Goal: Task Accomplishment & Management: Complete application form

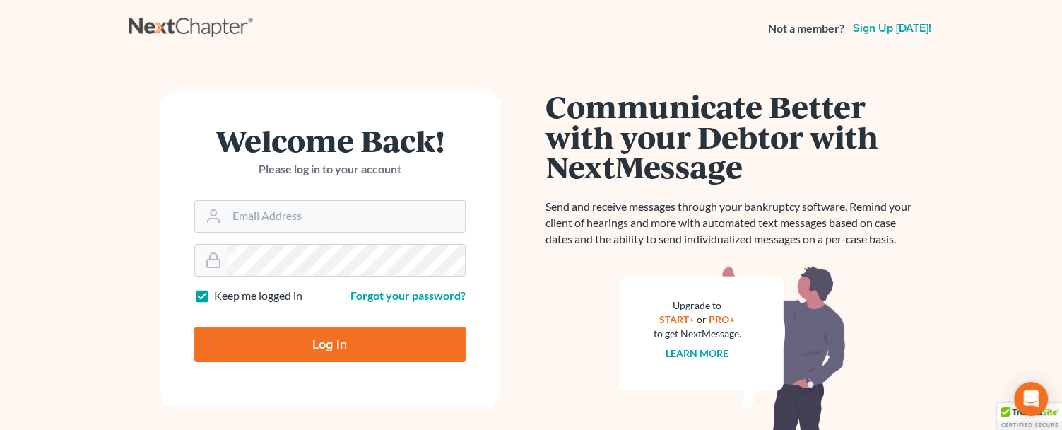
type input "[PERSON_NAME][EMAIL_ADDRESS][DOMAIN_NAME]"
click at [334, 340] on input "Log In" at bounding box center [329, 343] width 271 height 35
type input "Thinking..."
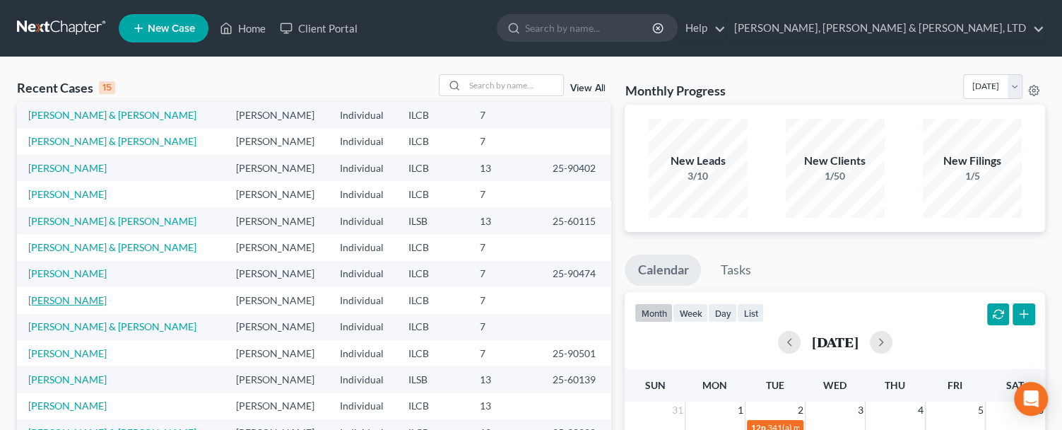
scroll to position [97, 0]
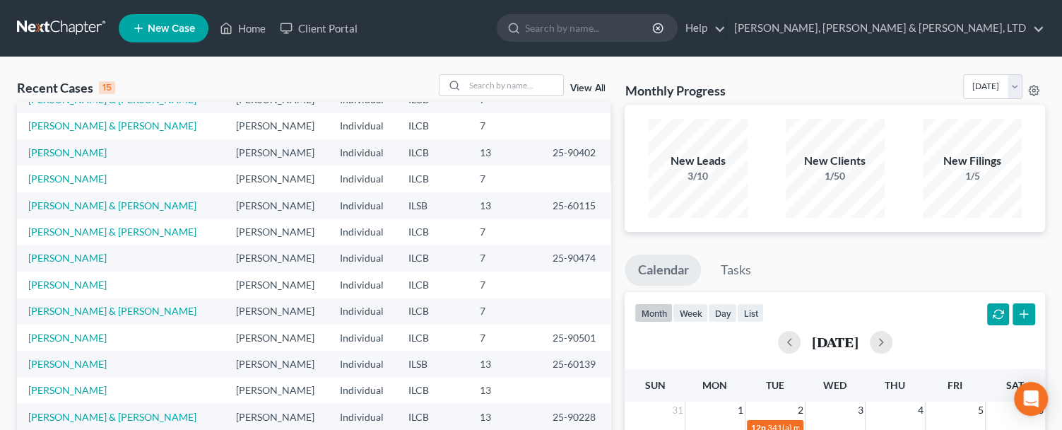
click at [541, 333] on td "25-90501" at bounding box center [576, 337] width 70 height 26
click at [968, 24] on link "[PERSON_NAME], [PERSON_NAME] & [PERSON_NAME], LTD" at bounding box center [885, 28] width 317 height 25
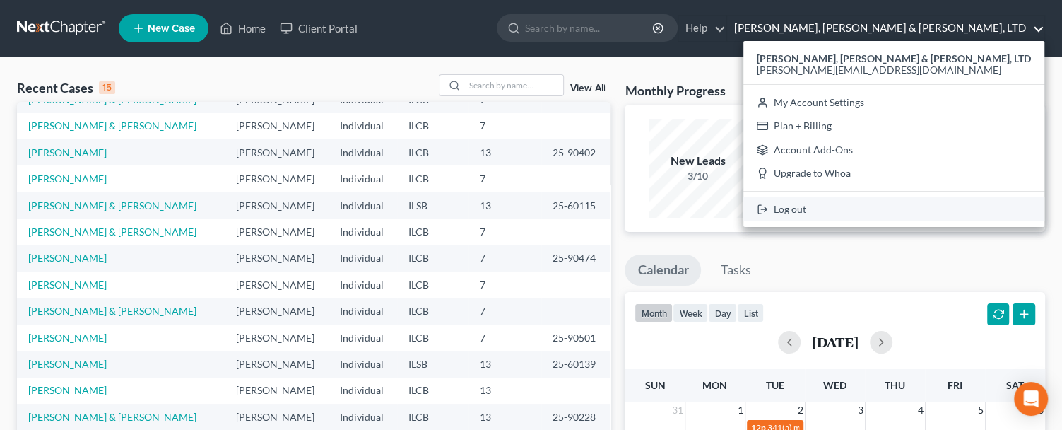
click at [946, 206] on link "Log out" at bounding box center [893, 209] width 301 height 24
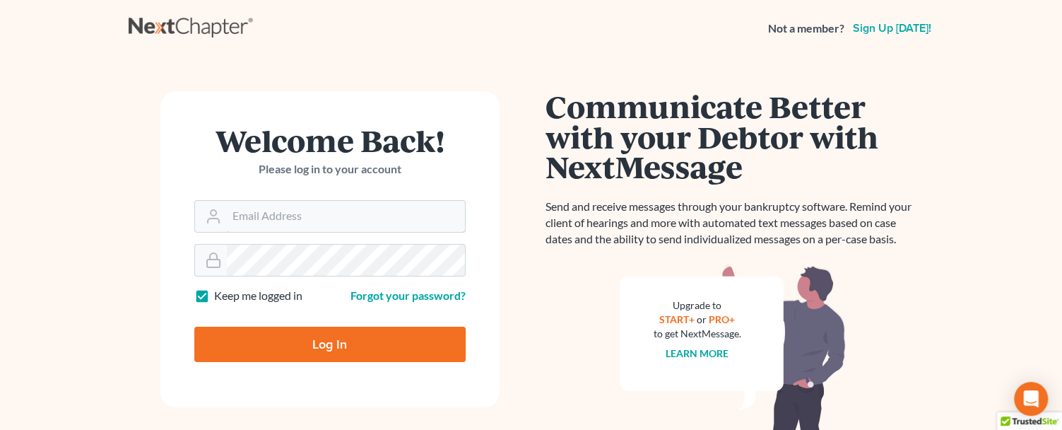
type input "[PERSON_NAME][EMAIL_ADDRESS][DOMAIN_NAME]"
click at [346, 341] on input "Log In" at bounding box center [329, 343] width 271 height 35
type input "Thinking..."
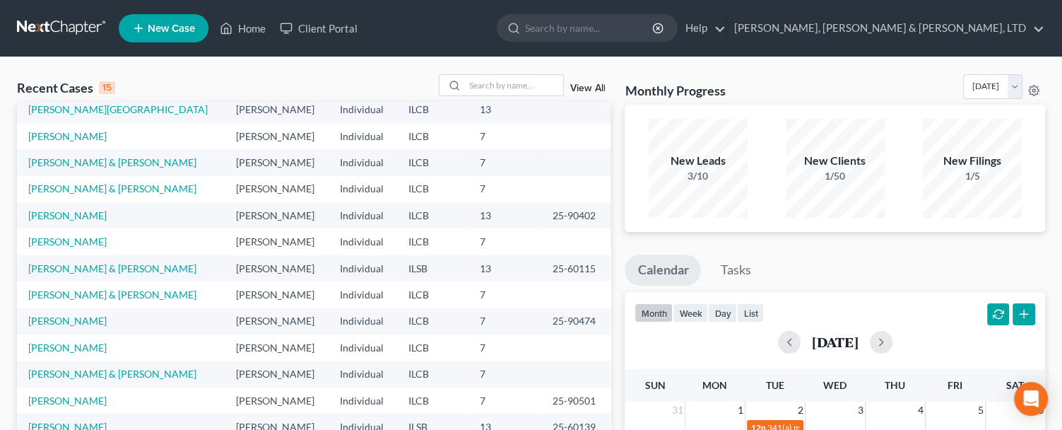
scroll to position [64, 0]
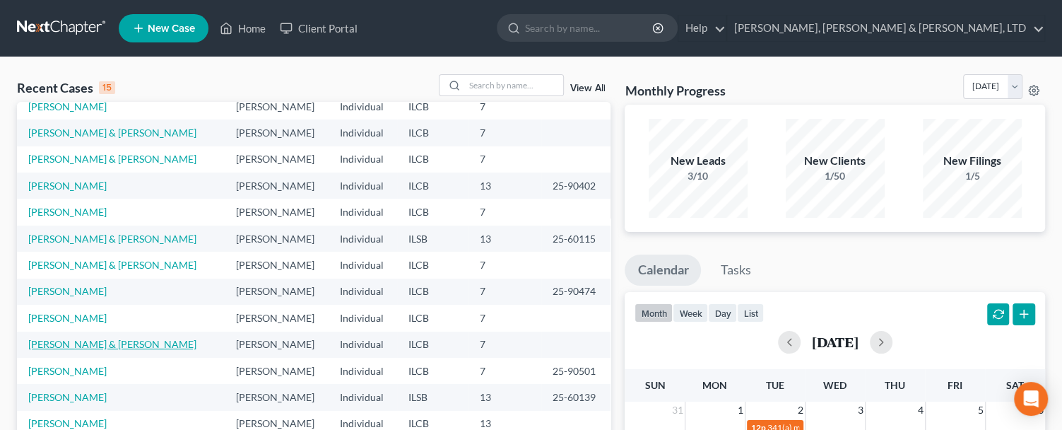
click at [84, 339] on link "[PERSON_NAME] & [PERSON_NAME]" at bounding box center [112, 344] width 168 height 12
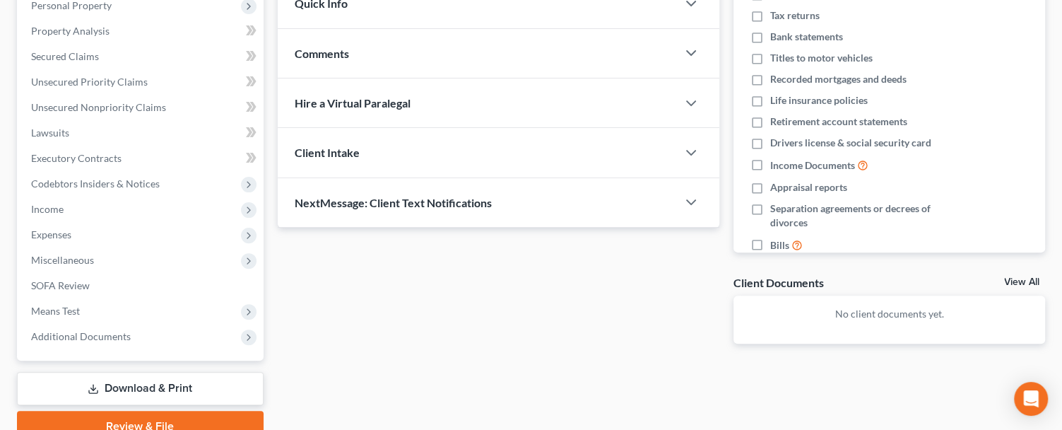
scroll to position [257, 0]
click at [81, 204] on span "Income" at bounding box center [142, 208] width 244 height 25
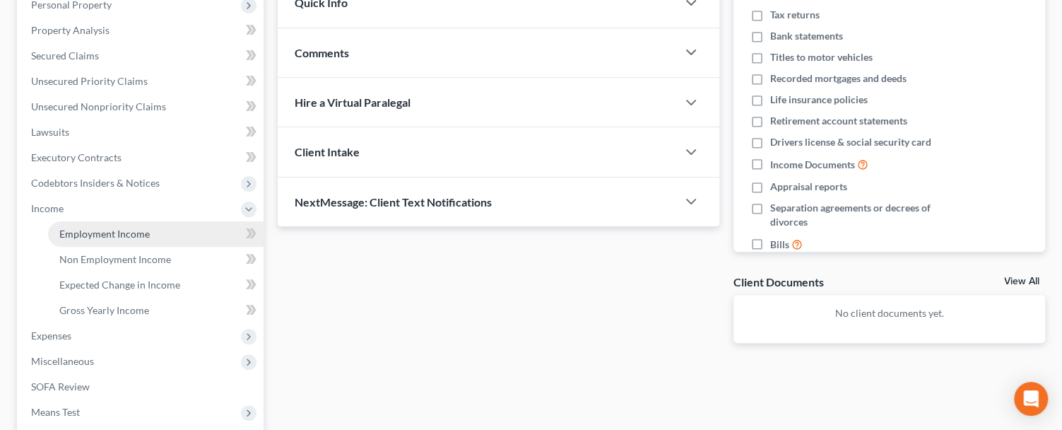
click at [134, 232] on span "Employment Income" at bounding box center [104, 234] width 90 height 12
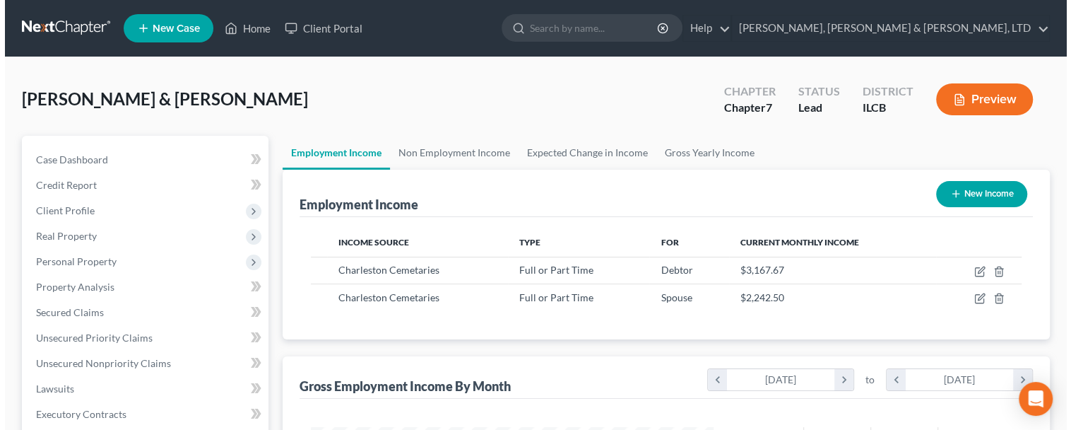
scroll to position [253, 431]
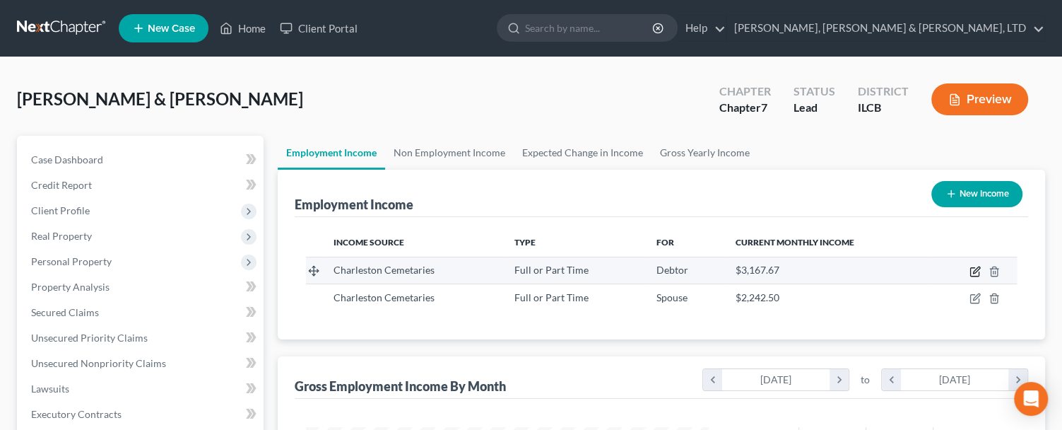
click at [975, 268] on icon "button" at bounding box center [975, 271] width 11 height 11
select select "0"
select select "14"
select select "3"
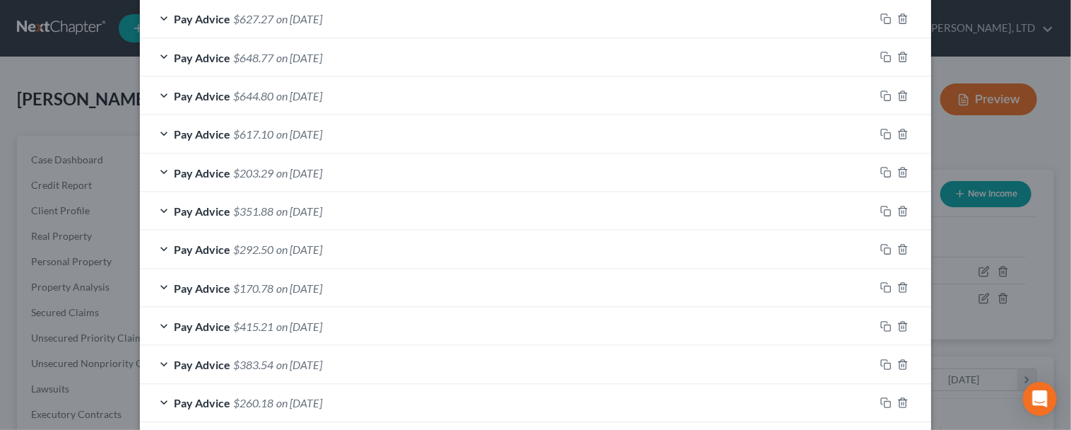
scroll to position [1198, 0]
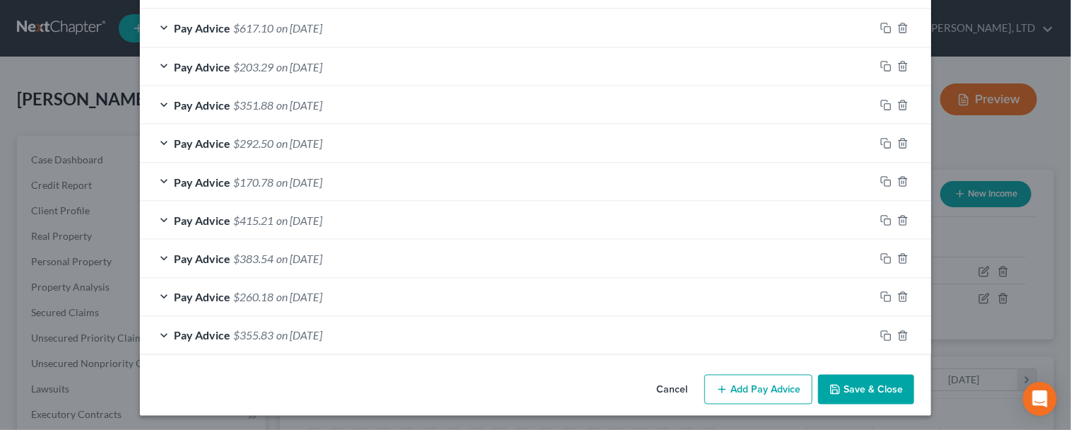
click at [756, 388] on button "Add Pay Advice" at bounding box center [759, 390] width 108 height 30
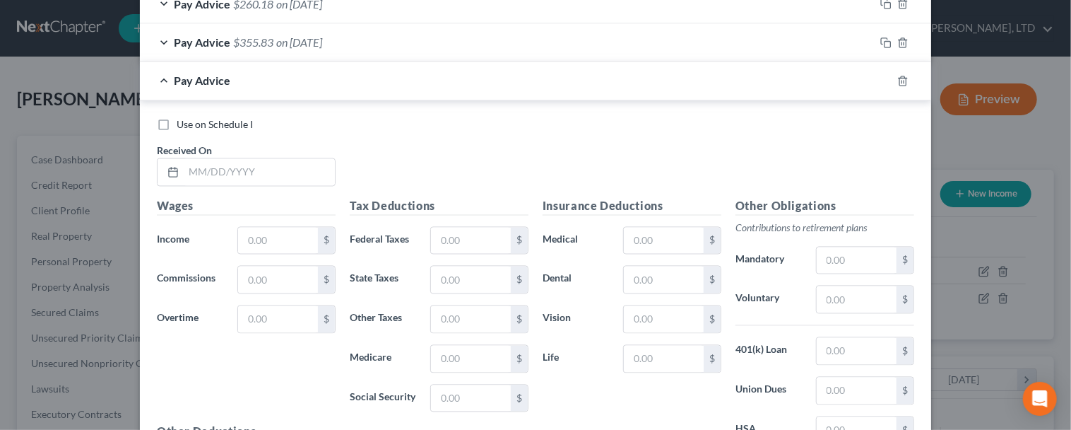
scroll to position [1583, 0]
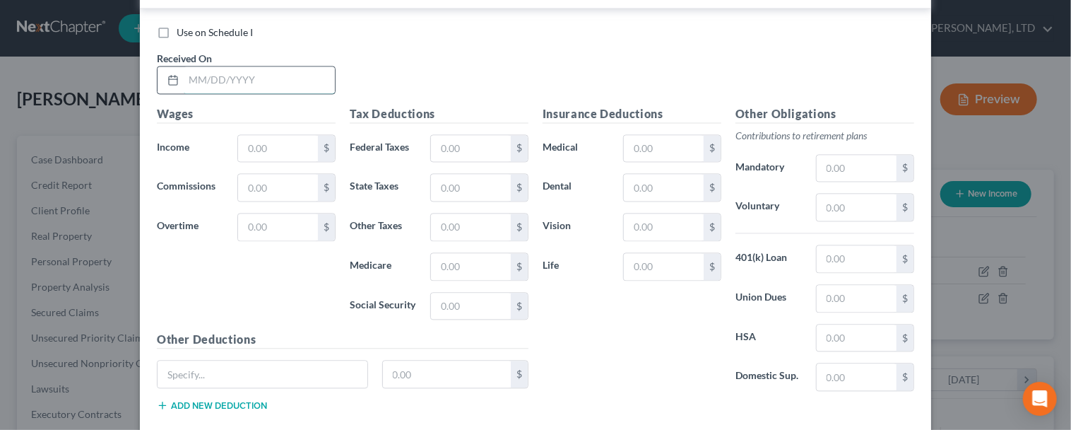
click at [225, 70] on input "text" at bounding box center [259, 79] width 151 height 27
type input "08/21/2025"
click at [264, 142] on input "text" at bounding box center [278, 148] width 80 height 27
type input "725.63"
click at [471, 143] on input "text" at bounding box center [471, 148] width 80 height 27
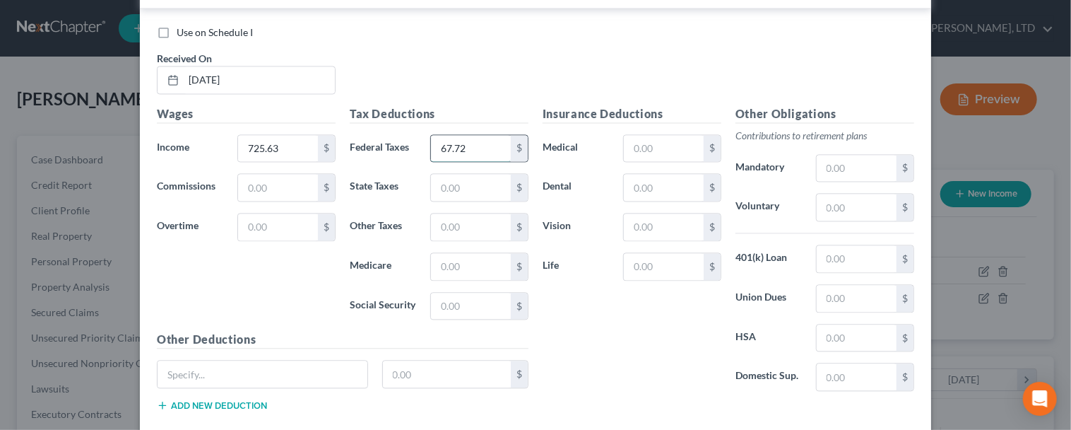
type input "67.72"
type input "35.92"
type input "100.52"
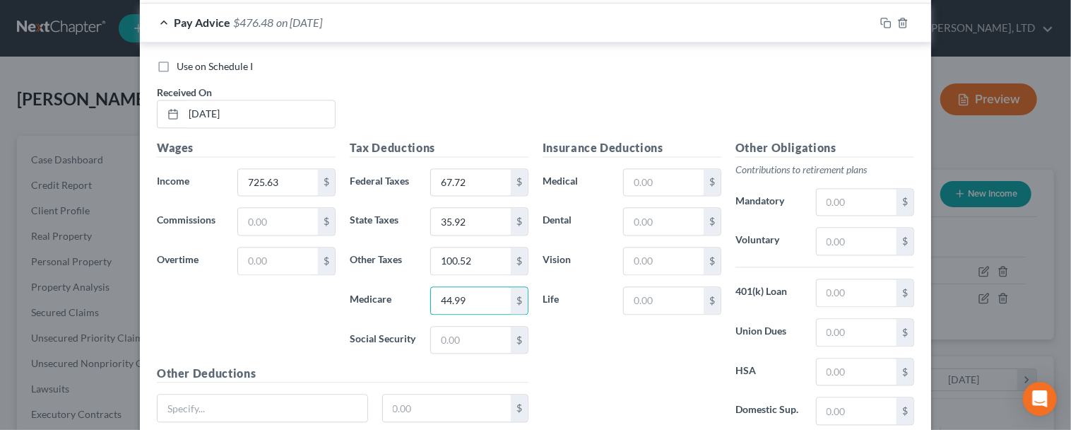
scroll to position [1519, 0]
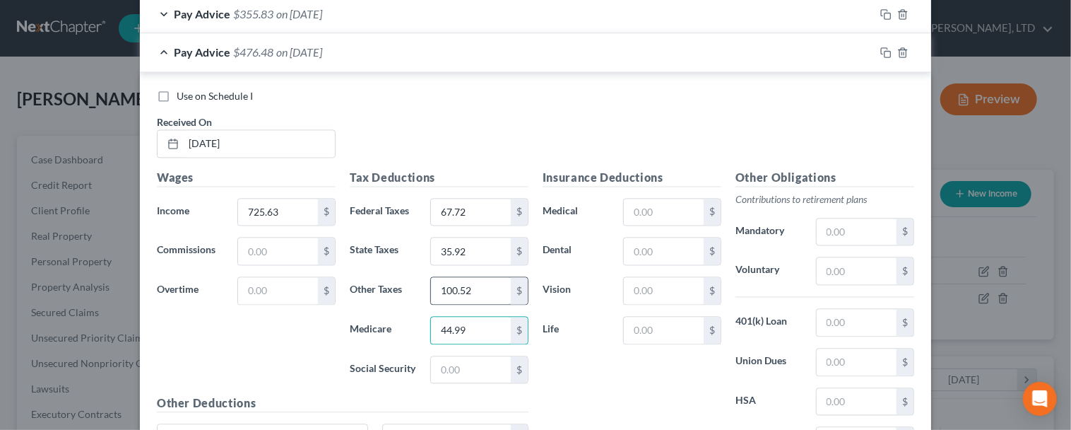
type input "44.99"
click at [495, 278] on input "100.52" at bounding box center [471, 290] width 80 height 27
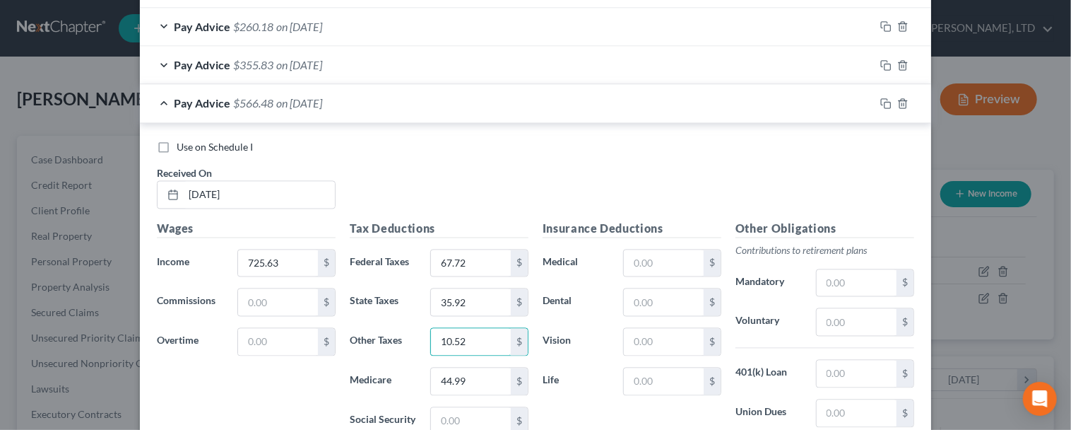
scroll to position [1467, 0]
type input "10.52"
click at [880, 105] on icon "button" at bounding box center [885, 104] width 11 height 11
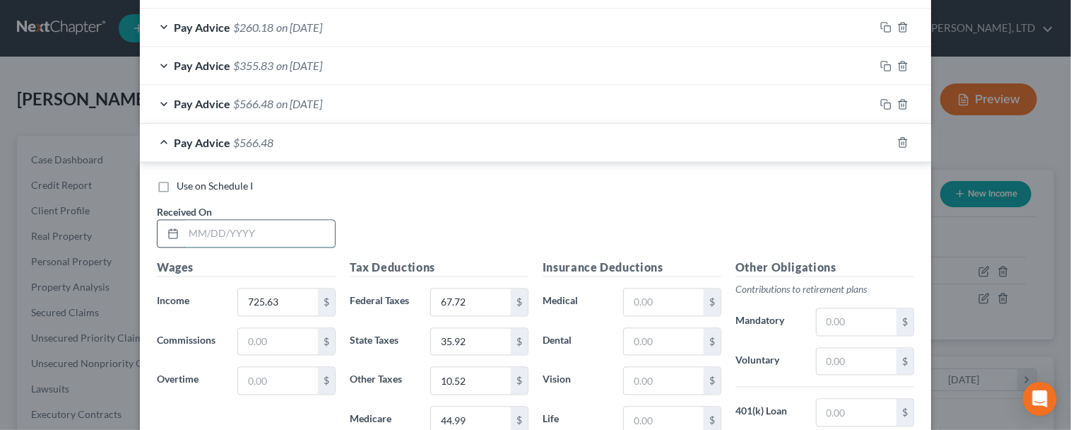
click at [275, 229] on input "text" at bounding box center [259, 233] width 151 height 27
type input "08/28/2025"
click at [283, 305] on input "725.63" at bounding box center [278, 302] width 80 height 27
type input "596.63"
click at [469, 303] on input "67.72" at bounding box center [471, 302] width 80 height 27
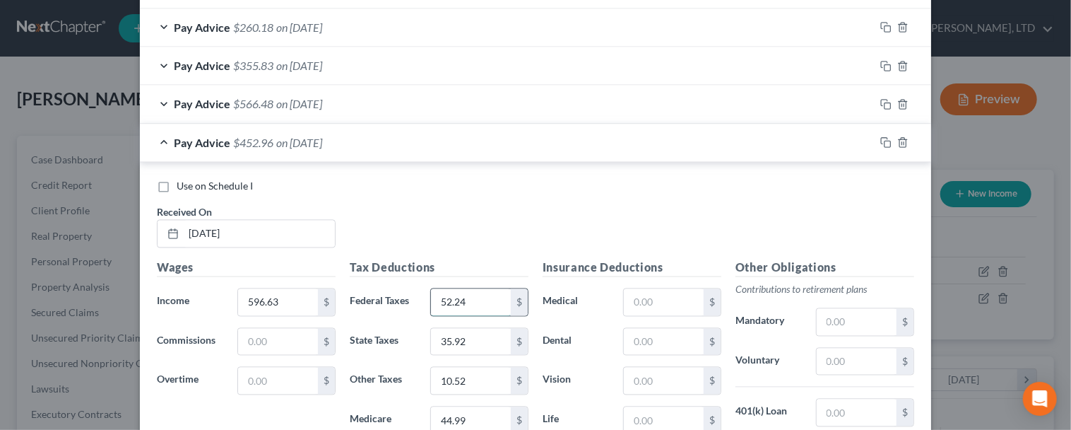
type input "52.24"
type input "29.53"
type input "8"
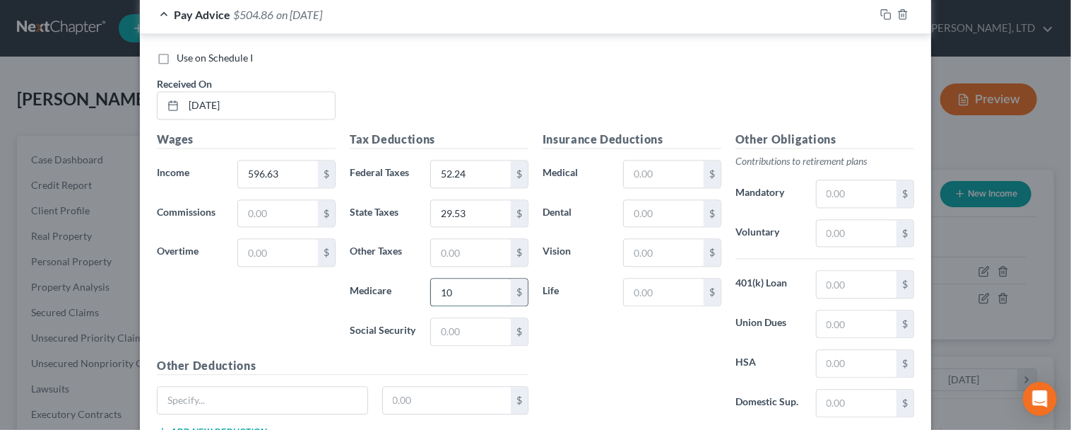
type input "1"
type input "8.65"
click at [470, 207] on input "29.53" at bounding box center [471, 213] width 80 height 27
click at [479, 324] on input "29.53" at bounding box center [471, 331] width 80 height 27
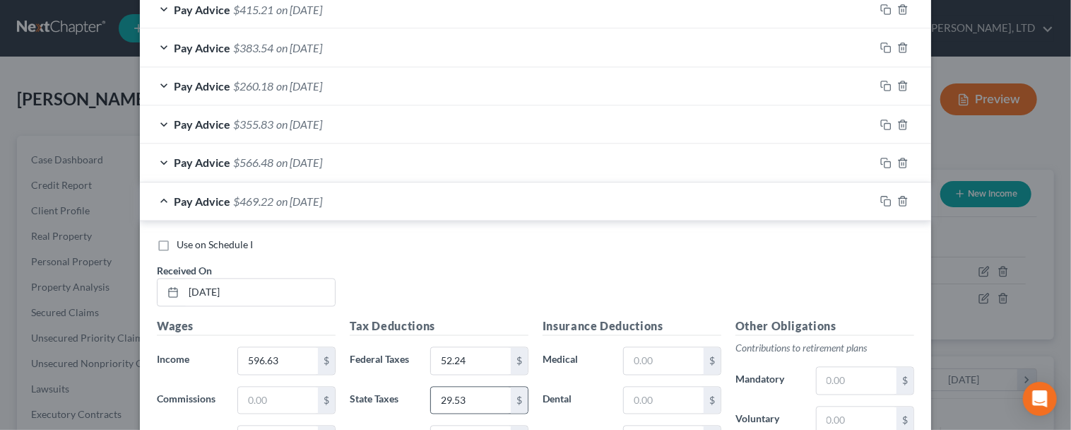
scroll to position [1467, 0]
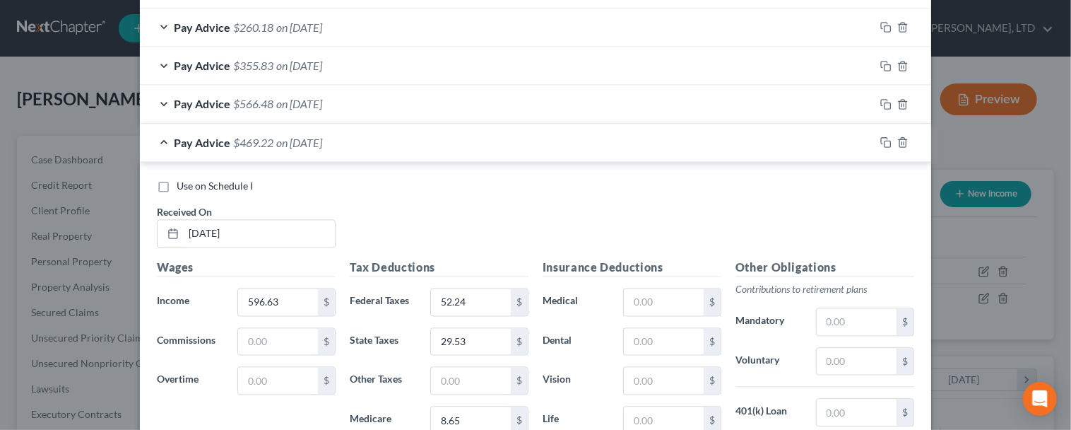
type input "36.99"
click at [162, 102] on div "Pay Advice $566.48 on 08/21/2025" at bounding box center [507, 104] width 735 height 37
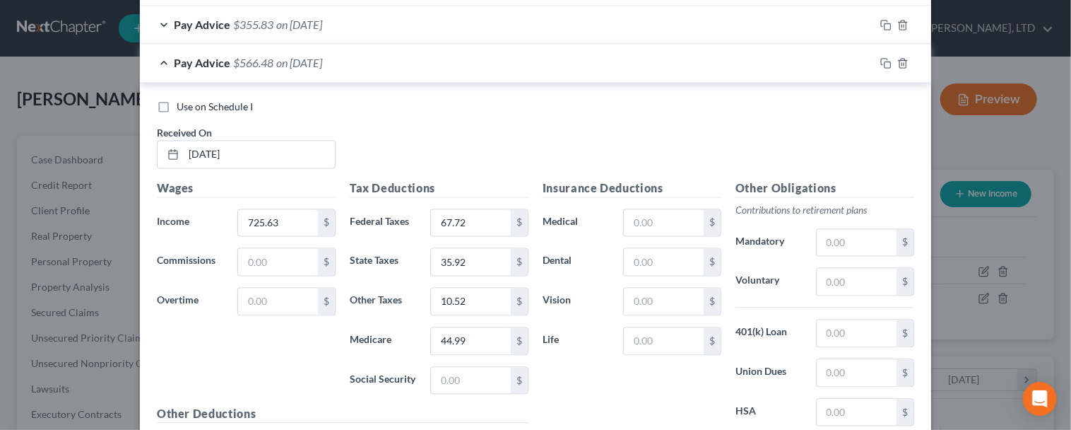
scroll to position [1531, 0]
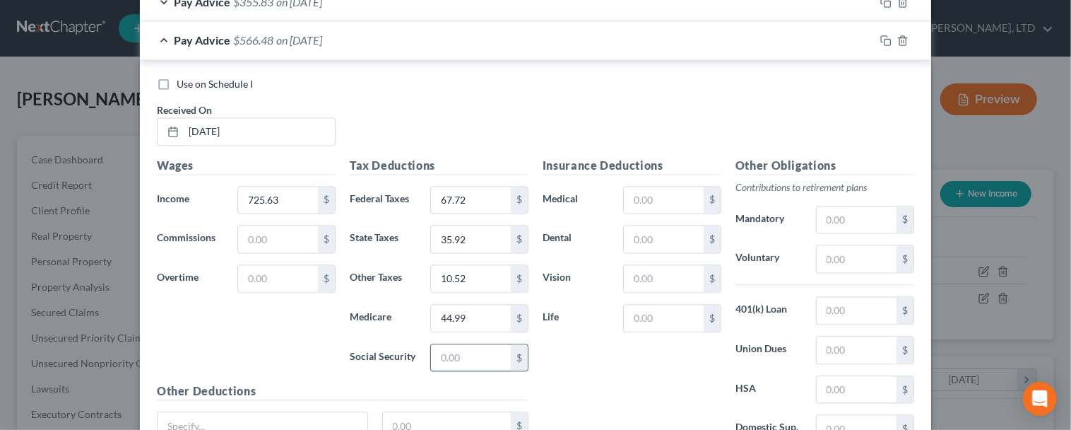
click at [466, 347] on input "text" at bounding box center [471, 357] width 80 height 27
type input "44.99"
click at [466, 322] on input "44.99" at bounding box center [471, 318] width 80 height 27
type input "10.52"
click at [476, 278] on input "10.52" at bounding box center [471, 278] width 80 height 27
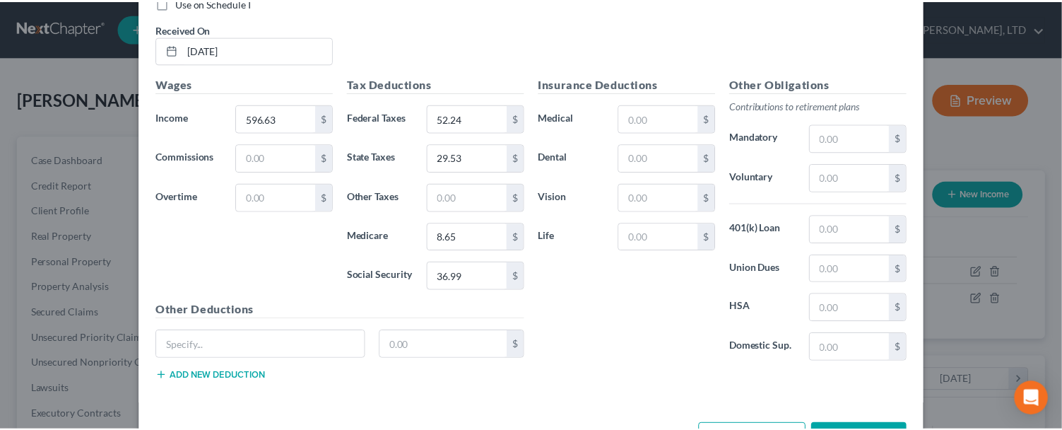
scroll to position [2123, 0]
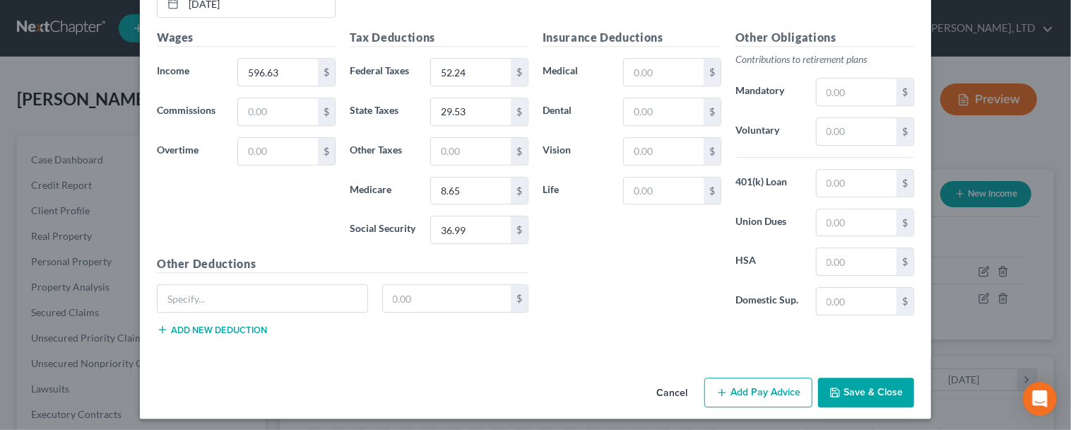
click at [856, 387] on button "Save & Close" at bounding box center [866, 392] width 96 height 30
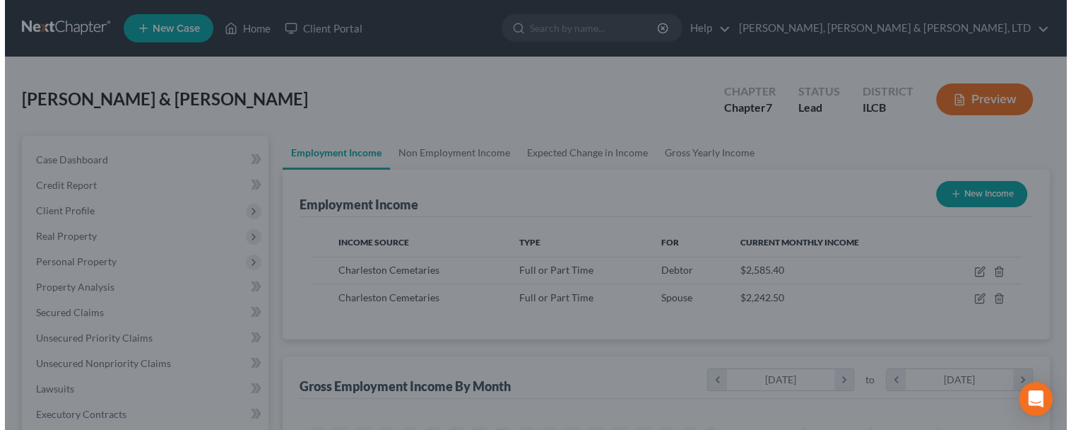
scroll to position [706408, 706230]
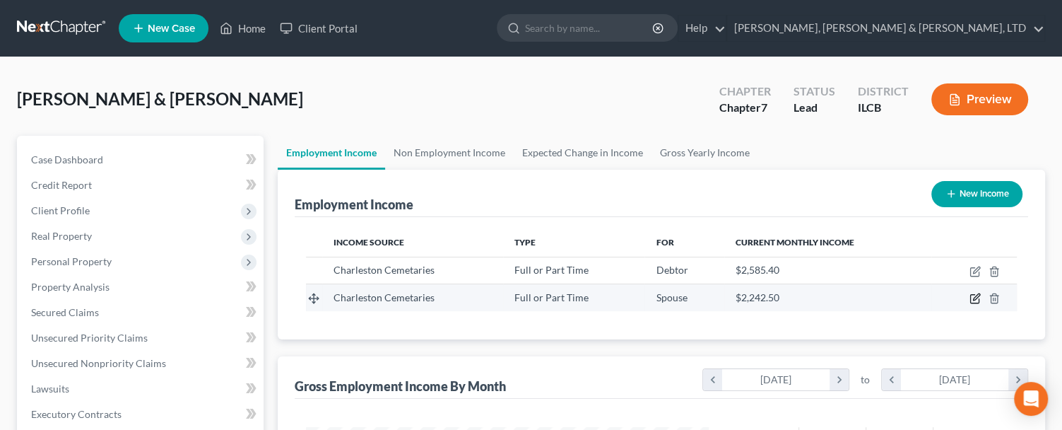
click at [977, 299] on icon "button" at bounding box center [975, 298] width 11 height 11
select select "0"
select select "14"
select select "3"
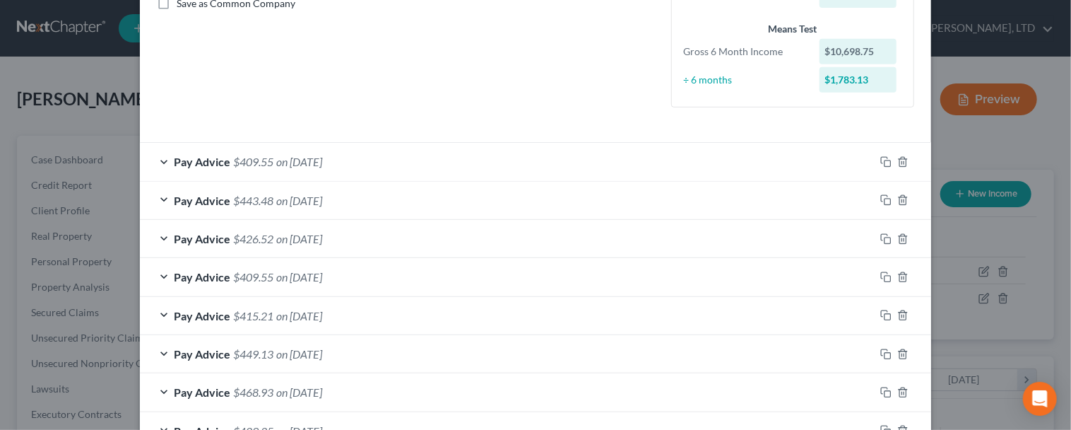
scroll to position [385, 0]
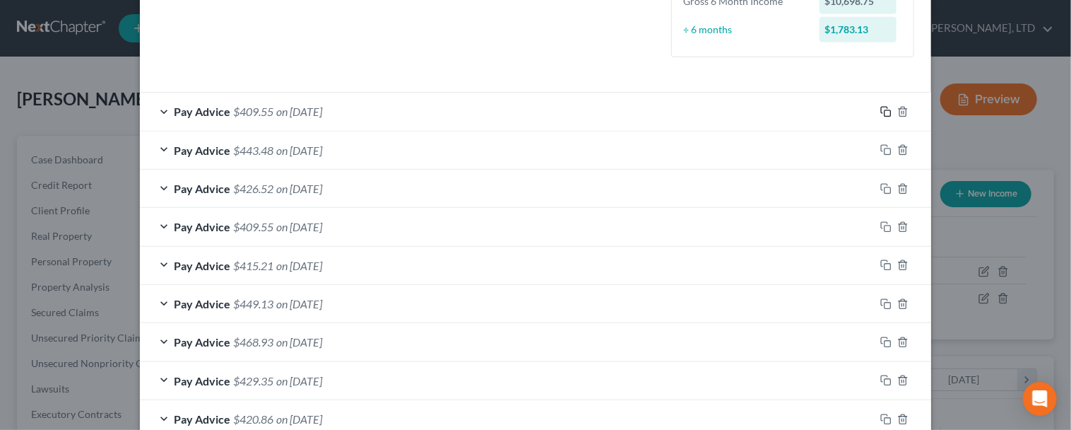
click at [883, 113] on icon "button" at bounding box center [885, 111] width 11 height 11
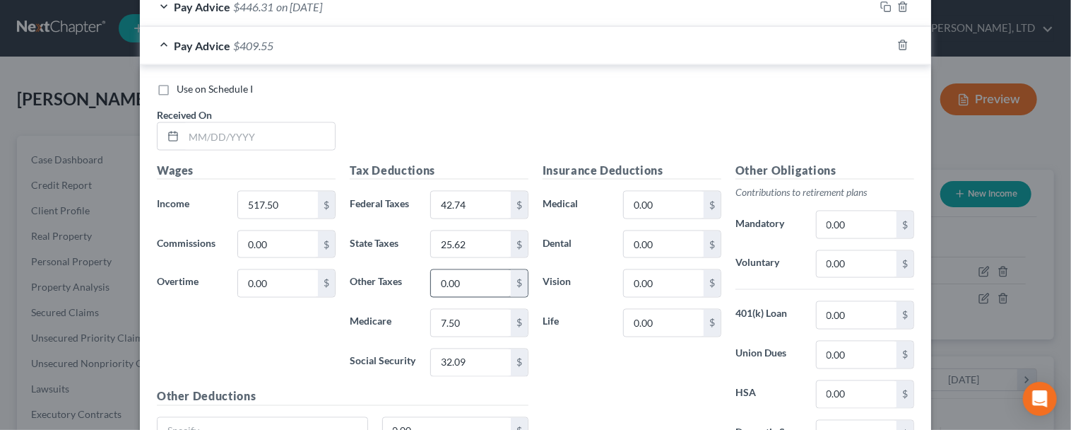
scroll to position [1220, 0]
click at [249, 134] on input "text" at bounding box center [259, 135] width 151 height 27
type input "08/21/2025"
type input "468.75"
click at [481, 205] on input "42.74" at bounding box center [471, 203] width 80 height 27
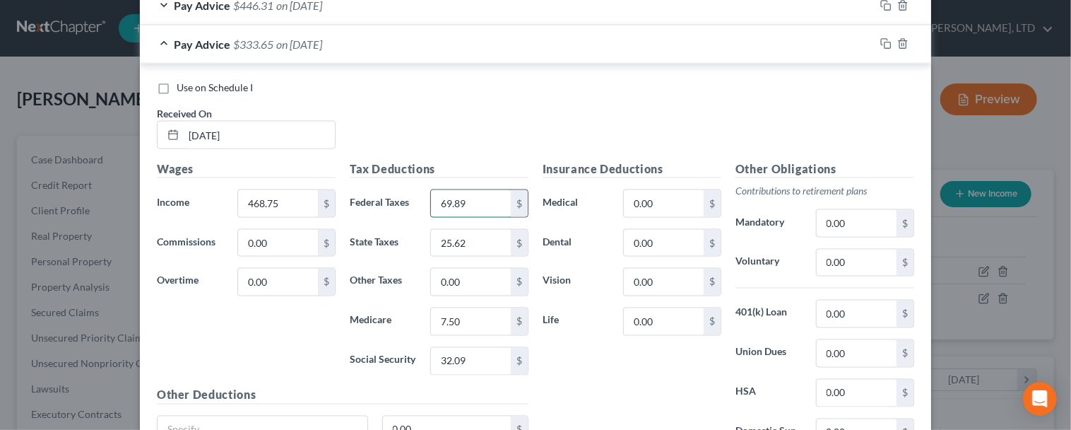
type input "69.89"
type input "23.20"
type input "6.80"
type input "3"
type input "29.06"
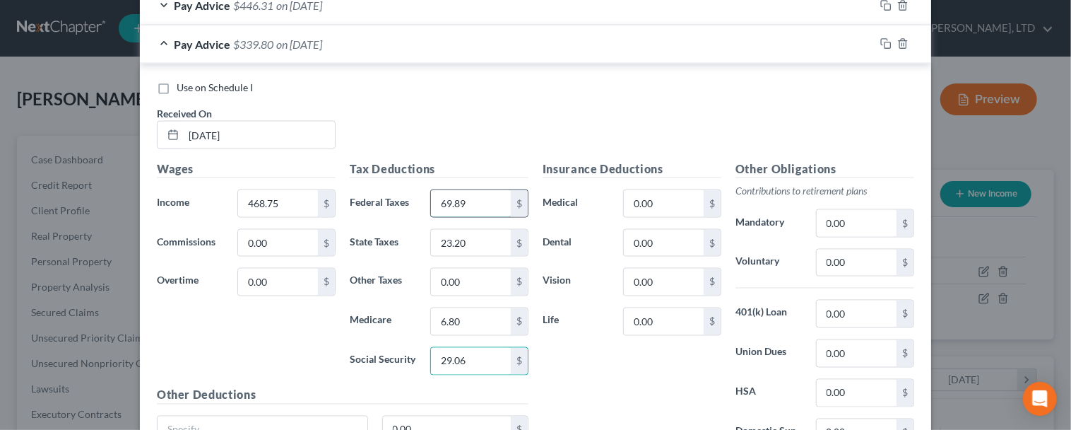
click at [461, 204] on input "69.89" at bounding box center [471, 203] width 80 height 27
click at [481, 206] on input "36.89" at bounding box center [471, 203] width 80 height 27
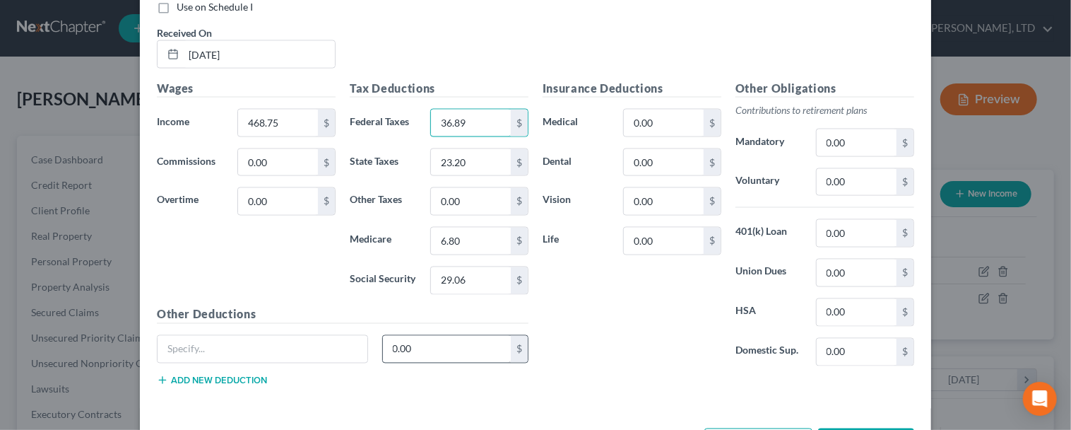
scroll to position [1353, 0]
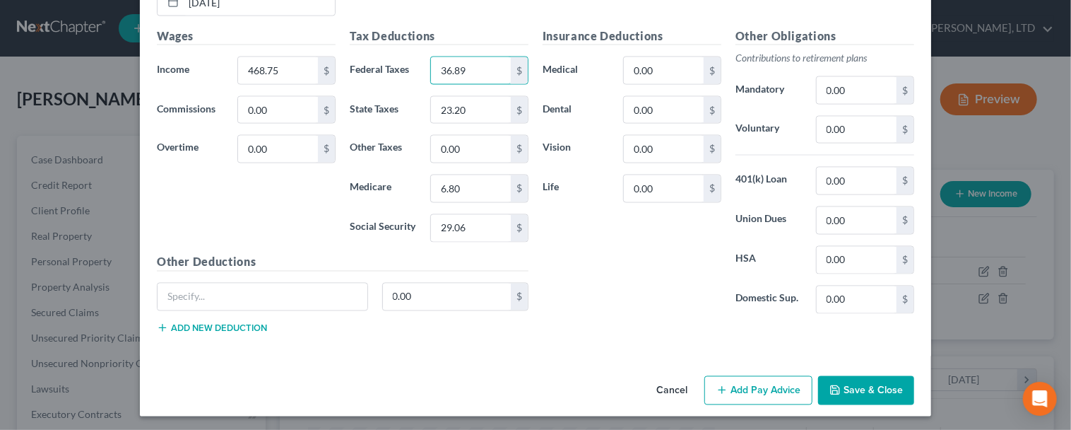
type input "36.89"
click at [751, 387] on button "Add Pay Advice" at bounding box center [759, 391] width 108 height 30
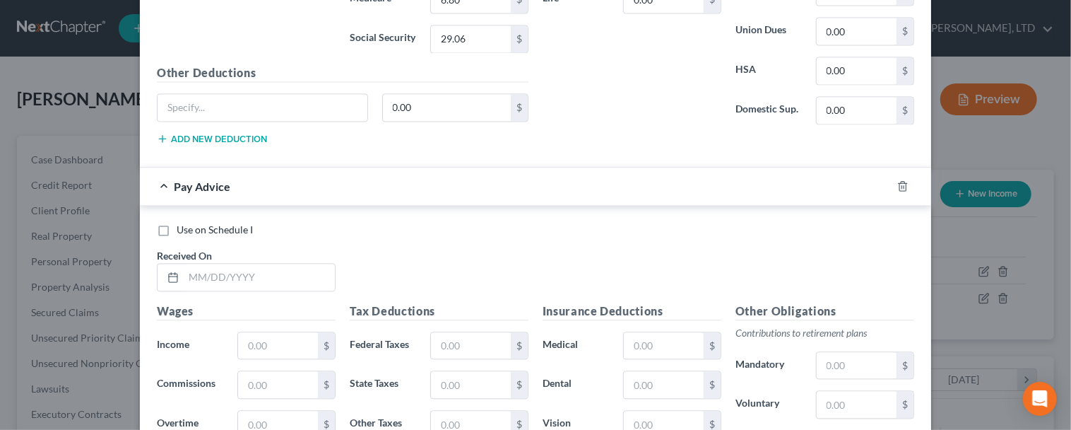
scroll to position [1610, 0]
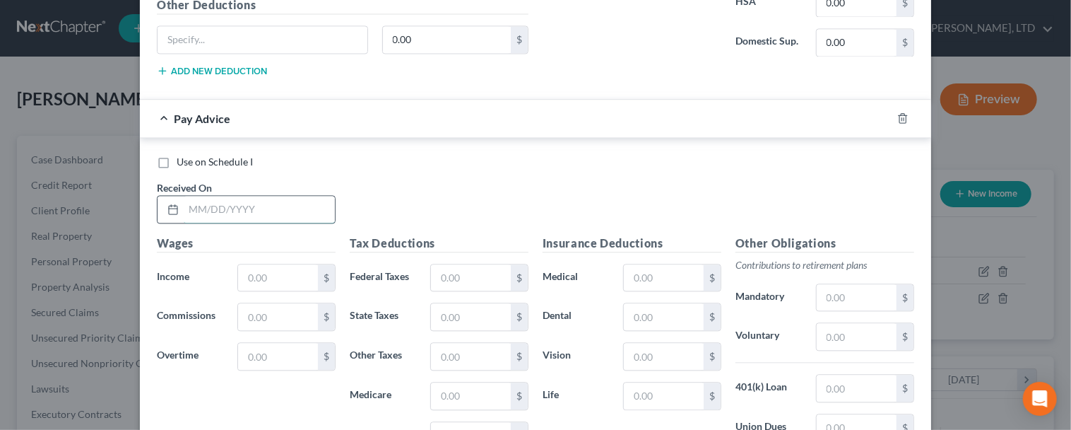
click at [272, 202] on input "text" at bounding box center [259, 209] width 151 height 27
type input "08/28/2025"
click at [276, 266] on input "text" at bounding box center [278, 277] width 80 height 27
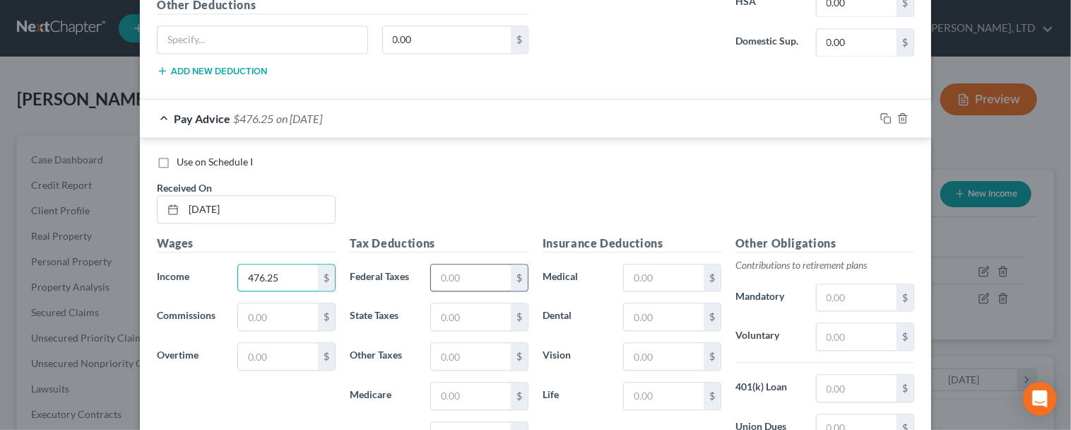
type input "476.25"
click at [468, 274] on input "text" at bounding box center [471, 277] width 80 height 27
type input "37.79"
type input "23.57"
type input "6.91"
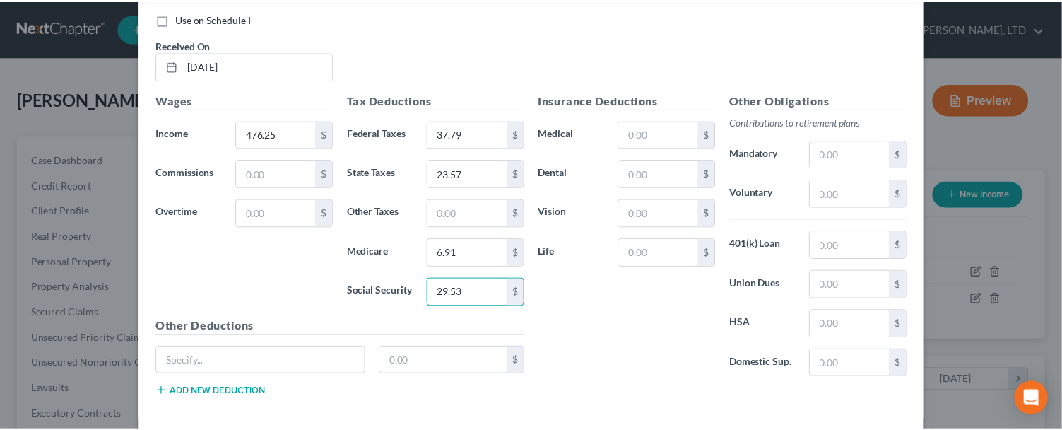
scroll to position [1816, 0]
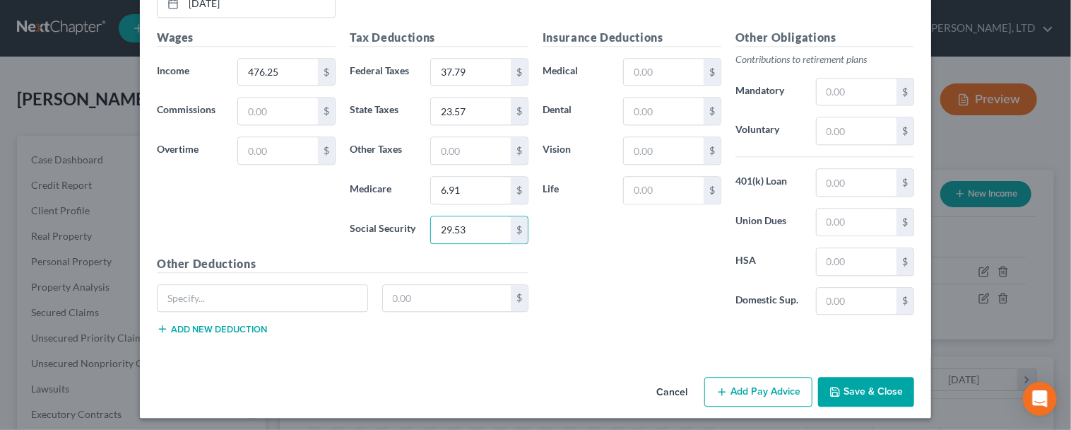
type input "29.53"
click at [855, 380] on button "Save & Close" at bounding box center [866, 392] width 96 height 30
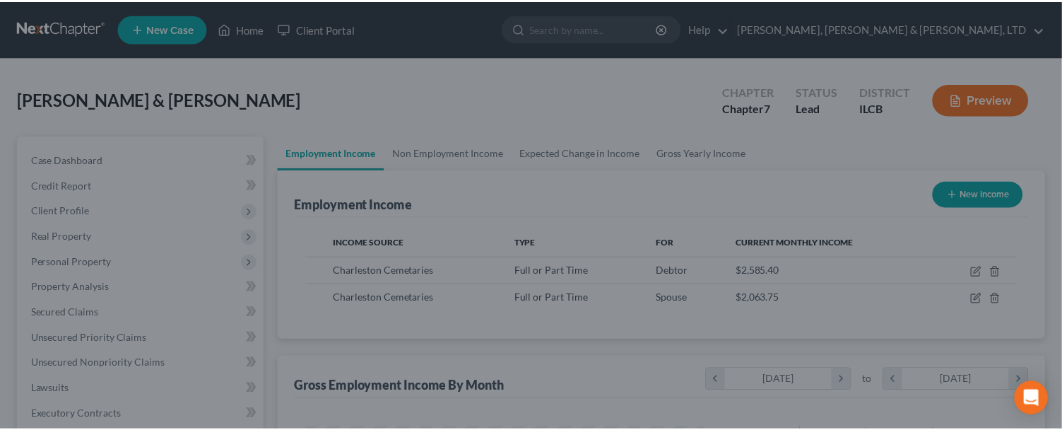
scroll to position [706408, 706230]
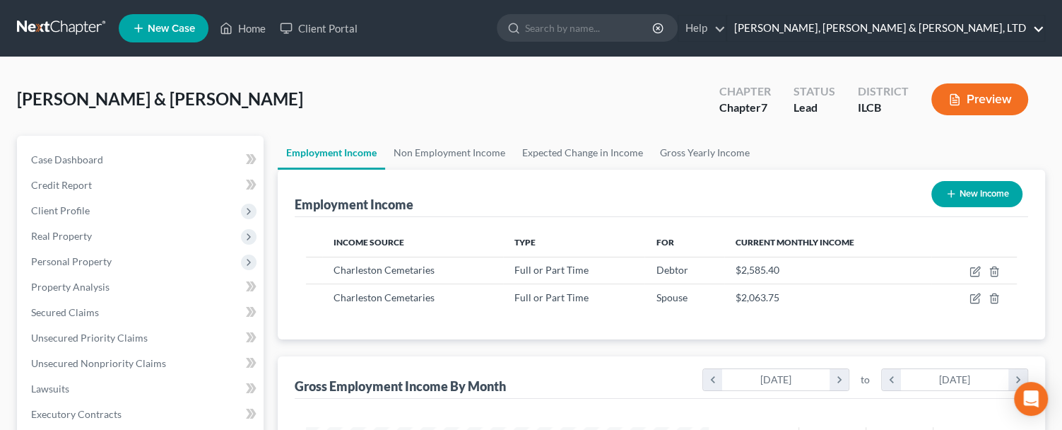
click at [953, 29] on link "Smith, Pappas & Jones, LTD" at bounding box center [885, 28] width 317 height 25
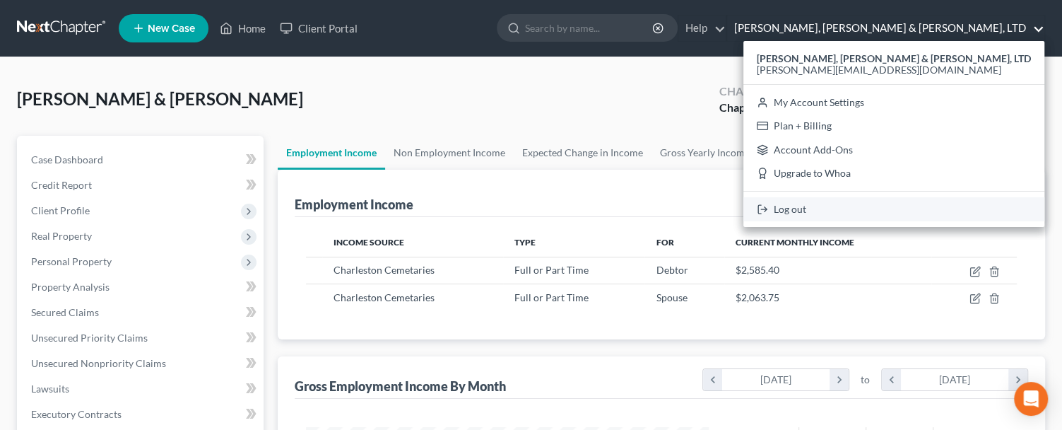
click at [944, 209] on link "Log out" at bounding box center [893, 209] width 301 height 24
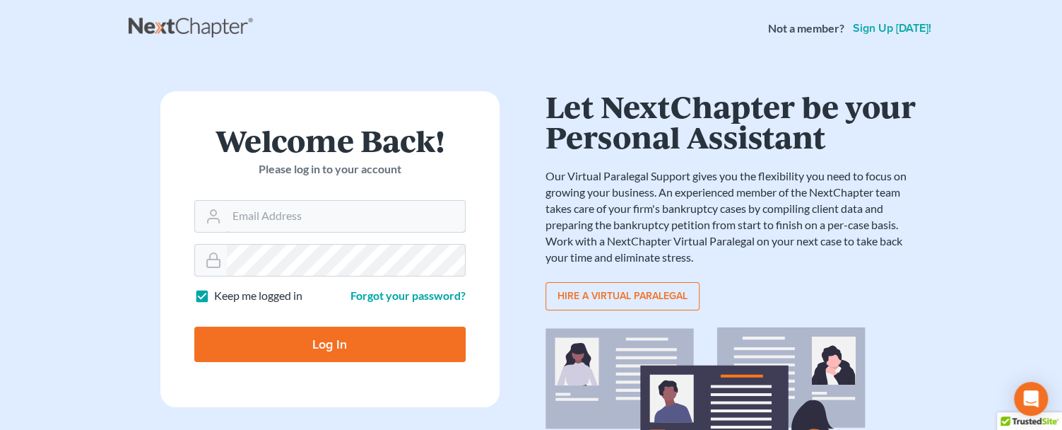
type input "[PERSON_NAME][EMAIL_ADDRESS][DOMAIN_NAME]"
click at [355, 338] on input "Log In" at bounding box center [329, 343] width 271 height 35
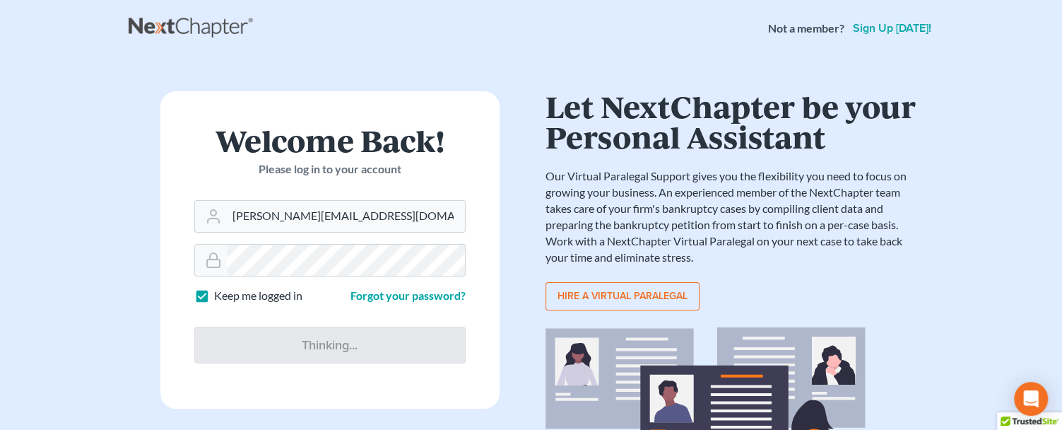
type input "Thinking..."
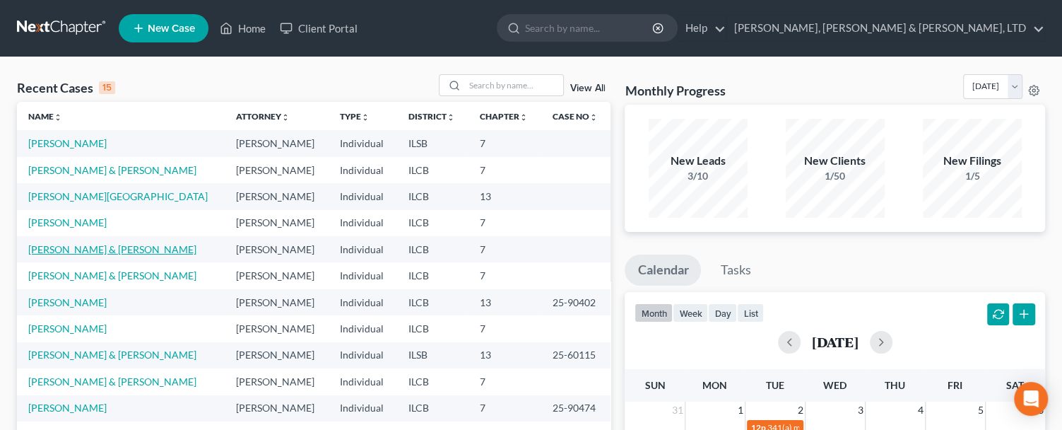
click at [158, 249] on link "[PERSON_NAME] & [PERSON_NAME]" at bounding box center [112, 249] width 168 height 12
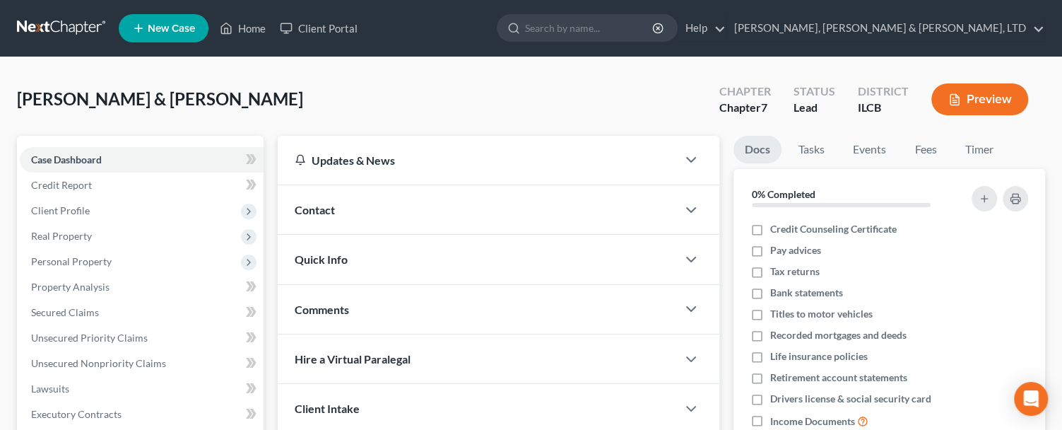
click at [545, 81] on div "[PERSON_NAME] & [PERSON_NAME] Upgraded Chapter Chapter 7 Status Lead District I…" at bounding box center [531, 104] width 1028 height 61
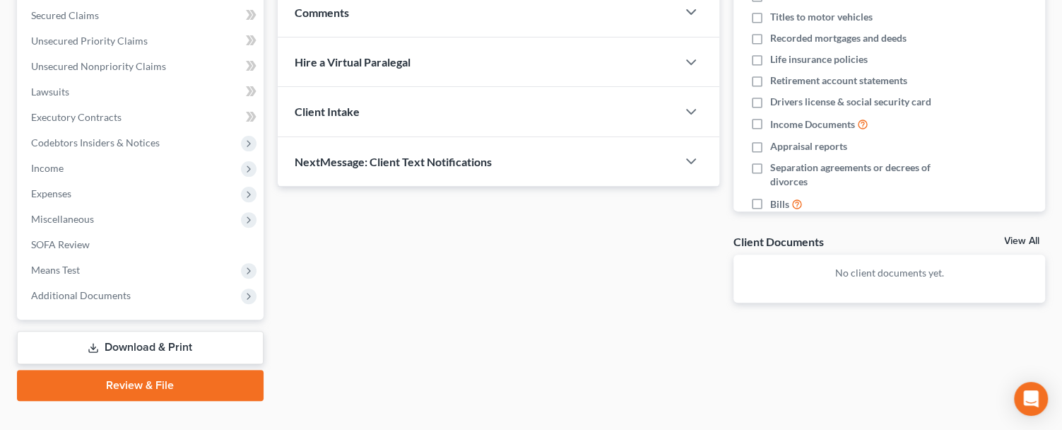
scroll to position [319, 0]
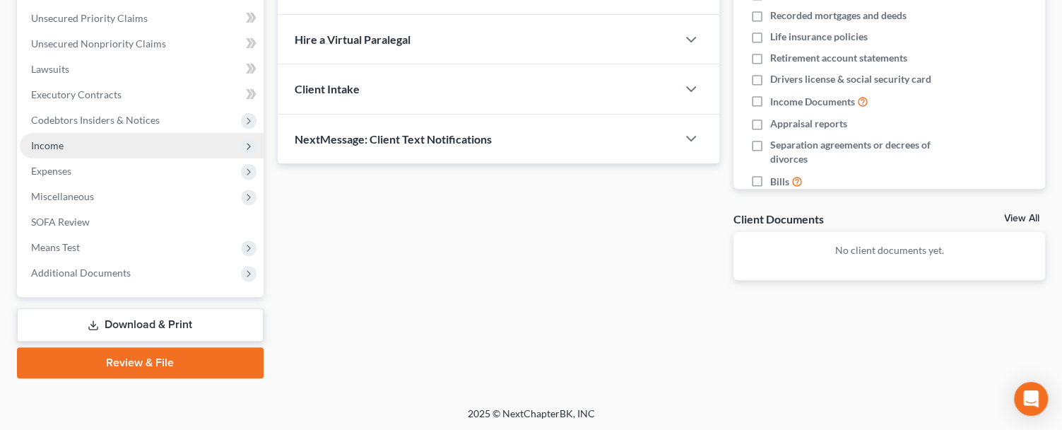
click at [84, 145] on span "Income" at bounding box center [142, 145] width 244 height 25
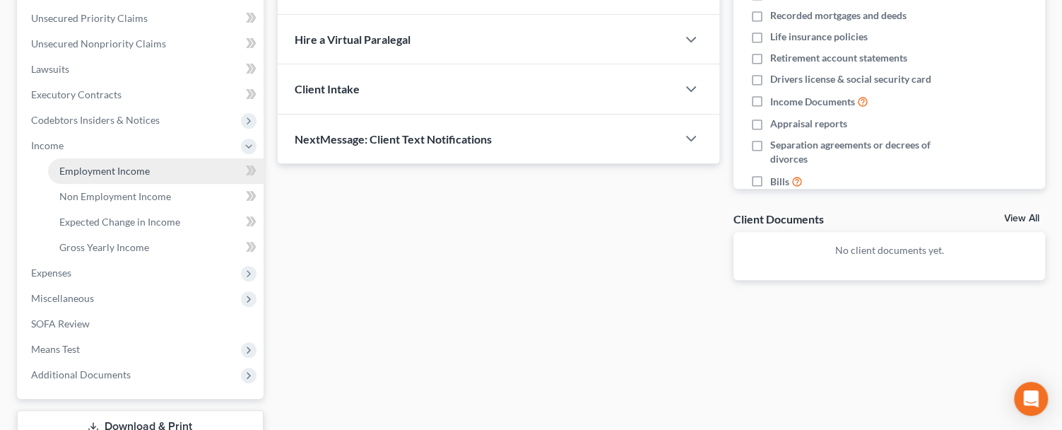
click at [99, 172] on span "Employment Income" at bounding box center [104, 171] width 90 height 12
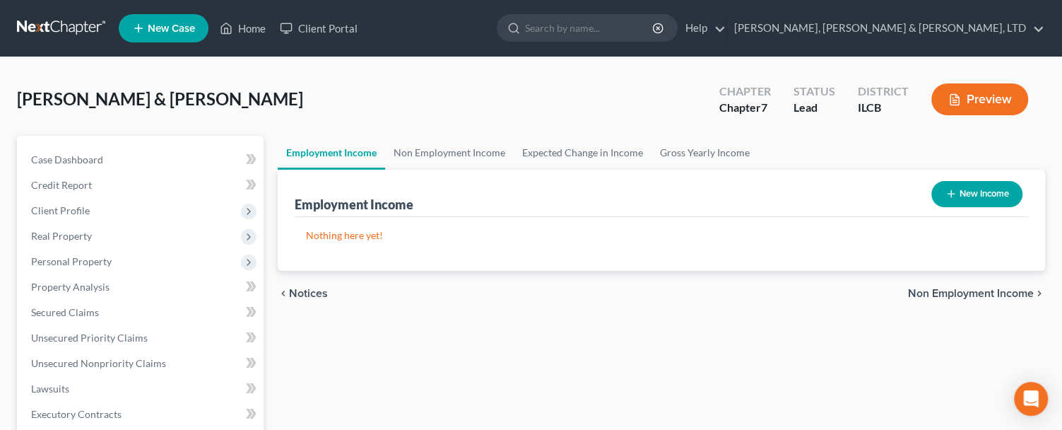
click at [981, 186] on button "New Income" at bounding box center [976, 194] width 91 height 26
select select "0"
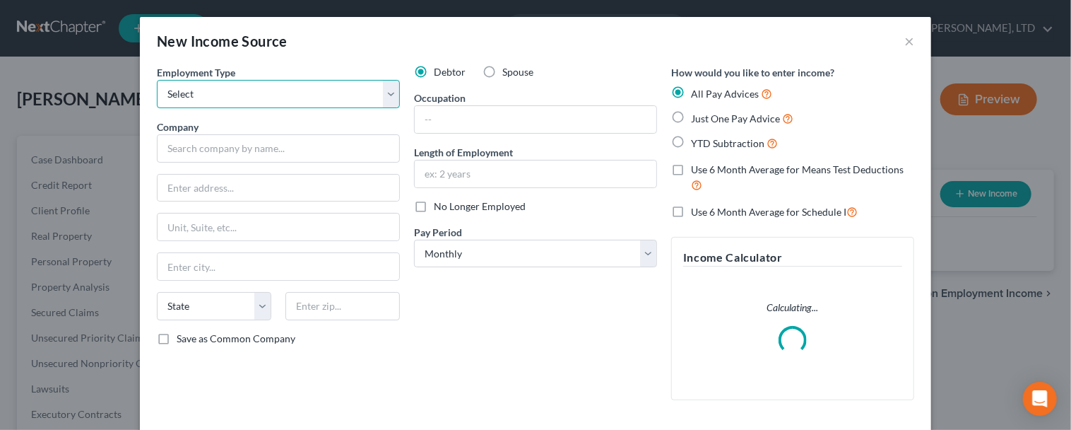
click at [384, 96] on select "Select Full or [DEMOGRAPHIC_DATA] Employment Self Employment" at bounding box center [278, 94] width 243 height 28
select select "0"
click at [157, 80] on select "Select Full or [DEMOGRAPHIC_DATA] Employment Self Employment" at bounding box center [278, 94] width 243 height 28
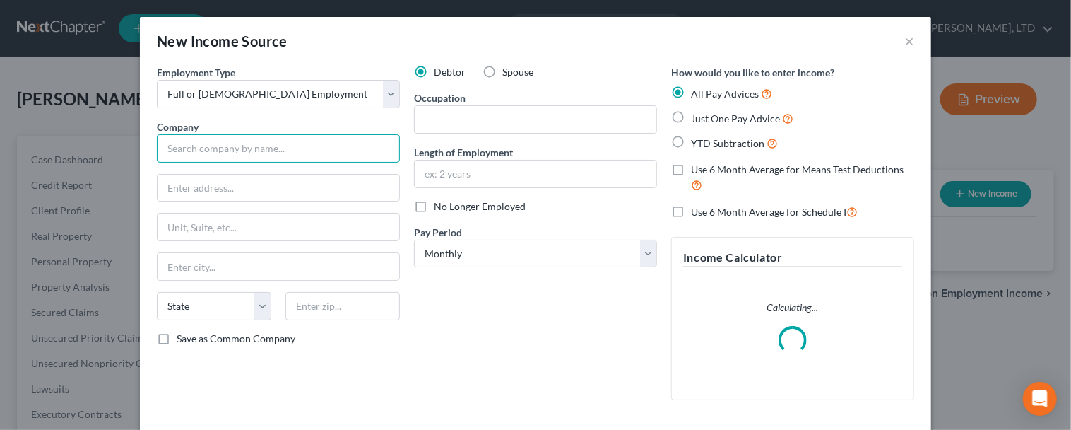
click at [317, 150] on input "text" at bounding box center [278, 148] width 243 height 28
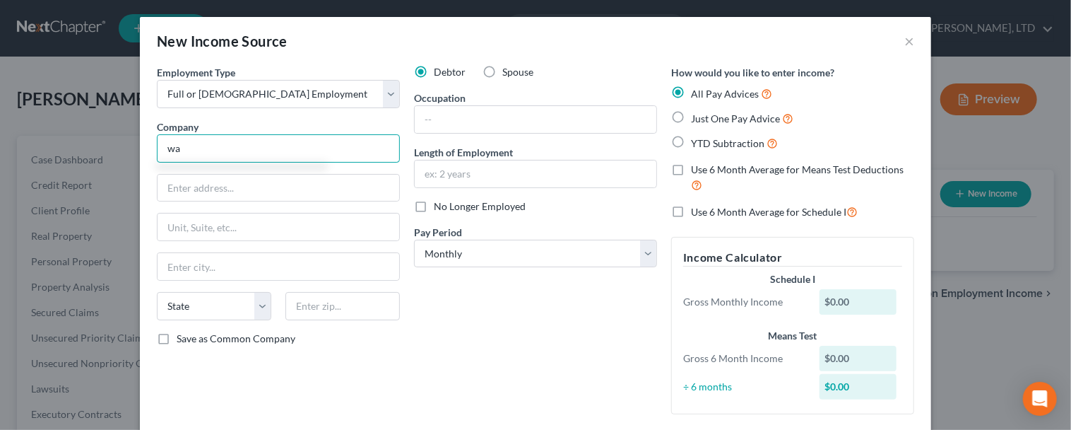
type input "w"
type input "Waste Management"
click at [379, 189] on input "text" at bounding box center [279, 188] width 242 height 27
click at [223, 182] on input "text" at bounding box center [279, 188] width 242 height 27
type input "800"
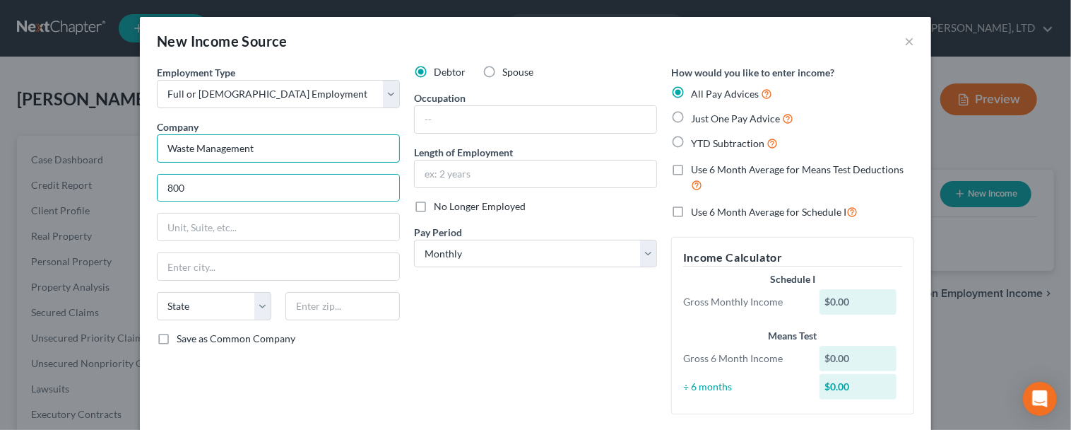
click at [283, 152] on input "Waste Management" at bounding box center [278, 148] width 243 height 28
click at [253, 181] on input "800" at bounding box center [279, 188] width 242 height 27
click at [285, 148] on input "Waste Management of Illinoi, Inc" at bounding box center [278, 148] width 243 height 28
type input "Waste Management of Illinois, Inc"
click at [182, 188] on input "800" at bounding box center [279, 188] width 242 height 27
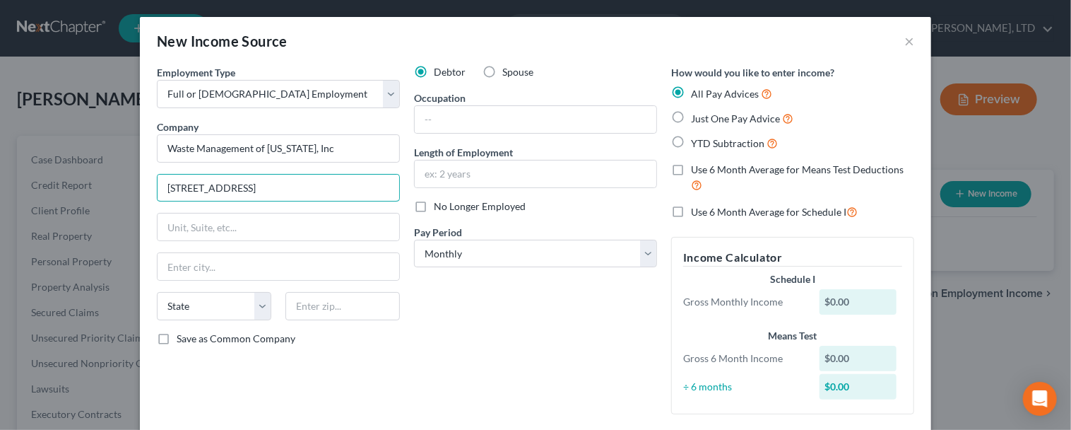
type input "800 Capitol St"
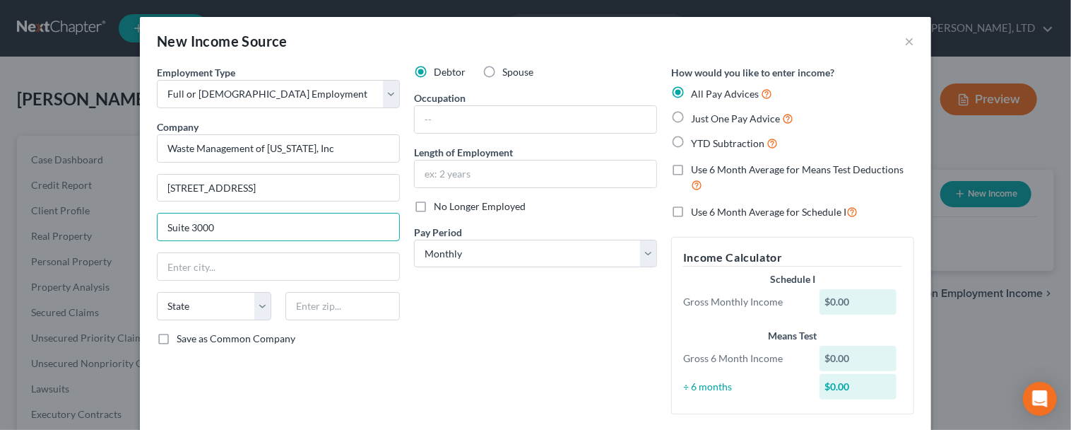
type input "Suite 3000"
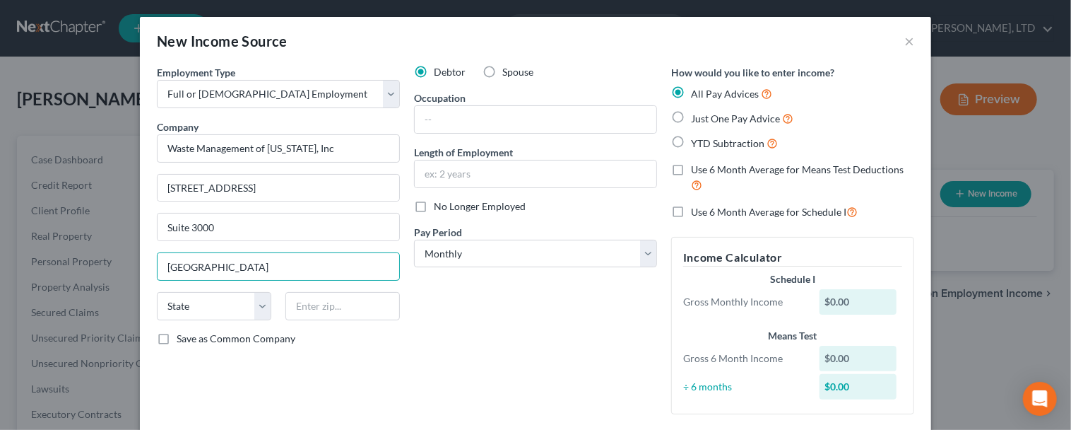
type input "Houston"
select select "45"
type input "77002"
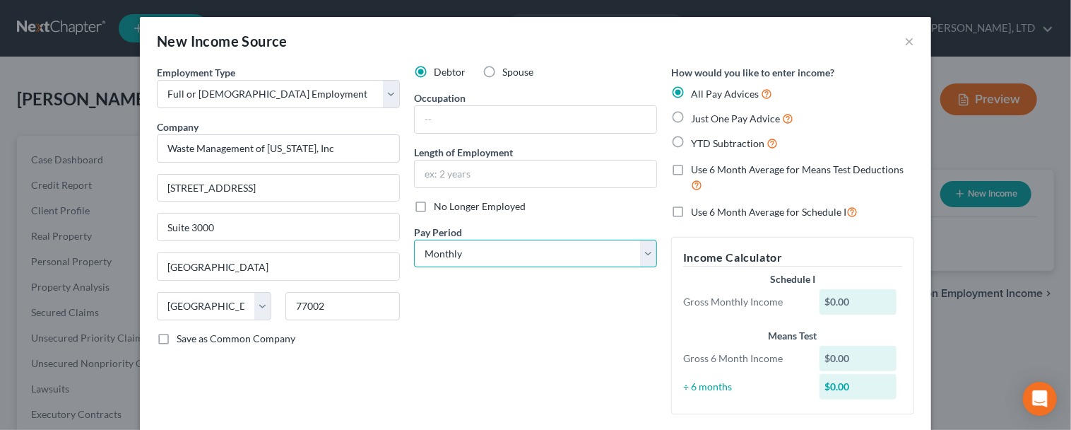
click at [503, 260] on select "Select Monthly Twice Monthly Every Other Week Weekly" at bounding box center [535, 254] width 243 height 28
select select "3"
click at [414, 240] on select "Select Monthly Twice Monthly Every Other Week Weekly" at bounding box center [535, 254] width 243 height 28
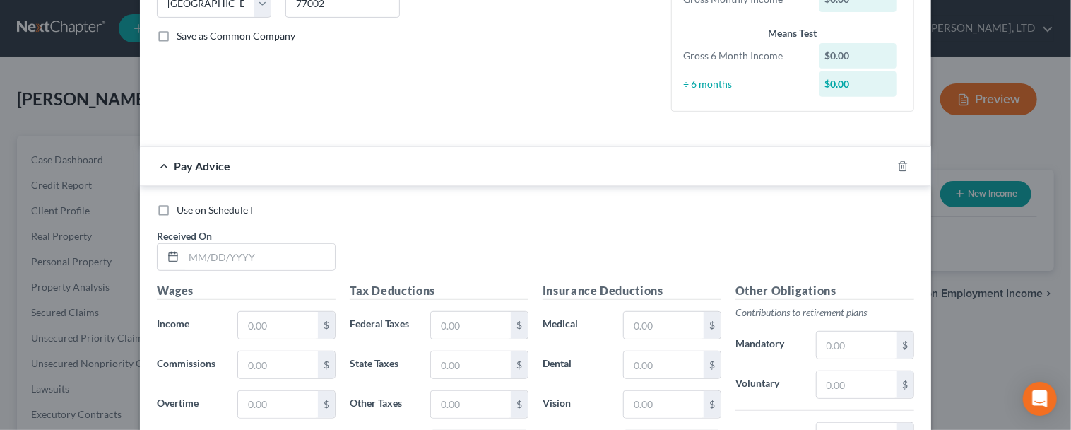
scroll to position [321, 0]
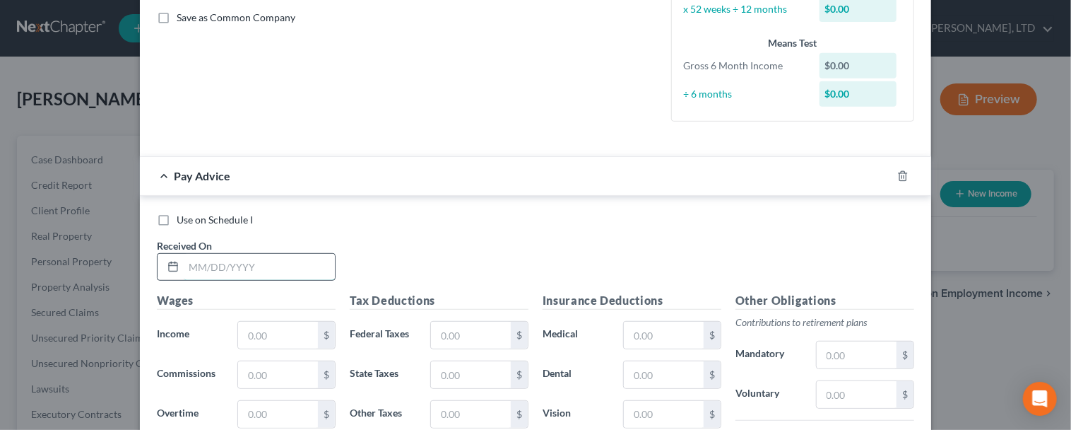
click at [260, 272] on input "text" at bounding box center [259, 267] width 151 height 27
type input "03/07/2025"
drag, startPoint x: 291, startPoint y: 338, endPoint x: 307, endPoint y: 353, distance: 21.5
click at [291, 338] on input "text" at bounding box center [278, 335] width 80 height 27
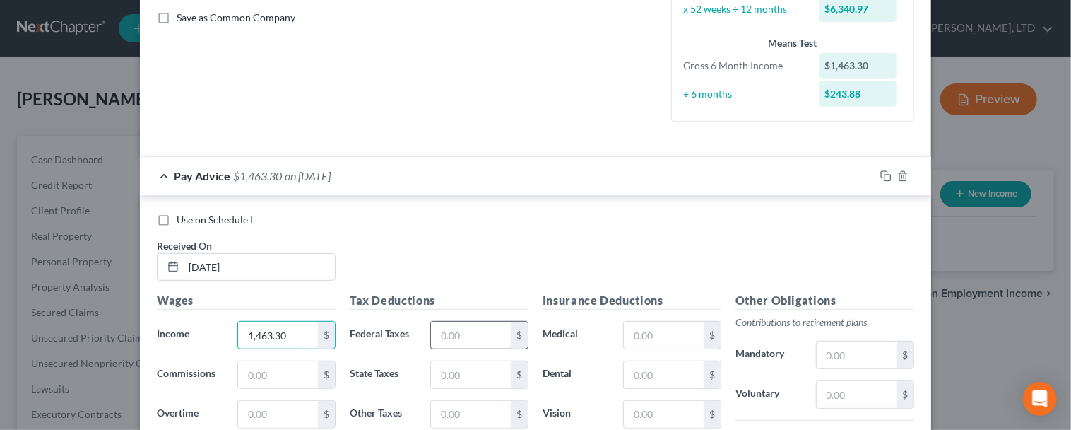
type input "1,463.30"
click at [473, 330] on input "text" at bounding box center [471, 335] width 80 height 27
type input "126.02"
type input "64.64"
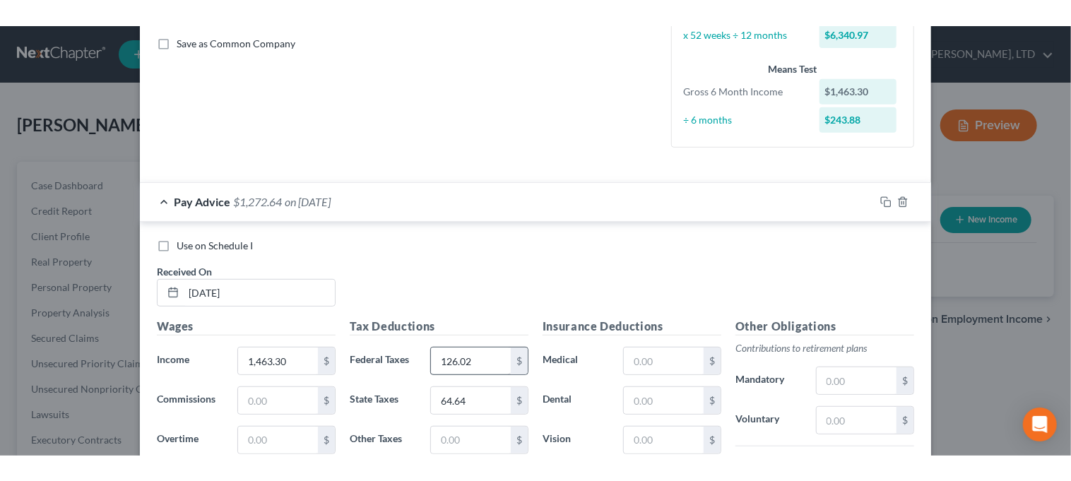
scroll to position [558, 0]
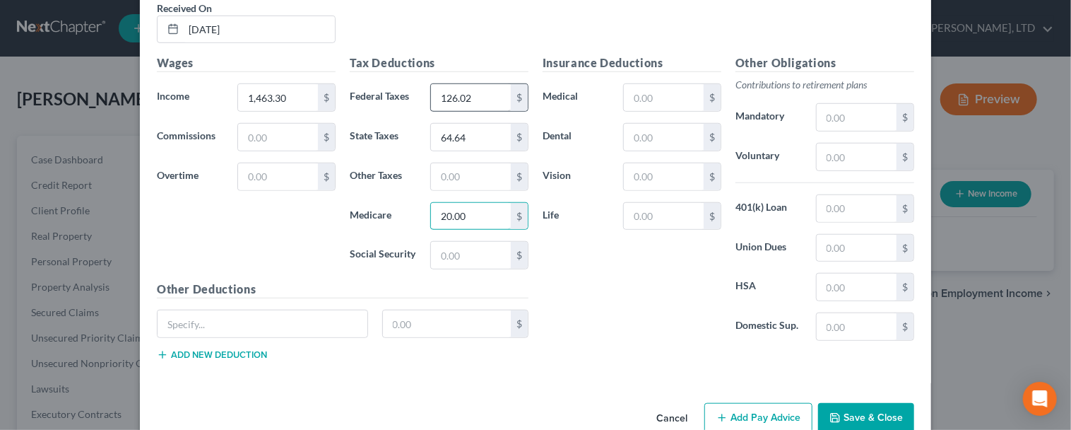
type input "20.00"
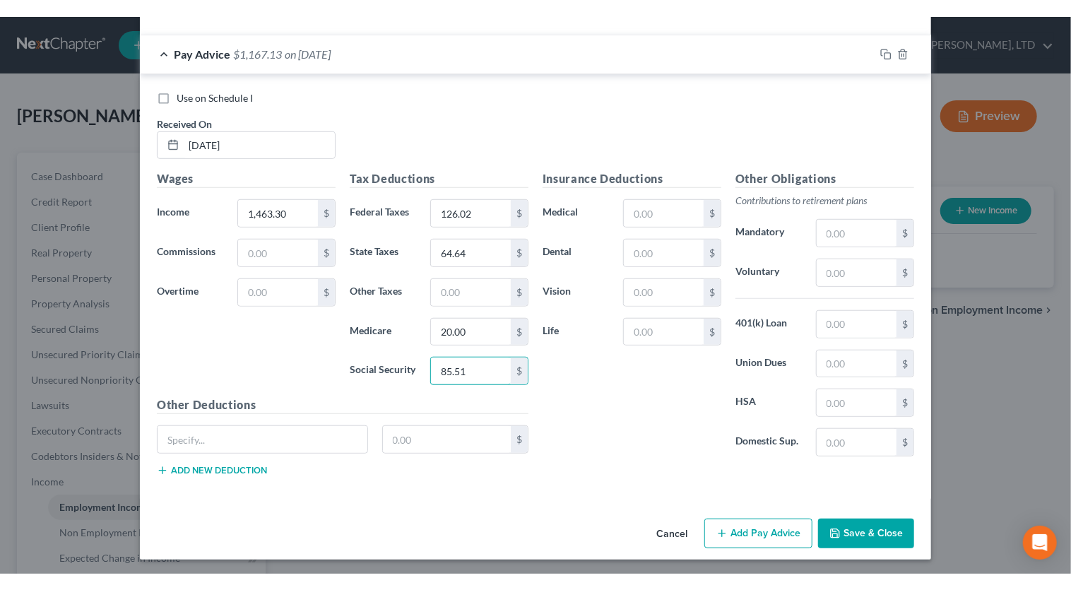
scroll to position [427, 0]
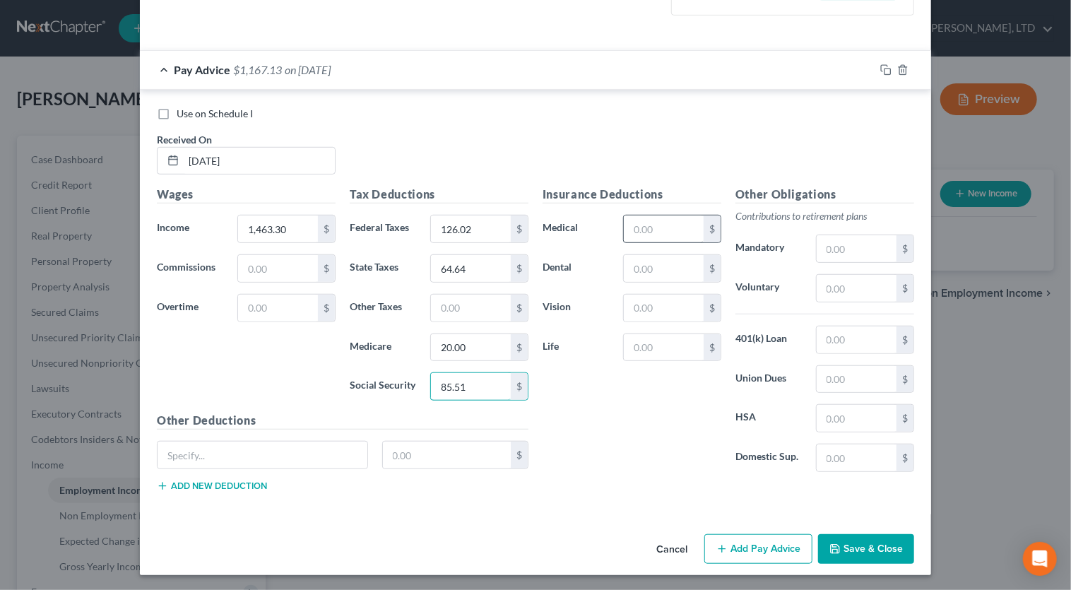
type input "85.51"
click at [647, 227] on input "text" at bounding box center [664, 229] width 80 height 27
type input "74.84"
click at [828, 294] on input "text" at bounding box center [857, 288] width 80 height 27
type input "73.17"
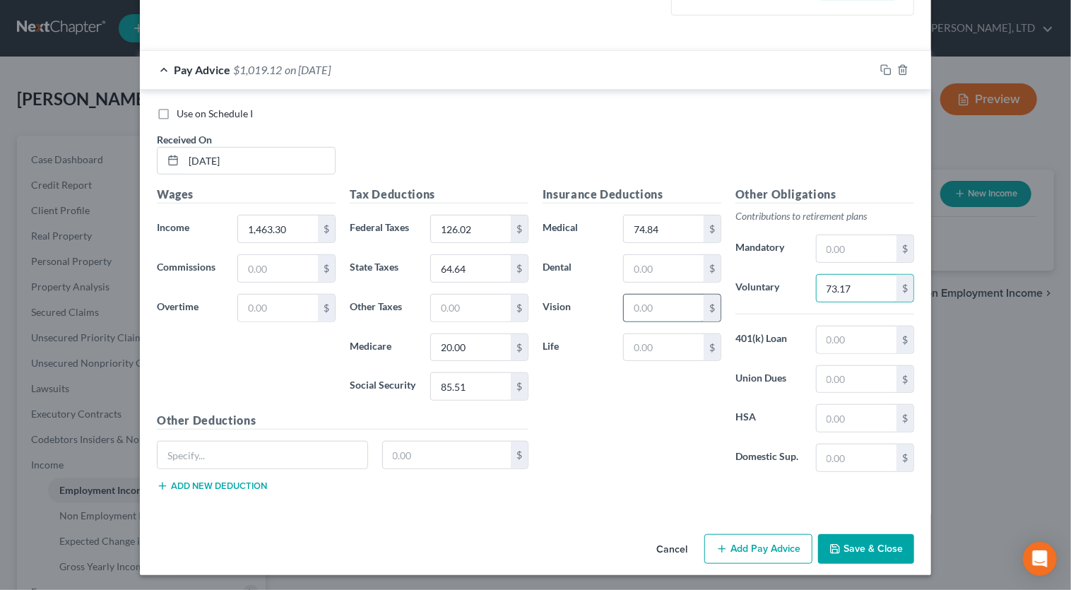
click at [678, 302] on input "text" at bounding box center [664, 308] width 80 height 27
click at [669, 261] on input "text" at bounding box center [664, 268] width 80 height 27
type input "6.96"
type input "2.45"
click at [880, 72] on icon "button" at bounding box center [885, 69] width 11 height 11
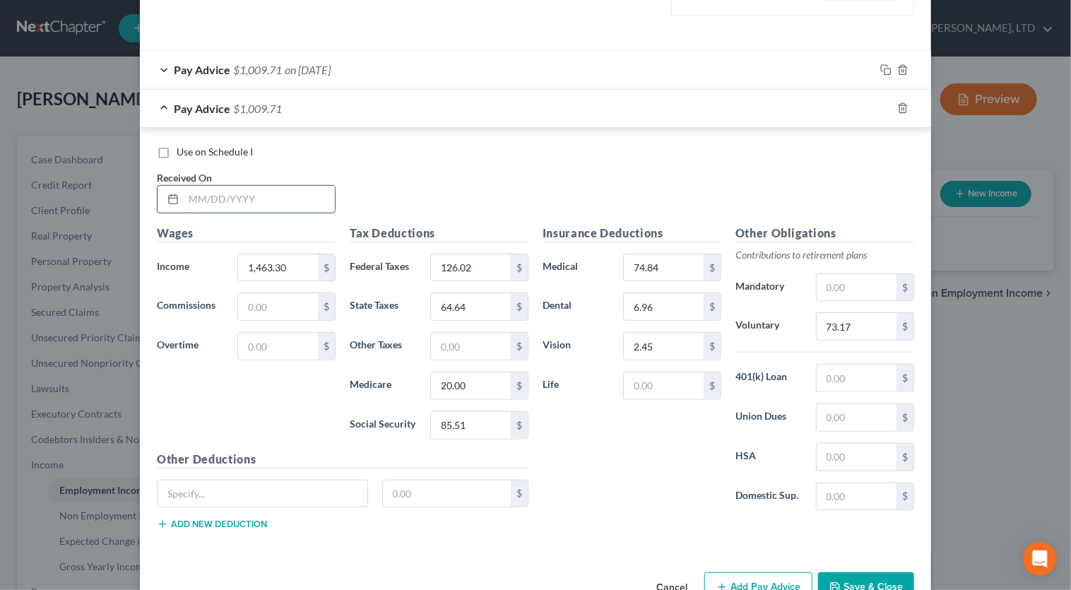
click at [295, 199] on input "text" at bounding box center [259, 199] width 151 height 27
type input "03/14/2025"
click at [290, 262] on input "1,463.30" at bounding box center [278, 267] width 80 height 27
type input "1,406.25"
type input "114.10"
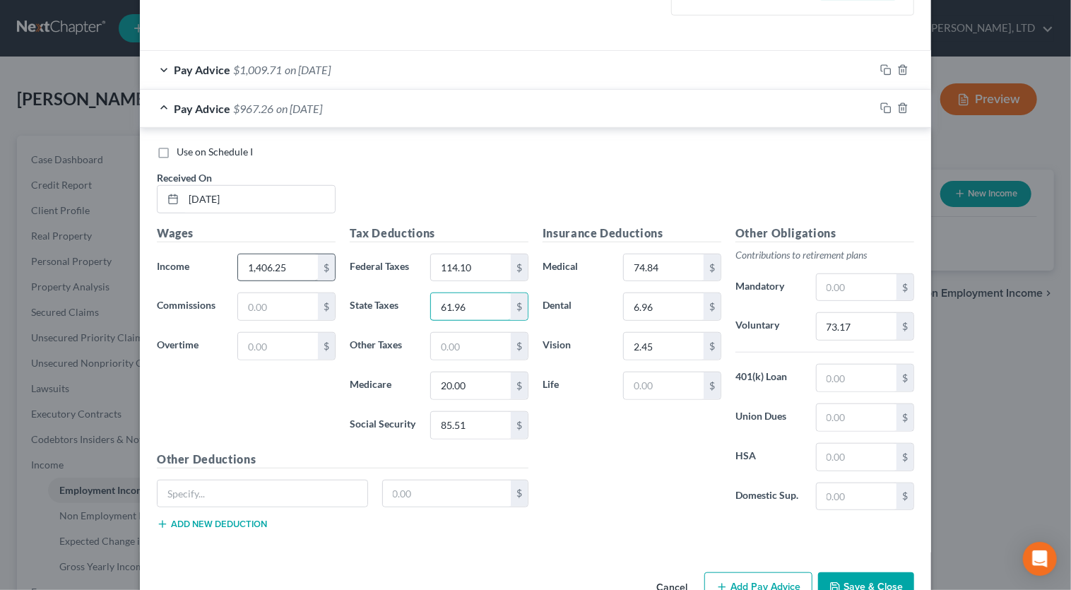
type input "61.96"
type input "19.17"
type input "81.97"
click at [868, 324] on input "73.17" at bounding box center [857, 326] width 80 height 27
type input "70.31"
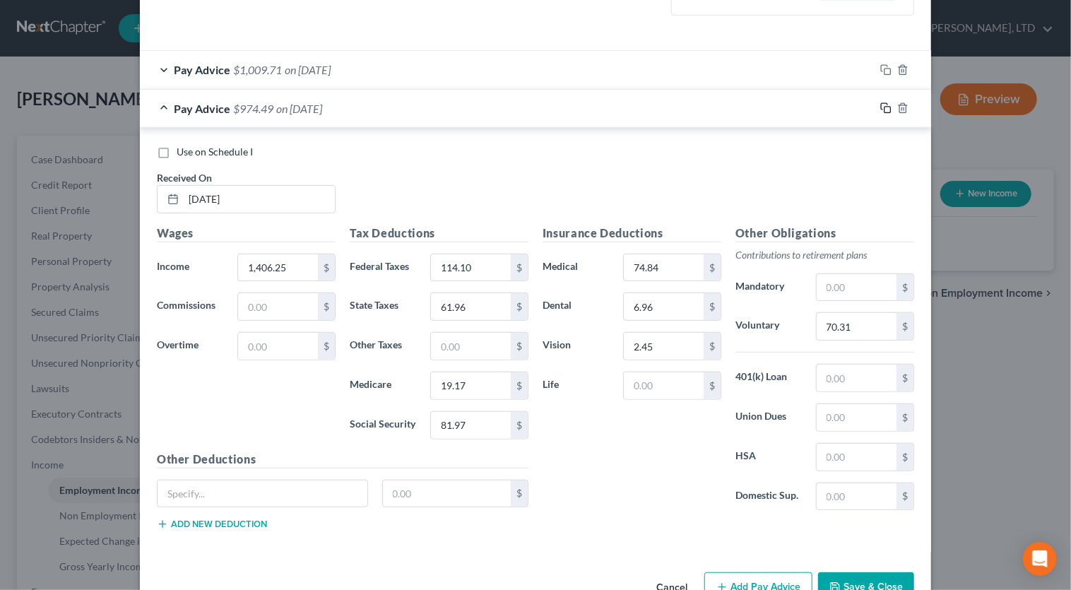
click at [880, 110] on icon "button" at bounding box center [885, 107] width 11 height 11
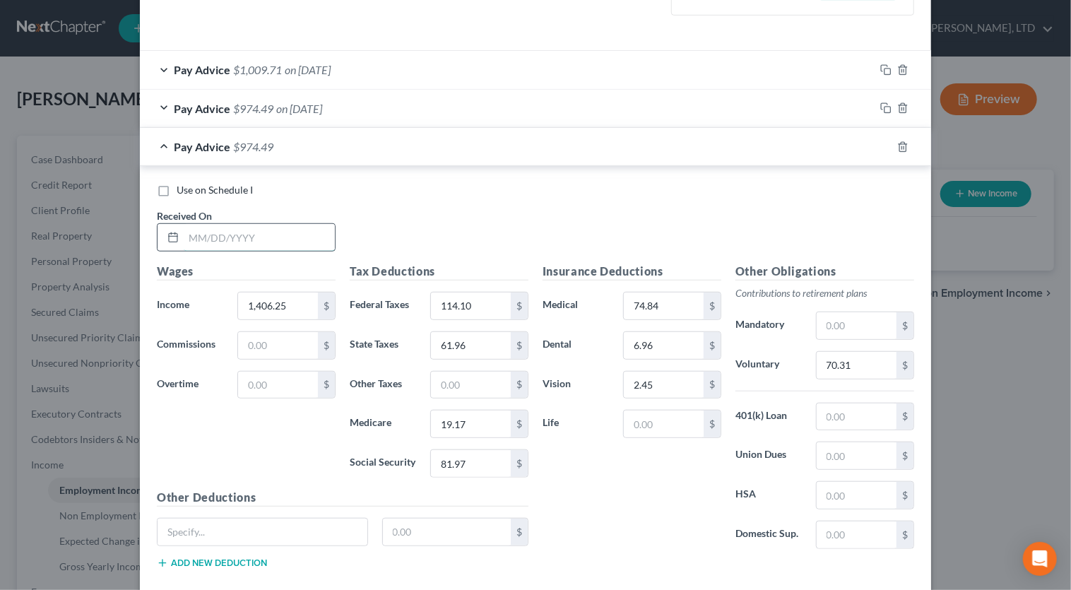
drag, startPoint x: 310, startPoint y: 233, endPoint x: 317, endPoint y: 231, distance: 7.4
click at [310, 233] on input "text" at bounding box center [259, 237] width 151 height 27
type input "03/21/2025"
type input "1,391.78"
type input "111.08"
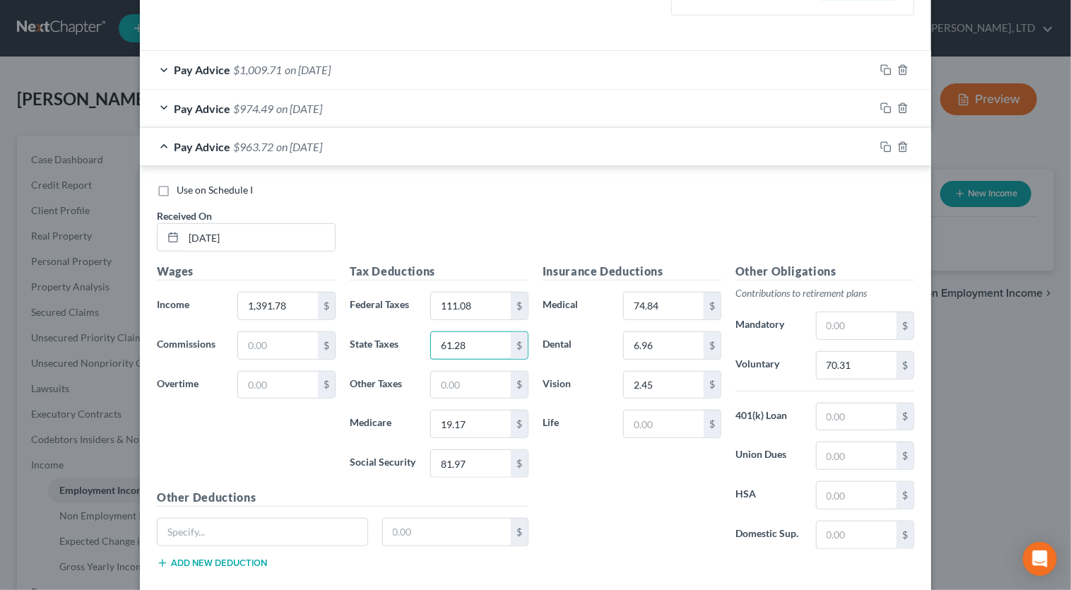
type input "61.28"
type input "18.96"
type input "81.08"
click at [861, 361] on input "70.31" at bounding box center [857, 365] width 80 height 27
type input "69.59"
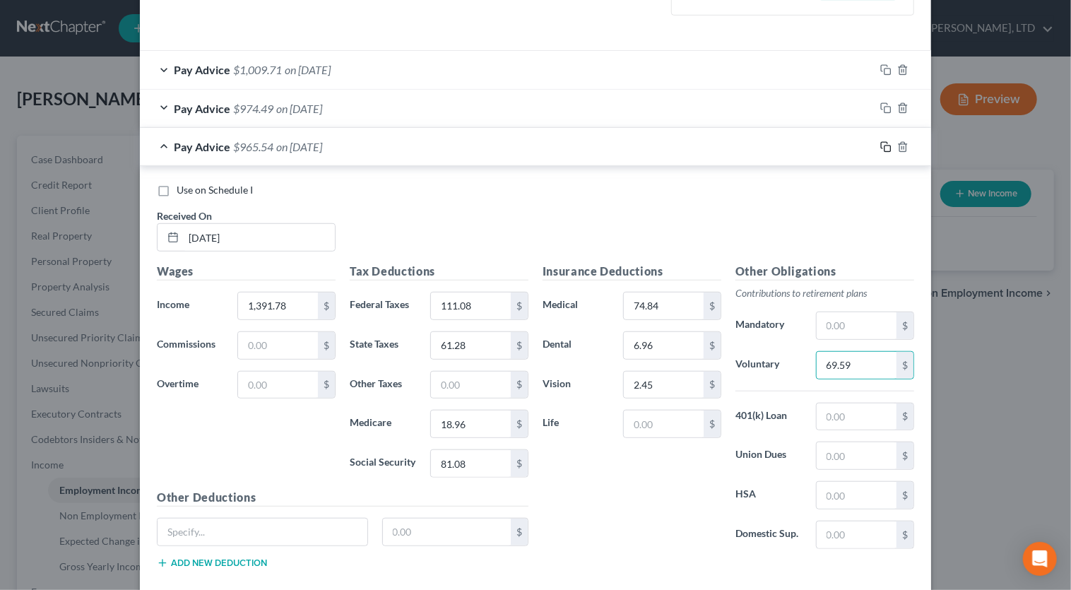
click at [881, 148] on icon "button" at bounding box center [885, 146] width 11 height 11
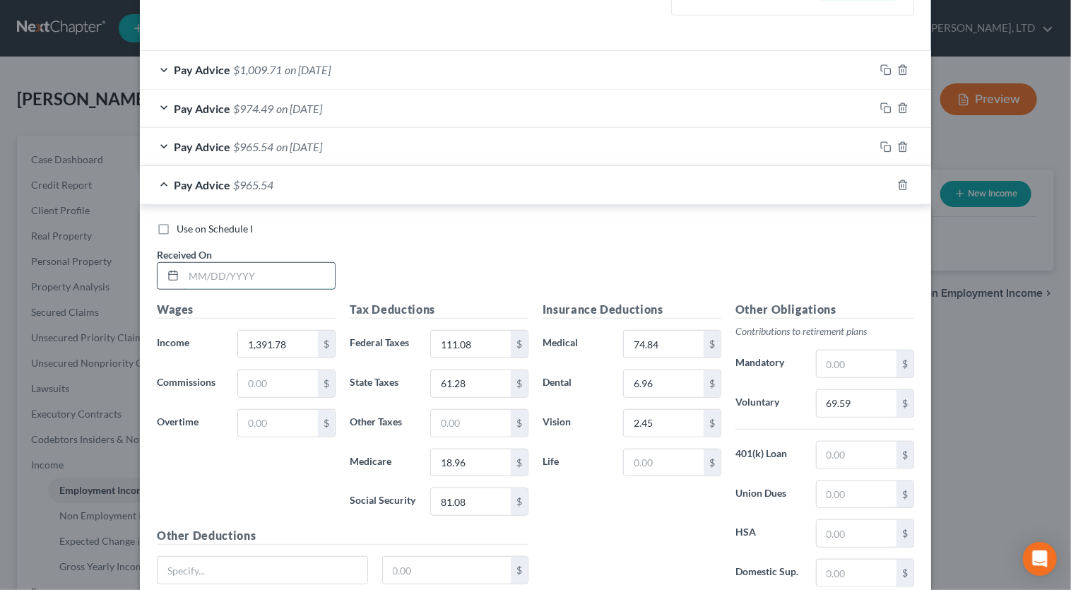
click at [322, 276] on input "text" at bounding box center [259, 276] width 151 height 27
type input "03/28/2025"
click at [295, 343] on input "1,391.78" at bounding box center [278, 344] width 80 height 27
type input "1,601.37"
type input "188.52"
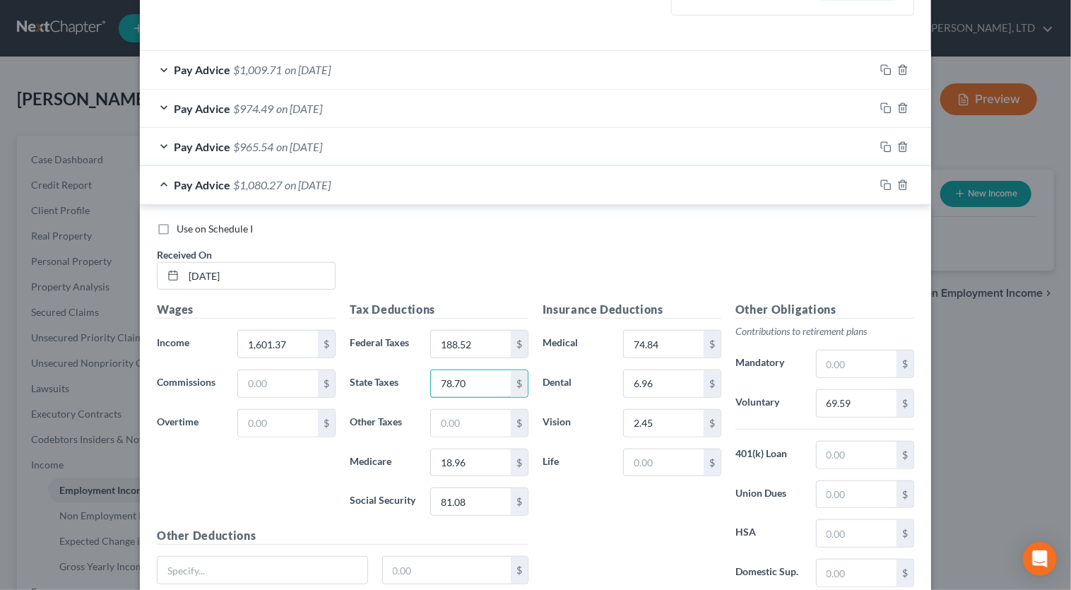
type input "78.70"
type input "24.22"
type input "103.55"
click at [852, 396] on input "69.59" at bounding box center [857, 403] width 80 height 27
type input "74.84"
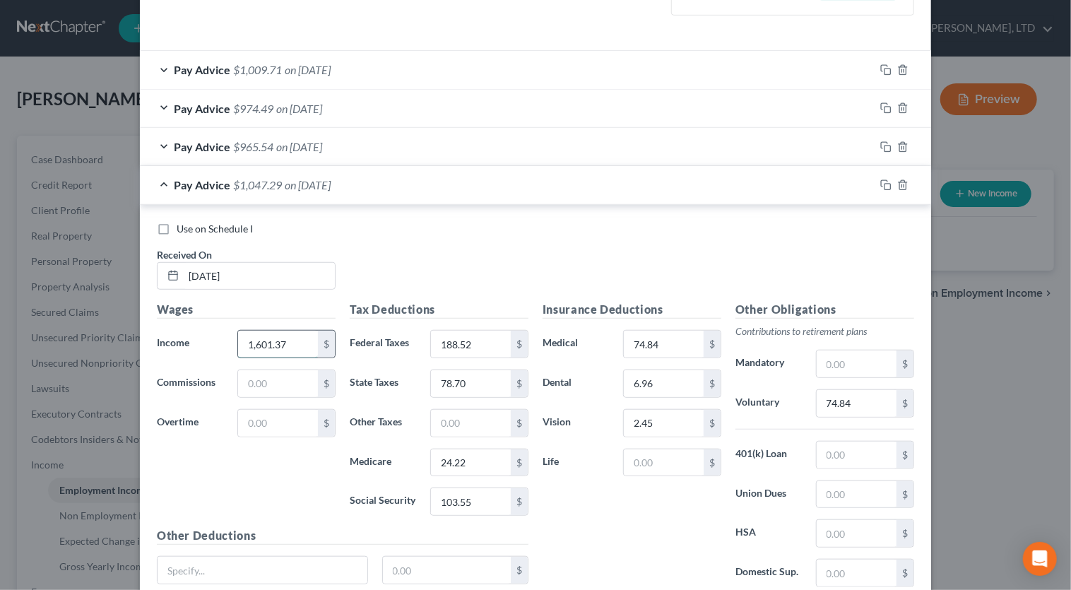
click at [296, 342] on input "1,601.37" at bounding box center [278, 344] width 80 height 27
drag, startPoint x: 295, startPoint y: 346, endPoint x: 223, endPoint y: 341, distance: 71.5
click at [223, 341] on div "Income * 1,754.28 $" at bounding box center [246, 344] width 193 height 28
drag, startPoint x: 286, startPoint y: 344, endPoint x: 227, endPoint y: 342, distance: 59.4
click at [230, 342] on div "1,654.28 $" at bounding box center [286, 344] width 112 height 28
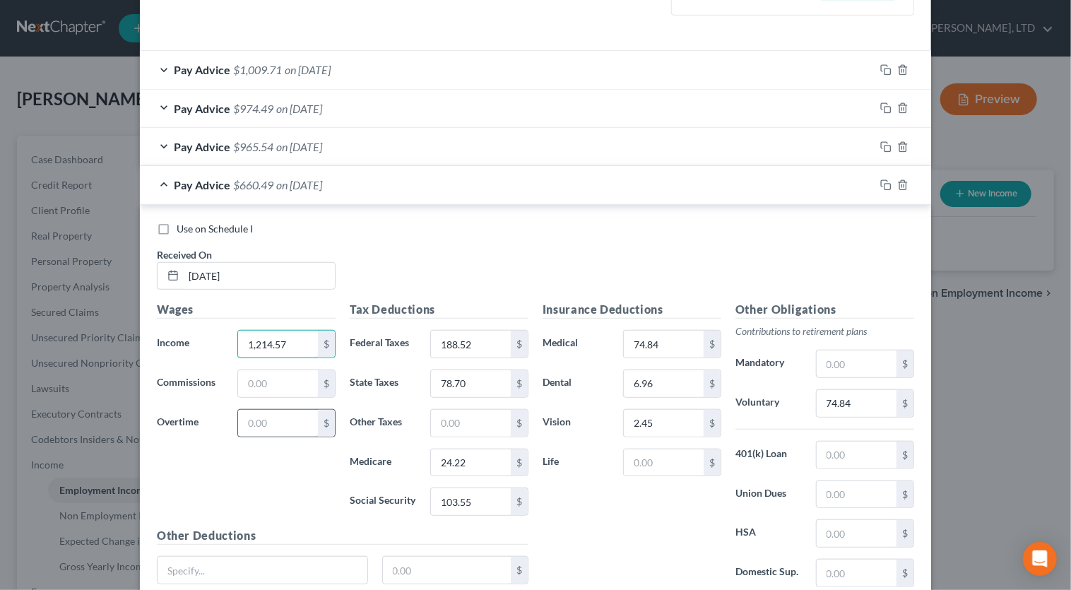
type input "1,214.57"
click at [258, 413] on input "text" at bounding box center [278, 423] width 80 height 27
type input "4"
type input "1,545.29"
click at [282, 417] on input "text" at bounding box center [278, 423] width 80 height 27
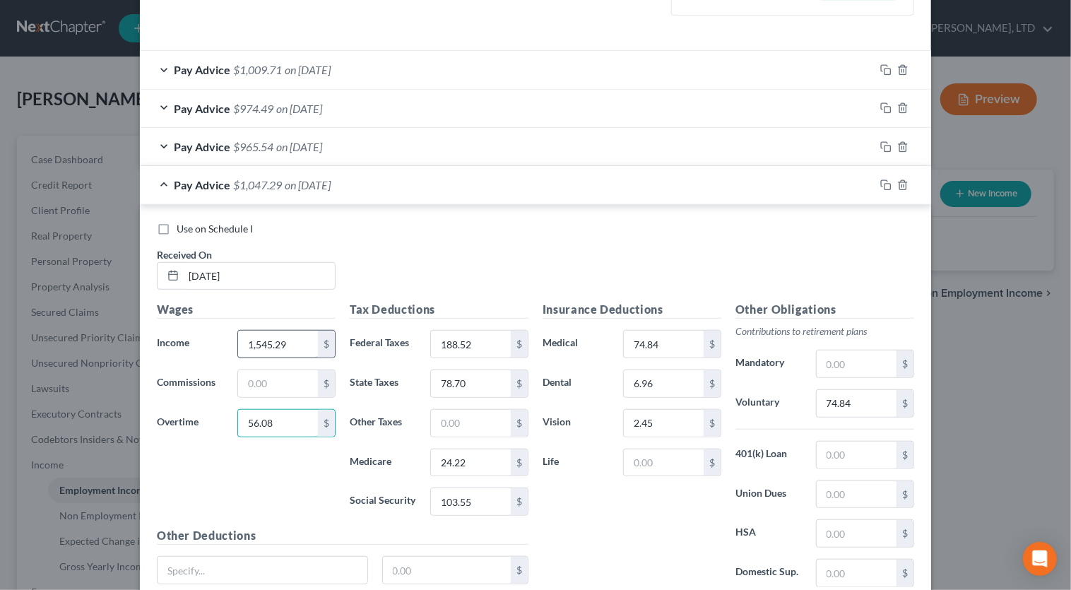
type input "56.08"
click at [288, 334] on input "1,545.29" at bounding box center [278, 344] width 80 height 27
type input "1,598.20"
click at [870, 400] on input "74.84" at bounding box center [857, 403] width 80 height 27
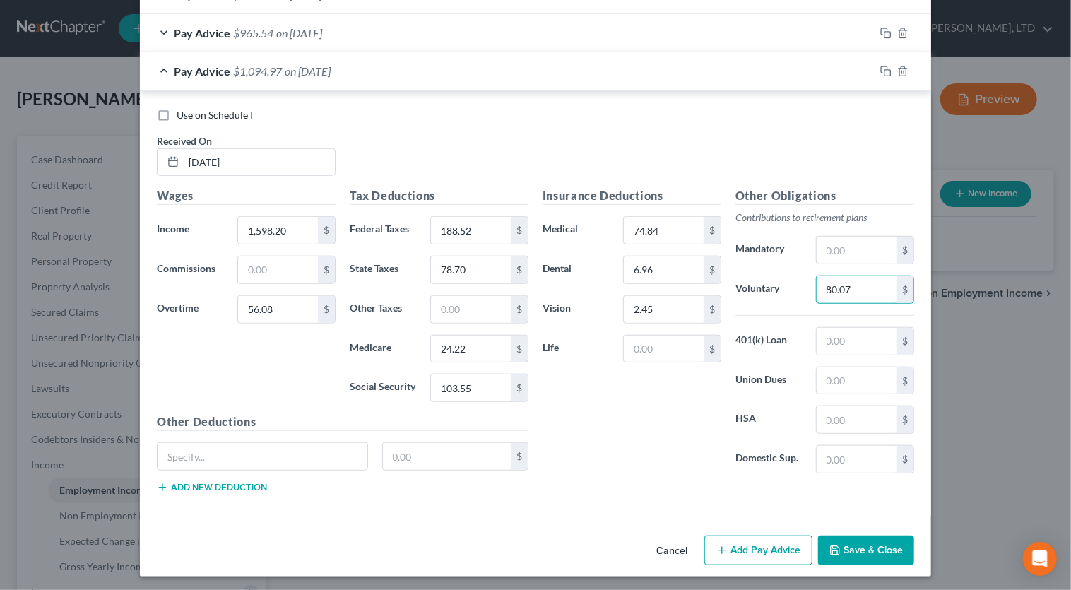
scroll to position [542, 0]
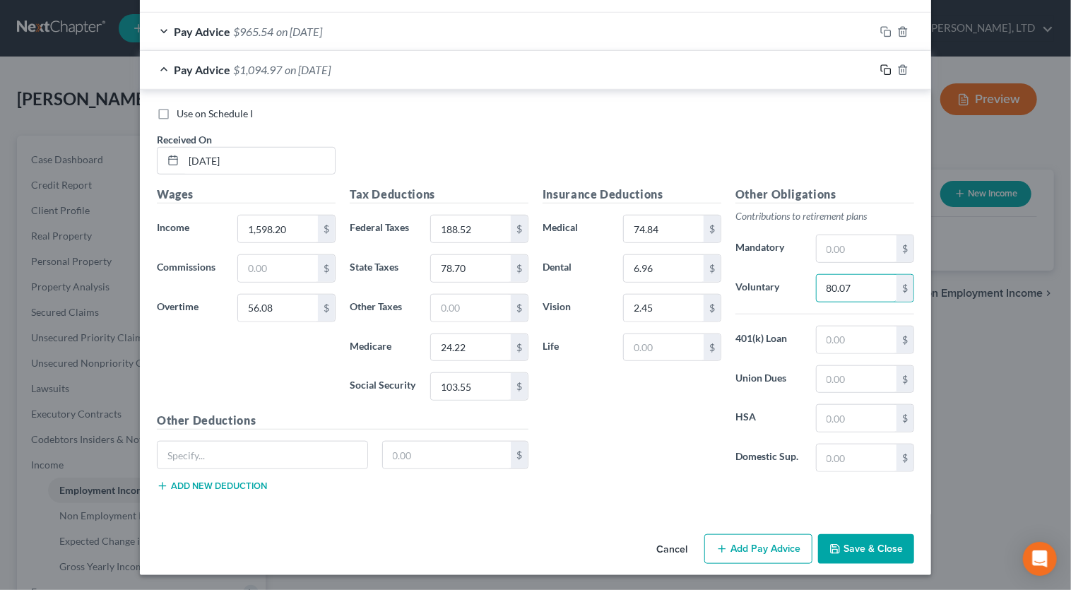
type input "80.07"
click at [880, 70] on icon "button" at bounding box center [885, 69] width 11 height 11
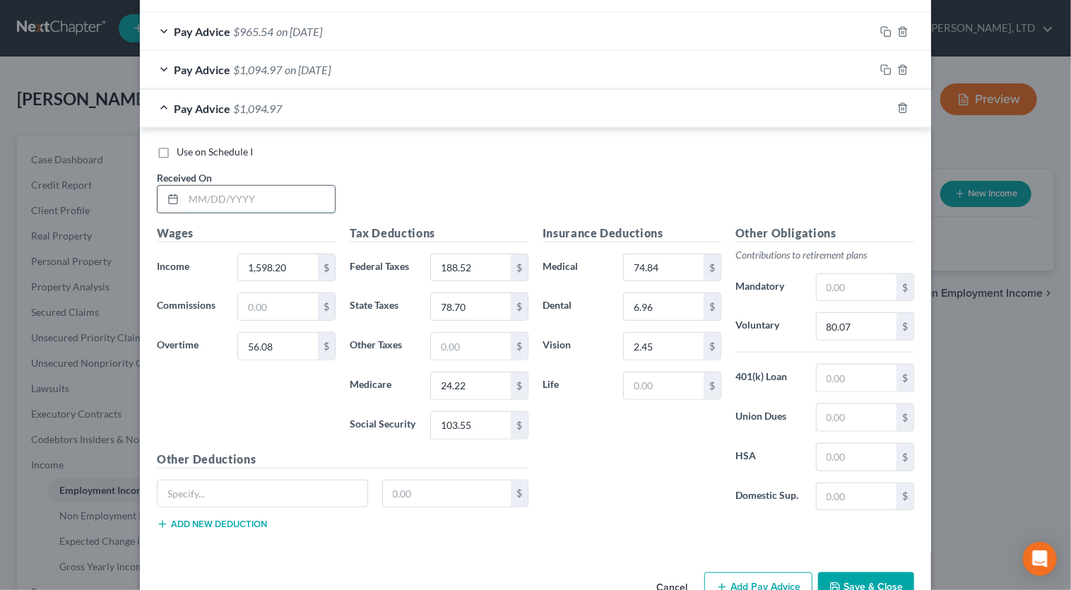
click at [288, 201] on input "text" at bounding box center [259, 199] width 151 height 27
type input "04/04/2025"
click at [295, 269] on input "1,598.20" at bounding box center [278, 267] width 80 height 27
type input "1,322.88"
type input "27.56"
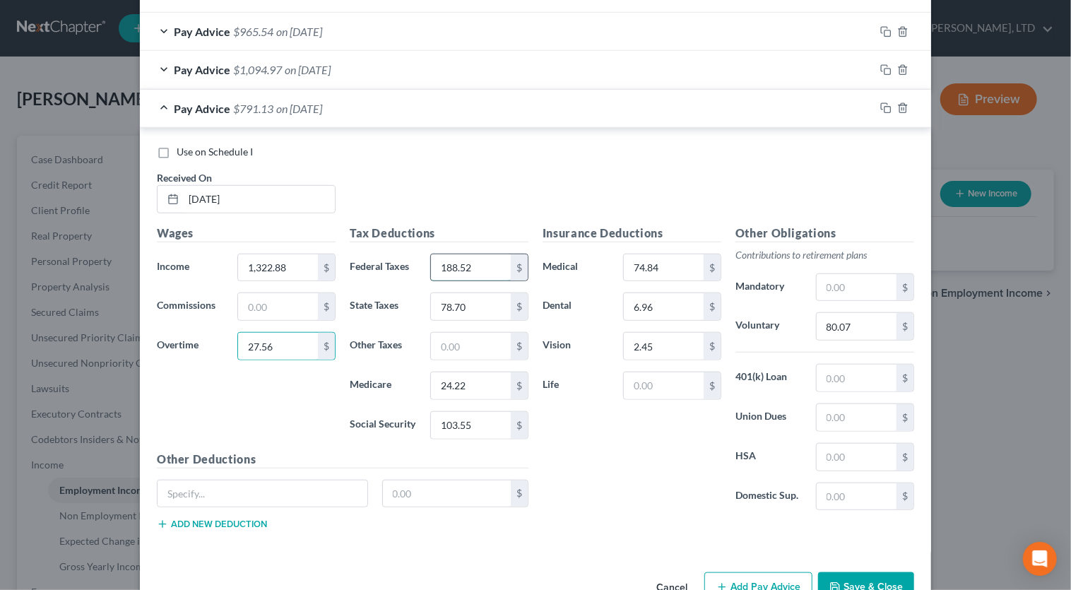
click at [473, 261] on input "188.52" at bounding box center [471, 267] width 80 height 27
type input "104.64"
type input "1"
type input "59.33"
type input "18.36"
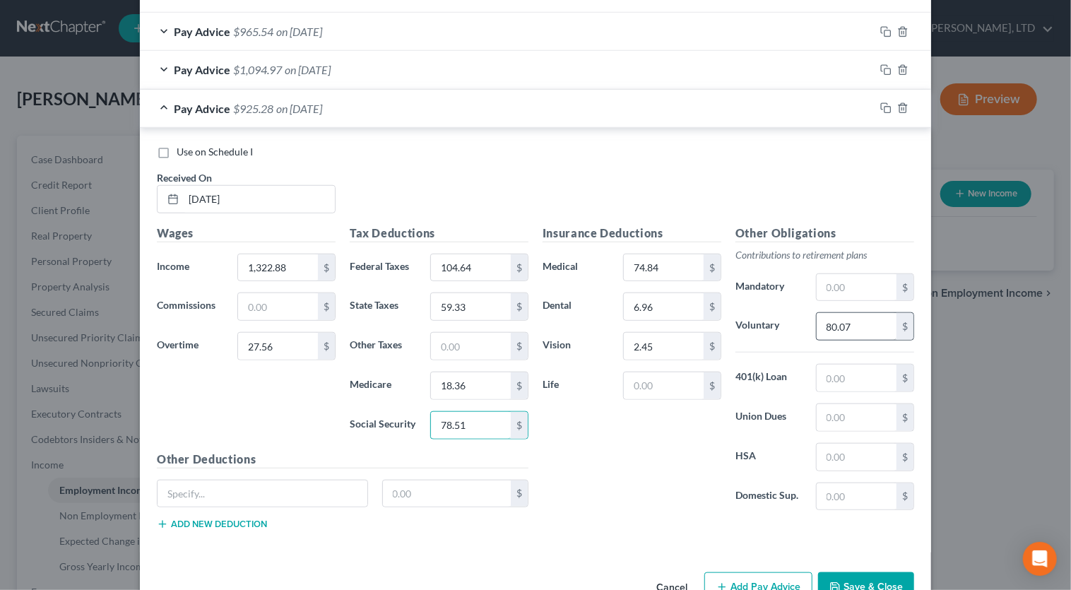
type input "78.51"
click at [861, 323] on input "80.07" at bounding box center [857, 326] width 80 height 27
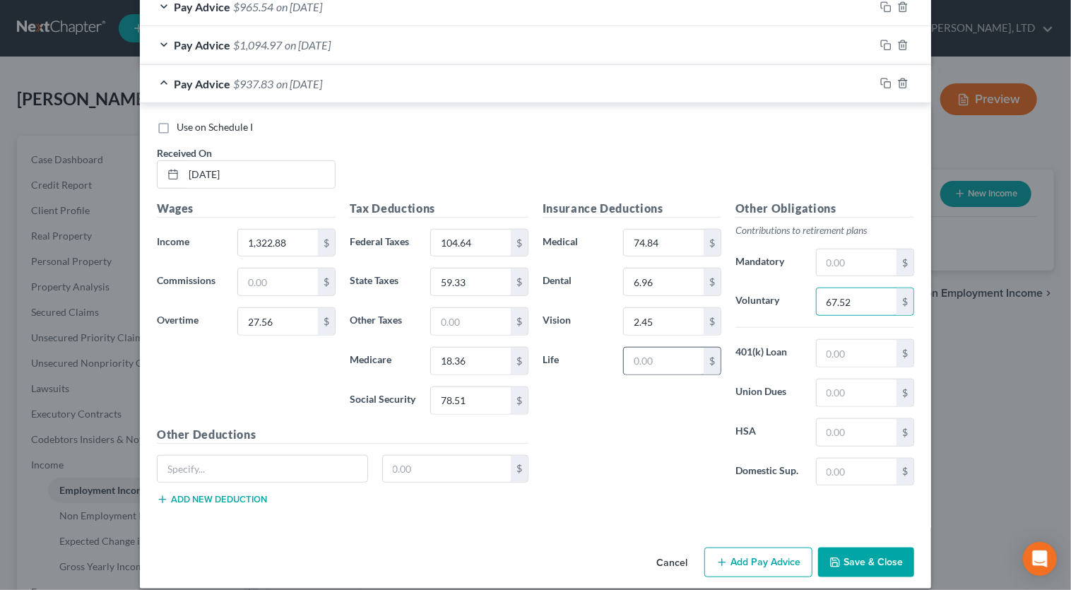
scroll to position [580, 0]
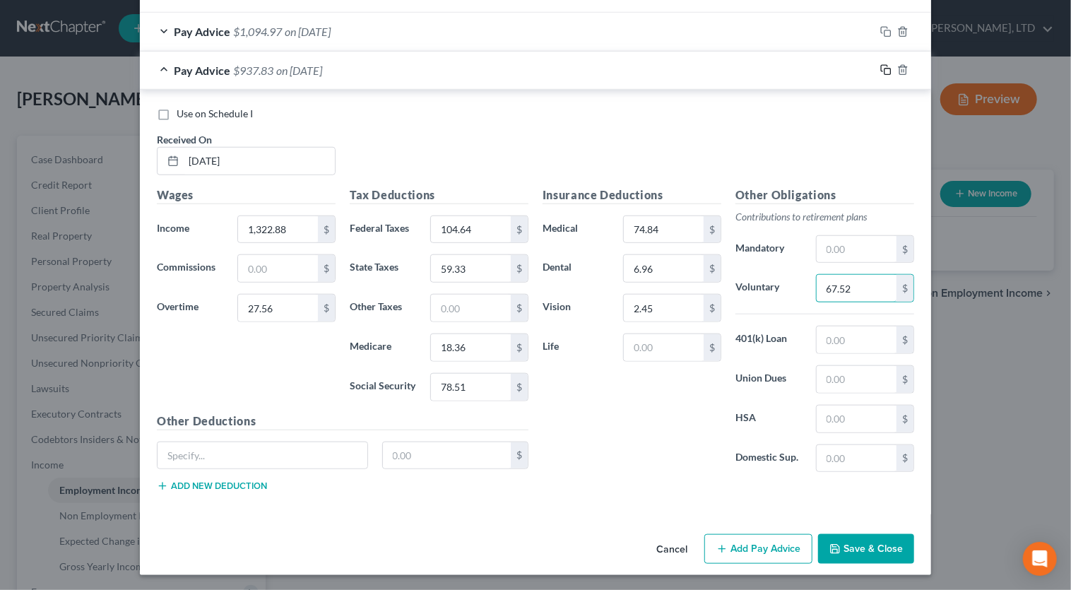
type input "67.52"
click at [882, 71] on icon "button" at bounding box center [885, 69] width 11 height 11
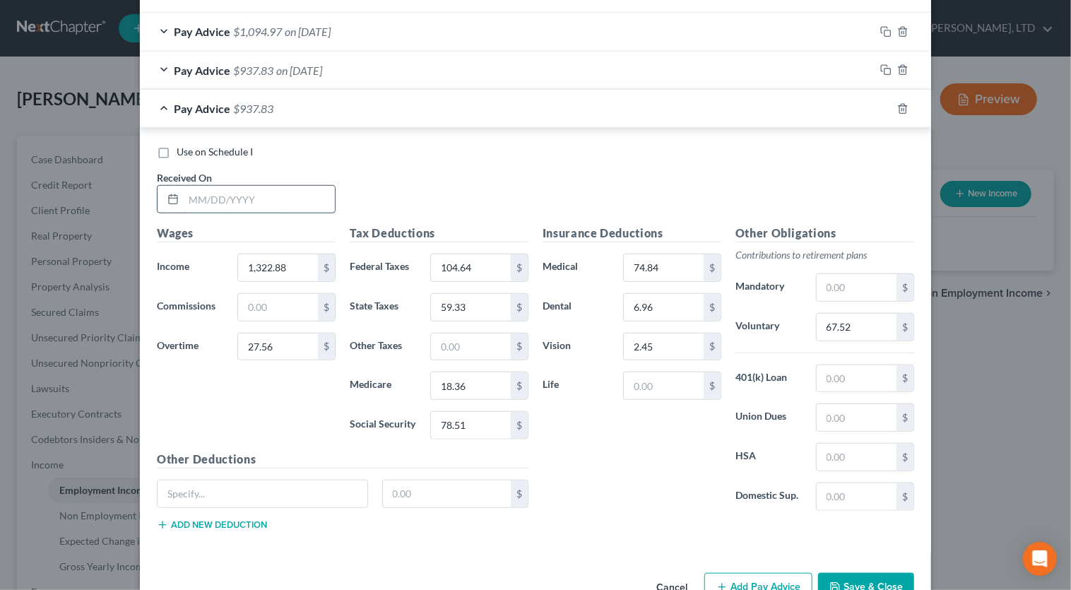
click at [283, 190] on input "text" at bounding box center [259, 199] width 151 height 27
type input "04/11/2025"
click at [300, 264] on input "1,322.88" at bounding box center [278, 267] width 80 height 27
type input "1,291.39"
type input "75.29"
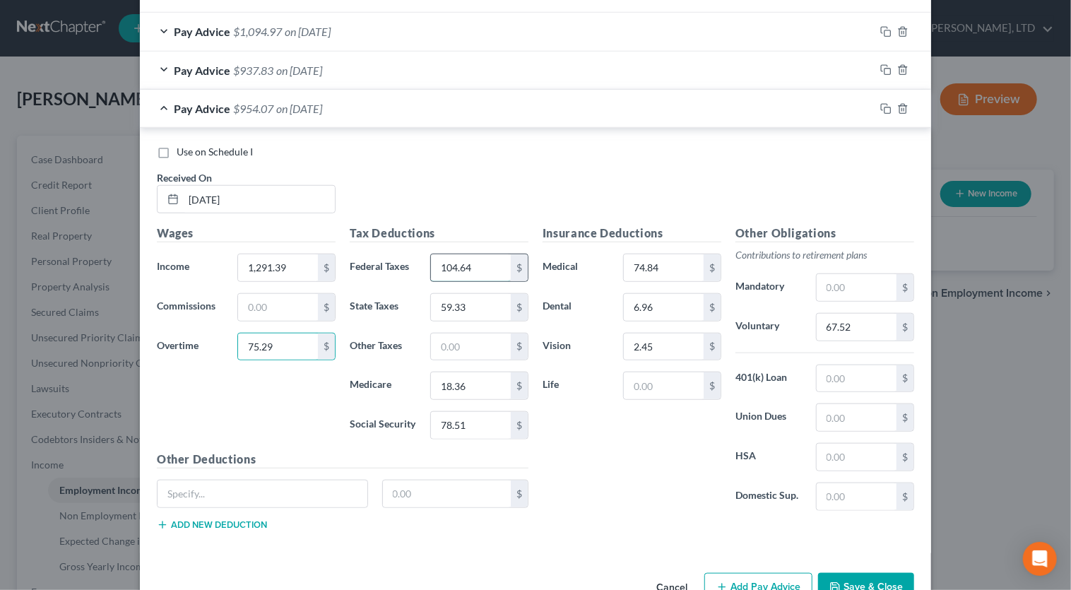
click at [483, 261] on input "104.64" at bounding box center [471, 267] width 80 height 27
type input "106.49"
click at [477, 303] on input "59.33" at bounding box center [471, 307] width 80 height 27
type input "60.10"
type input "18.60"
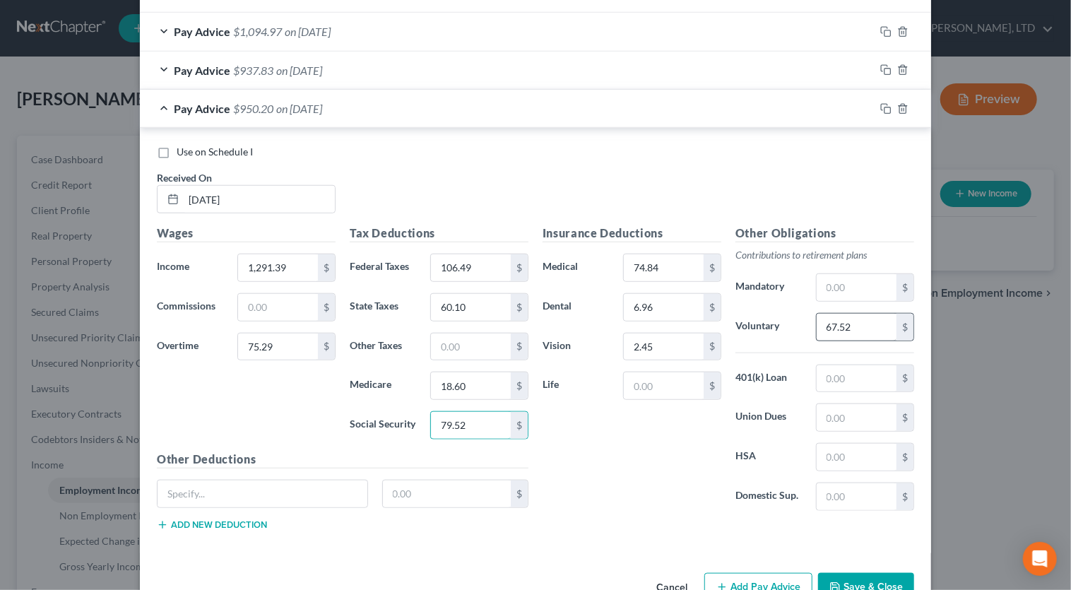
type input "79.52"
click at [851, 329] on input "67.52" at bounding box center [857, 327] width 80 height 27
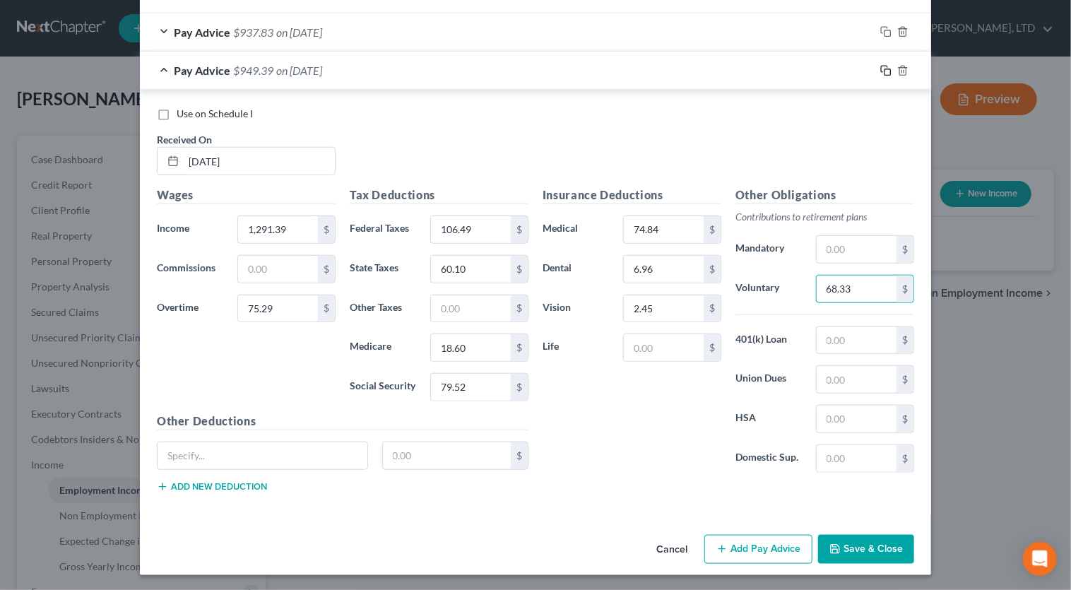
type input "68.33"
click at [880, 66] on icon "button" at bounding box center [885, 70] width 11 height 11
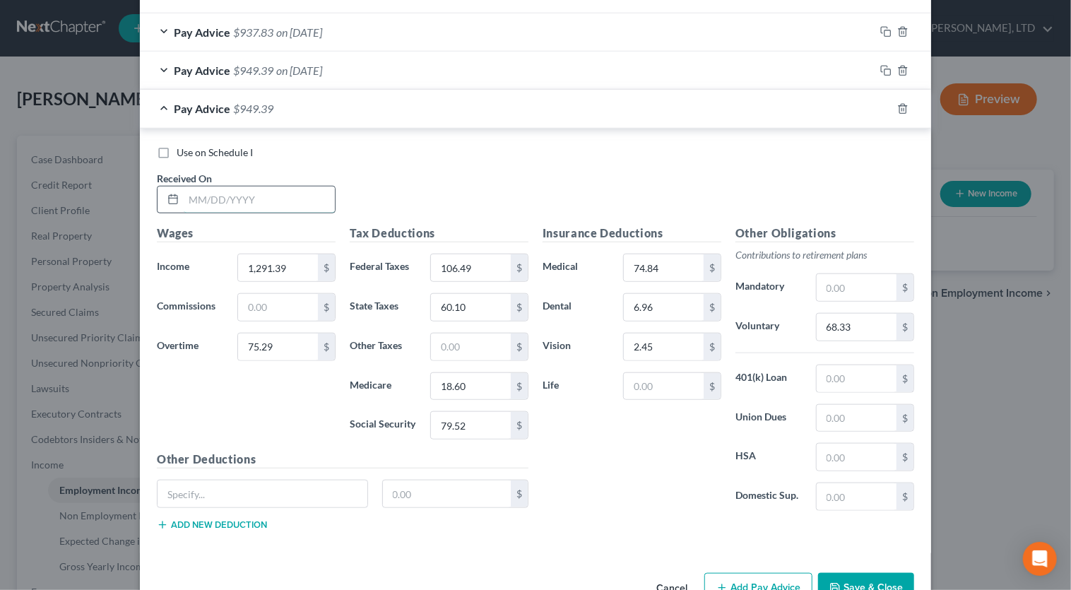
click at [257, 194] on input "text" at bounding box center [259, 200] width 151 height 27
type input "04/18/2025"
click at [291, 268] on input "1,291.39" at bounding box center [278, 267] width 80 height 27
type input "1,171.60"
click at [286, 341] on input "75.29" at bounding box center [278, 347] width 80 height 27
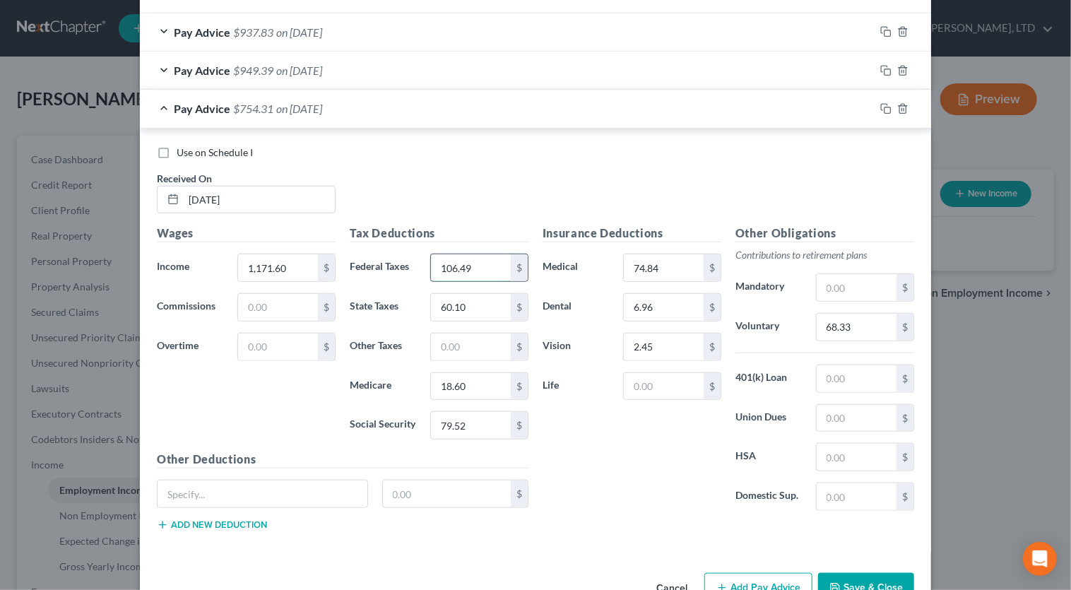
click at [479, 267] on input "106.49" at bounding box center [471, 267] width 80 height 27
type input "84.25"
type input "50.92"
type input "15.77"
type input "67.42"
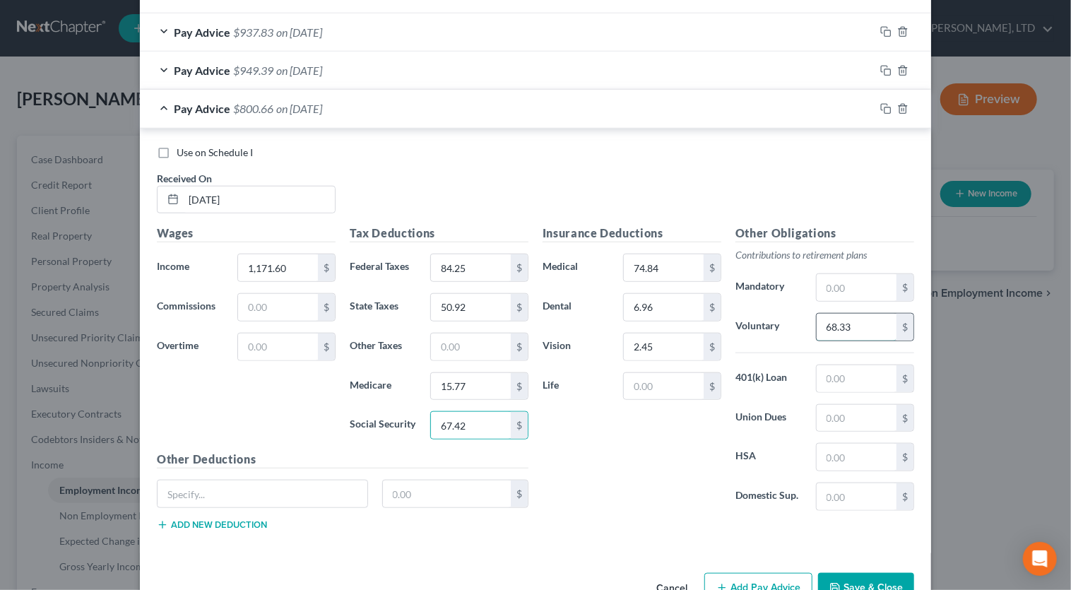
click at [871, 326] on input "68.33" at bounding box center [857, 327] width 80 height 27
type input "58.58"
click at [885, 112] on rect "button" at bounding box center [888, 110] width 6 height 6
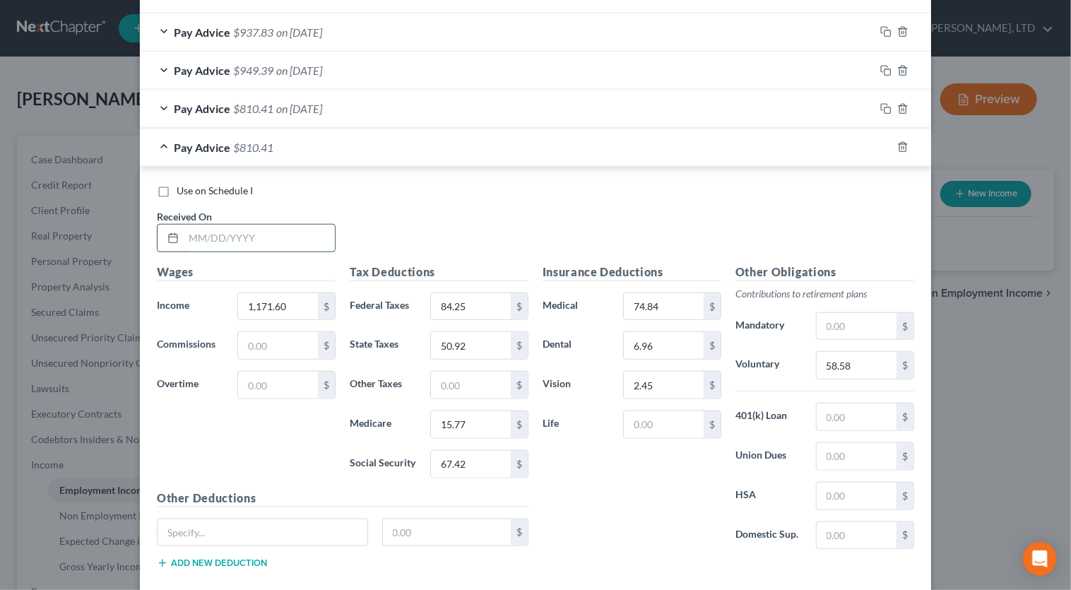
click at [318, 230] on input "text" at bounding box center [259, 238] width 151 height 27
type input "04/25/2025"
click at [297, 303] on input "1,171.60" at bounding box center [278, 306] width 80 height 27
type input "1,397.48"
click at [282, 386] on input "text" at bounding box center [278, 385] width 80 height 27
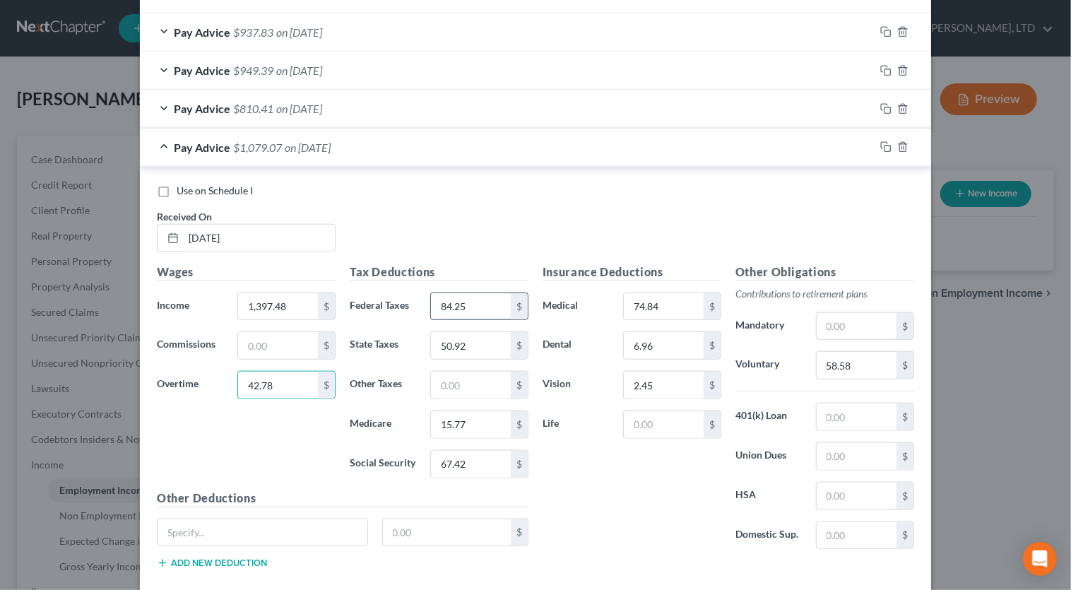
type input "42.78"
click at [473, 301] on input "84.25" at bounding box center [471, 306] width 80 height 27
type input "121.21"
type input "63.56"
type input "19.66"
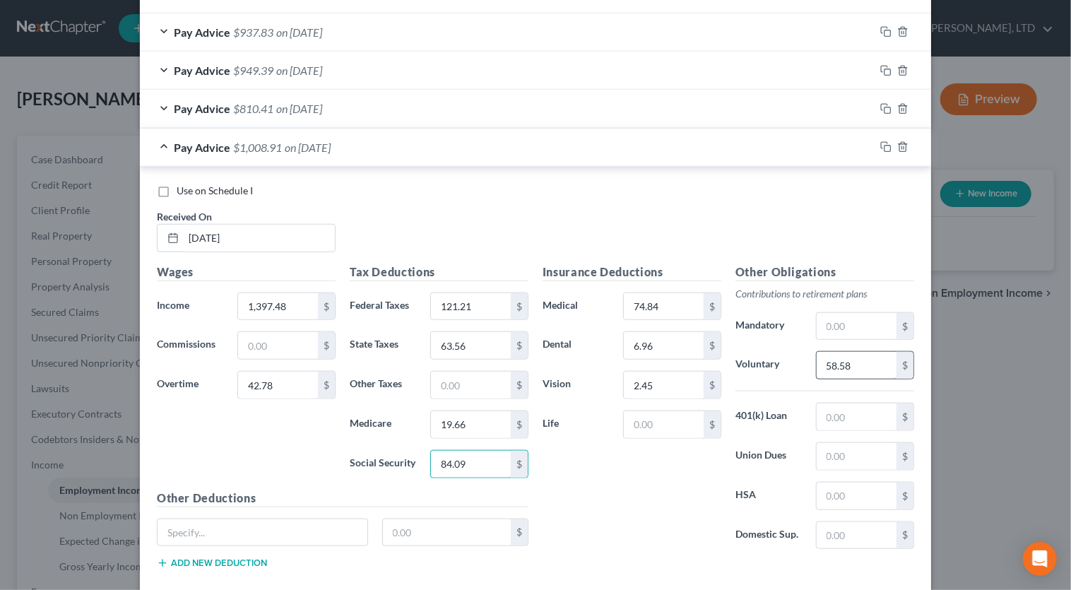
type input "84.09"
click at [871, 361] on input "58.58" at bounding box center [857, 365] width 80 height 27
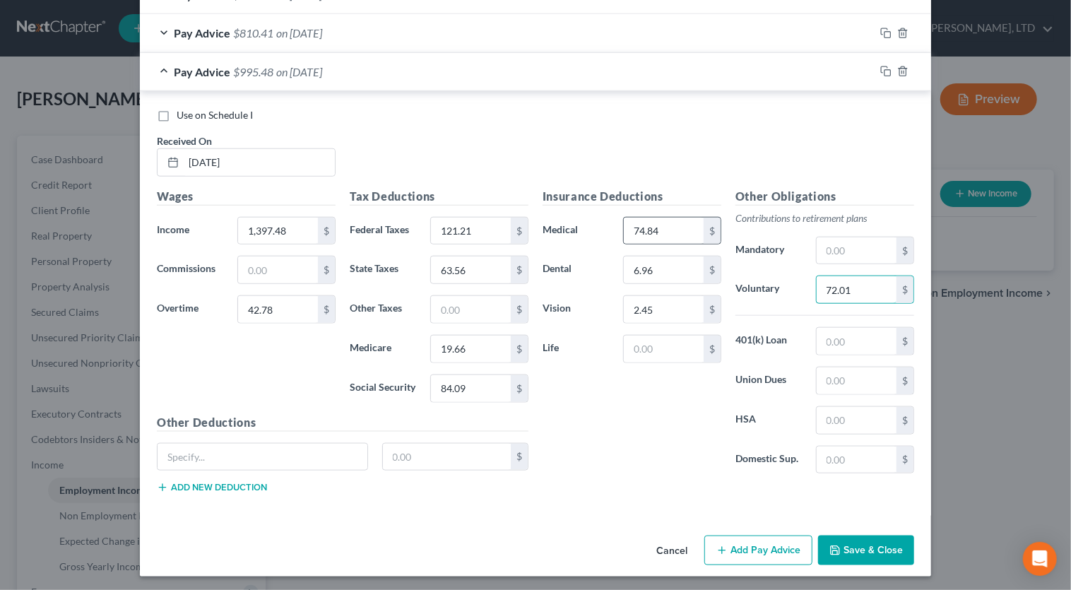
scroll to position [695, 0]
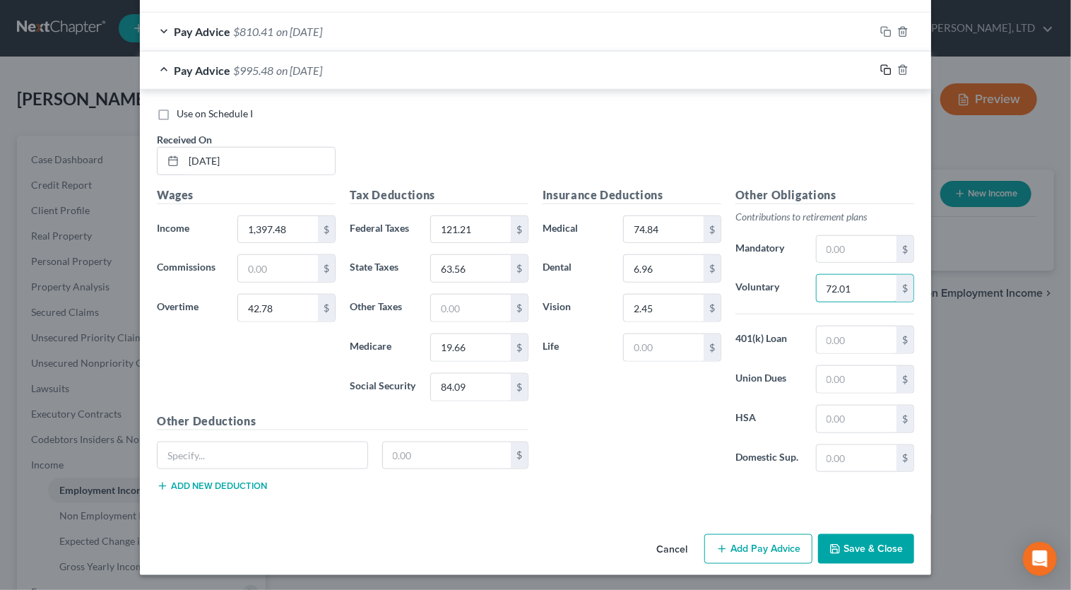
type input "72.01"
click at [880, 68] on icon "button" at bounding box center [885, 69] width 11 height 11
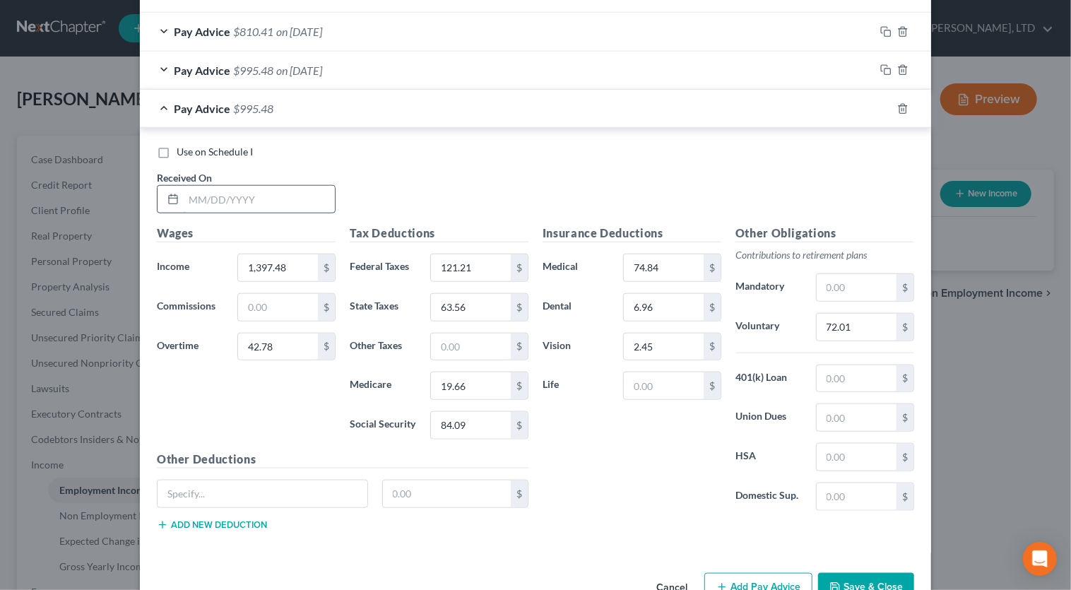
click at [295, 197] on input "text" at bounding box center [259, 199] width 151 height 27
type input "05/02/2025"
click at [298, 260] on input "1,397.48" at bounding box center [278, 267] width 80 height 27
type input "1,323.33"
type input "91.26"
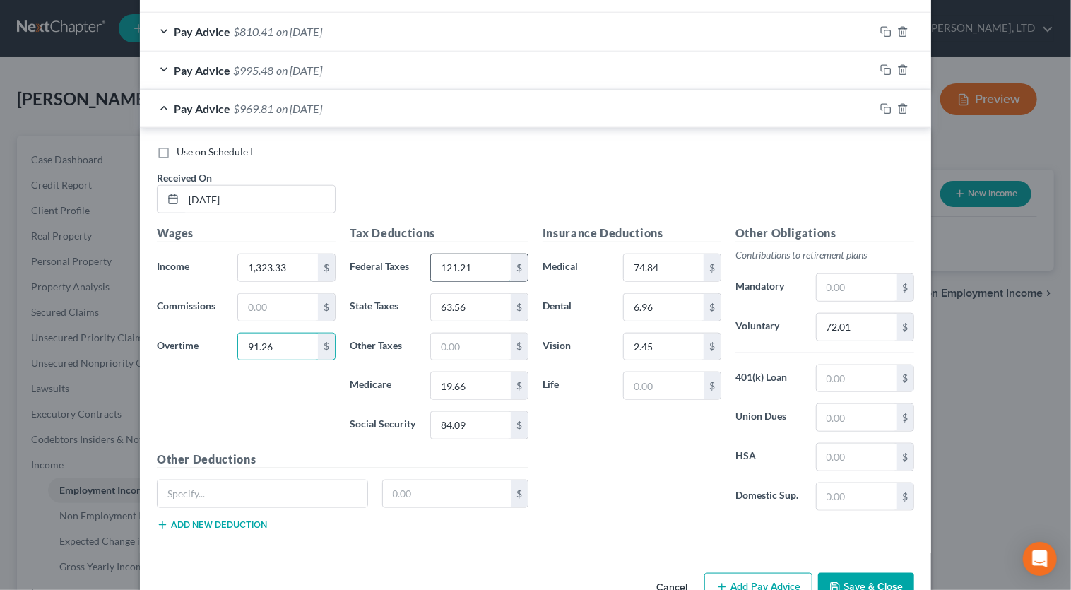
click at [488, 264] on input "121.21" at bounding box center [471, 267] width 80 height 27
type input "115.84"
type input "62.35"
type input "19.29"
type input "82.49"
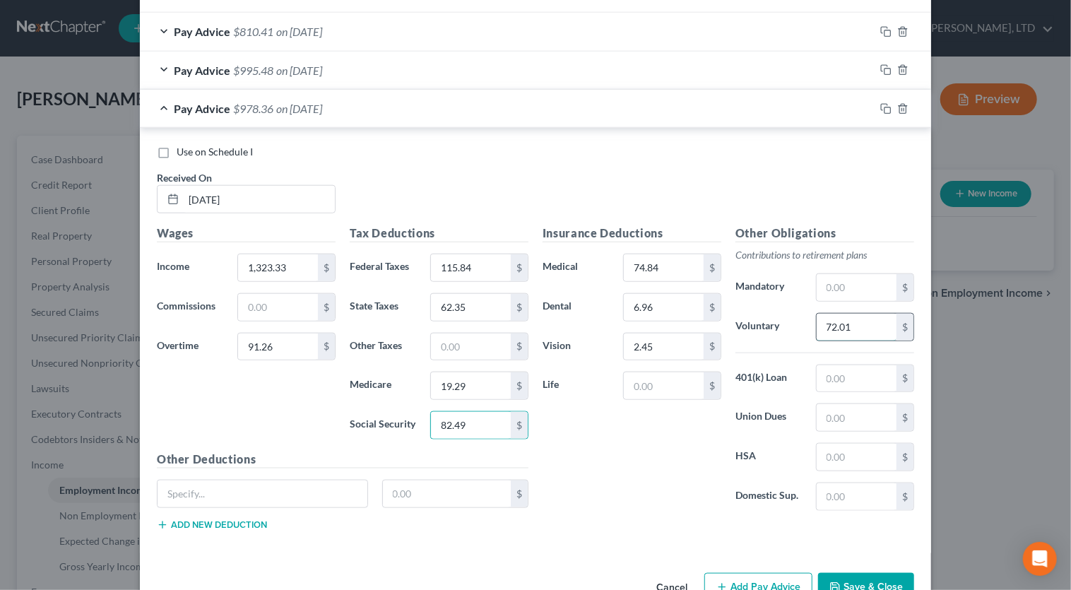
click at [869, 326] on input "72.01" at bounding box center [857, 327] width 80 height 27
type input "70.73"
click at [834, 375] on input "text" at bounding box center [857, 378] width 80 height 27
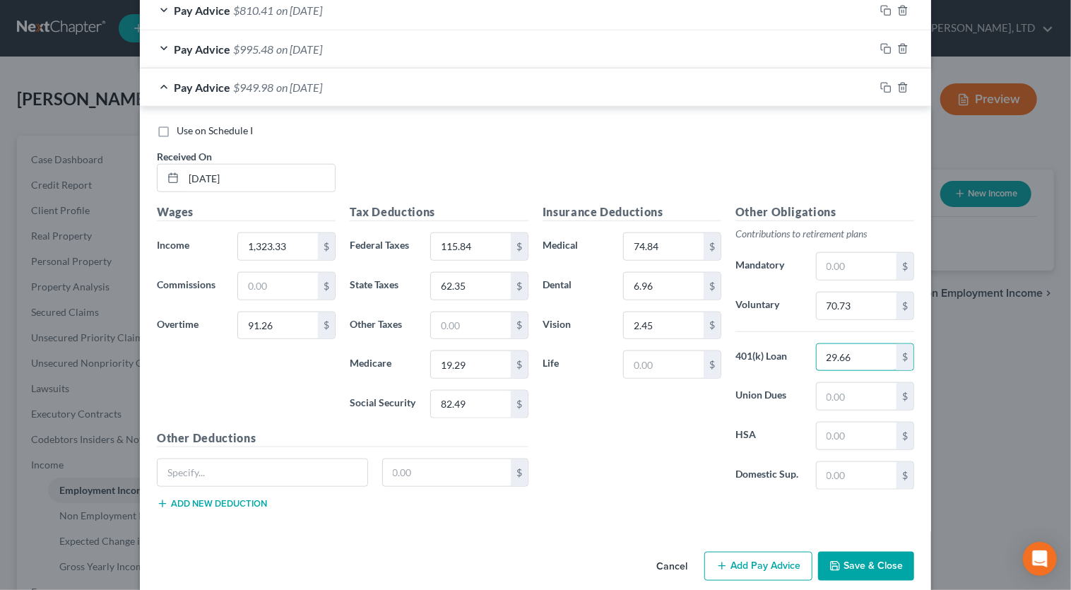
scroll to position [734, 0]
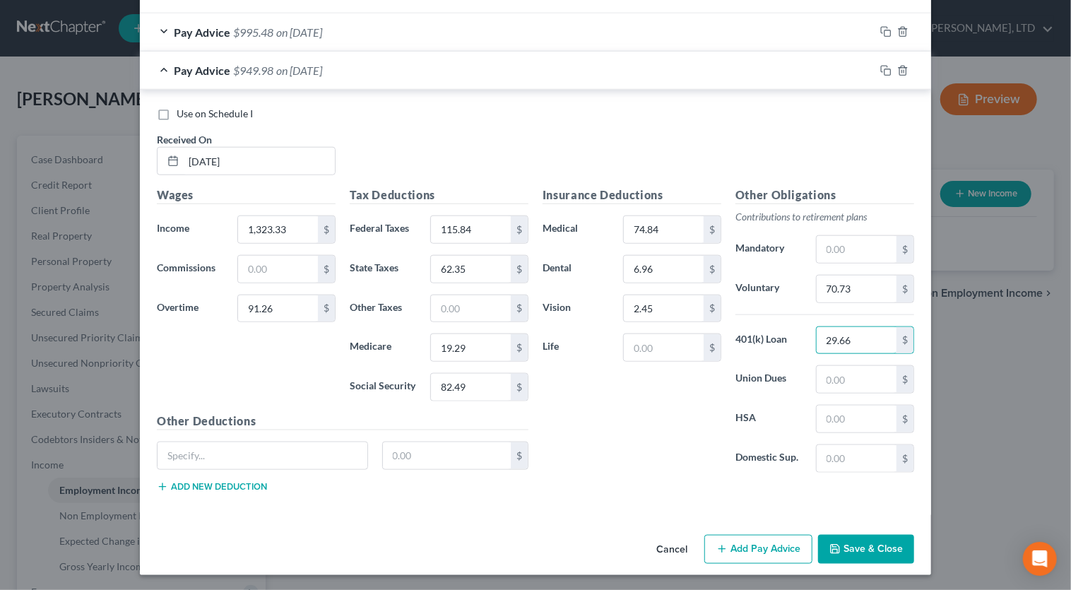
type input "29.66"
click at [766, 429] on button "Add Pay Advice" at bounding box center [759, 550] width 108 height 30
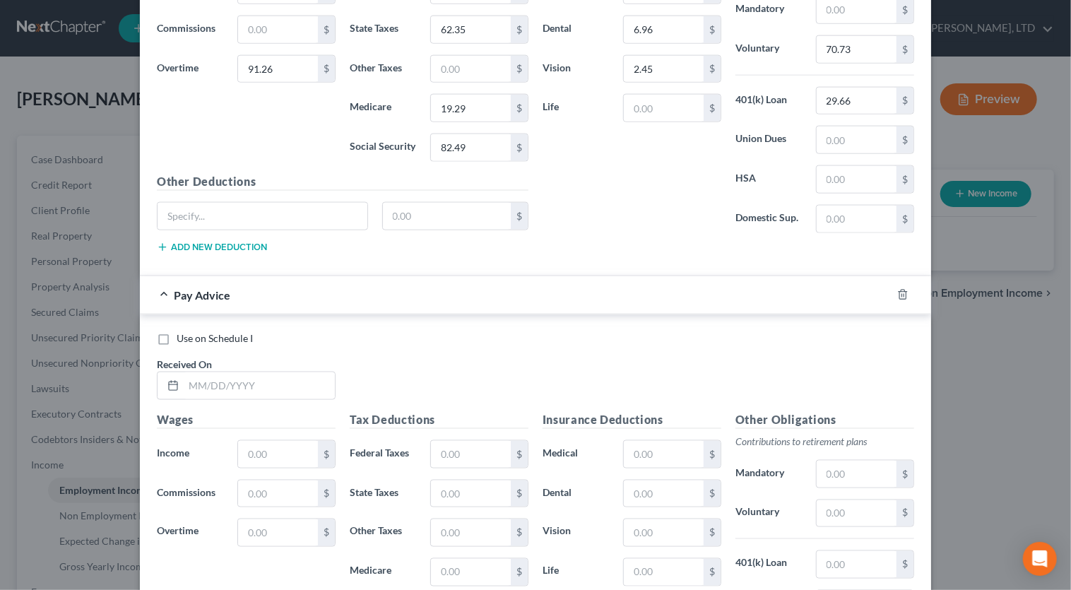
scroll to position [990, 0]
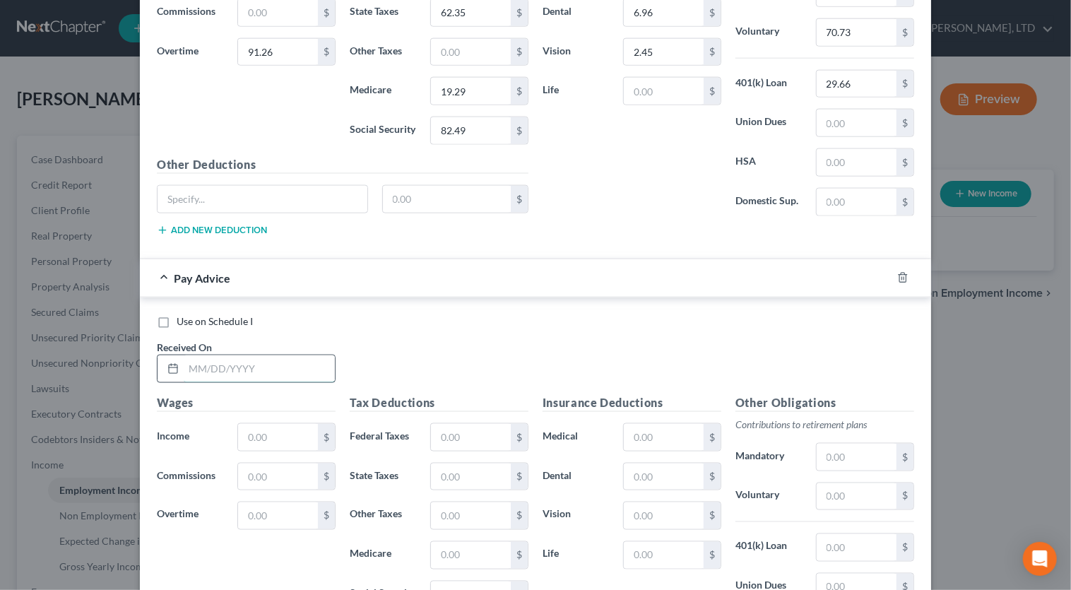
drag, startPoint x: 297, startPoint y: 367, endPoint x: 279, endPoint y: 367, distance: 17.7
click at [297, 367] on input "text" at bounding box center [259, 368] width 151 height 27
type input "05/09/2025"
click at [277, 429] on input "text" at bounding box center [278, 437] width 80 height 27
type input "1,351.00"
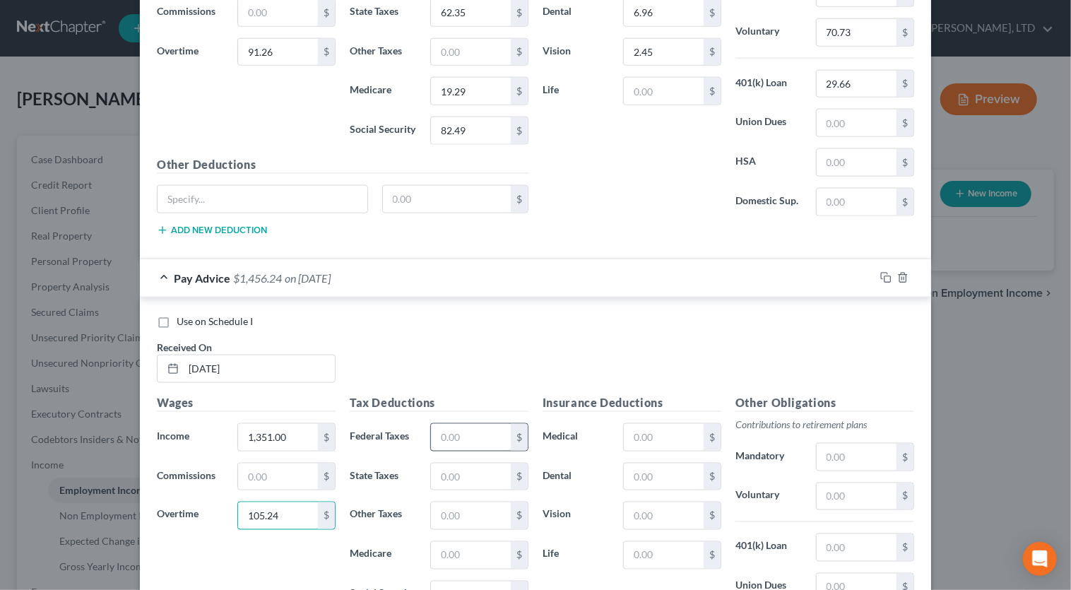
type input "105.24"
click at [441, 429] on input "text" at bounding box center [471, 437] width 80 height 27
type input "124.55"
type input "64.31"
type input "19.90"
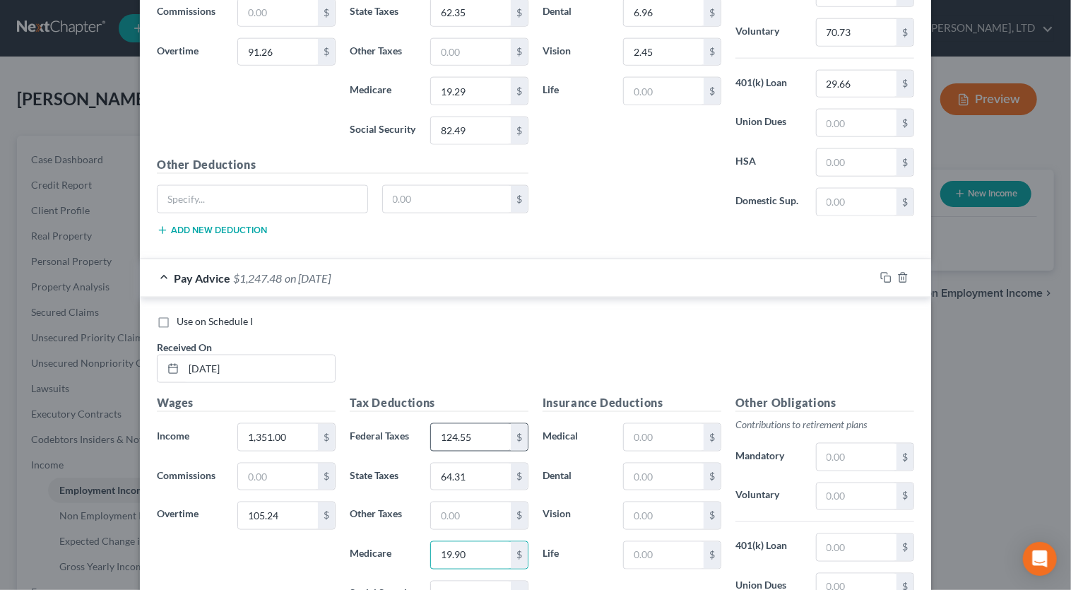
scroll to position [1005, 0]
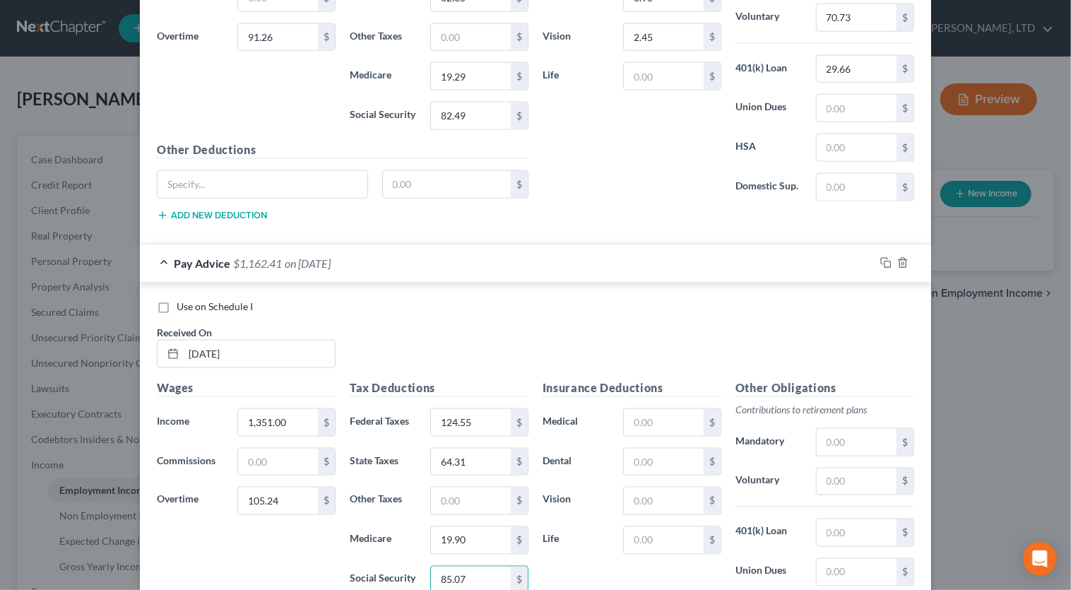
type input "85.07"
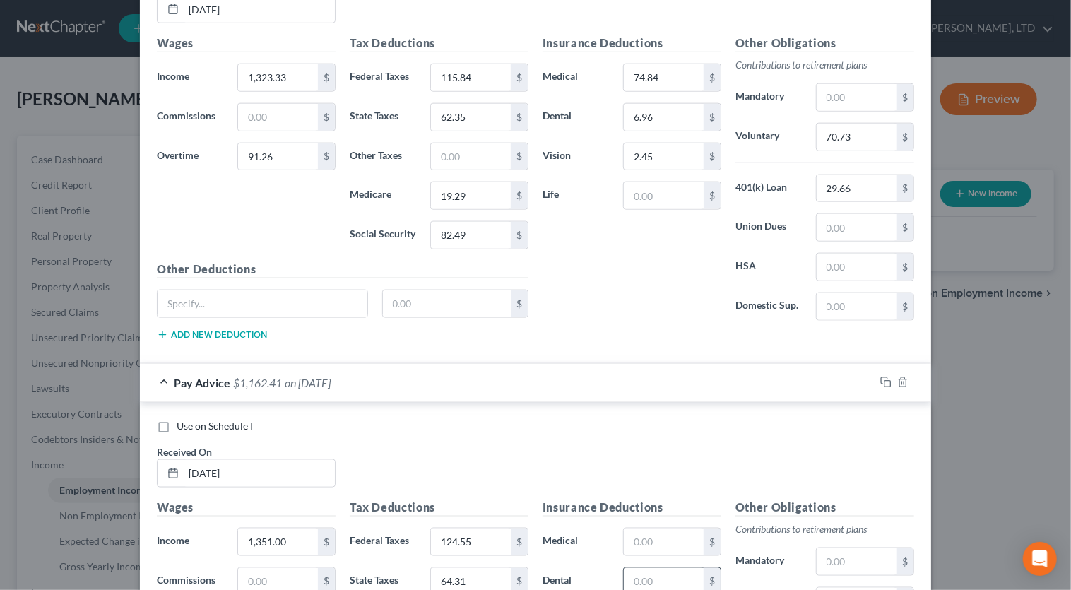
scroll to position [876, 0]
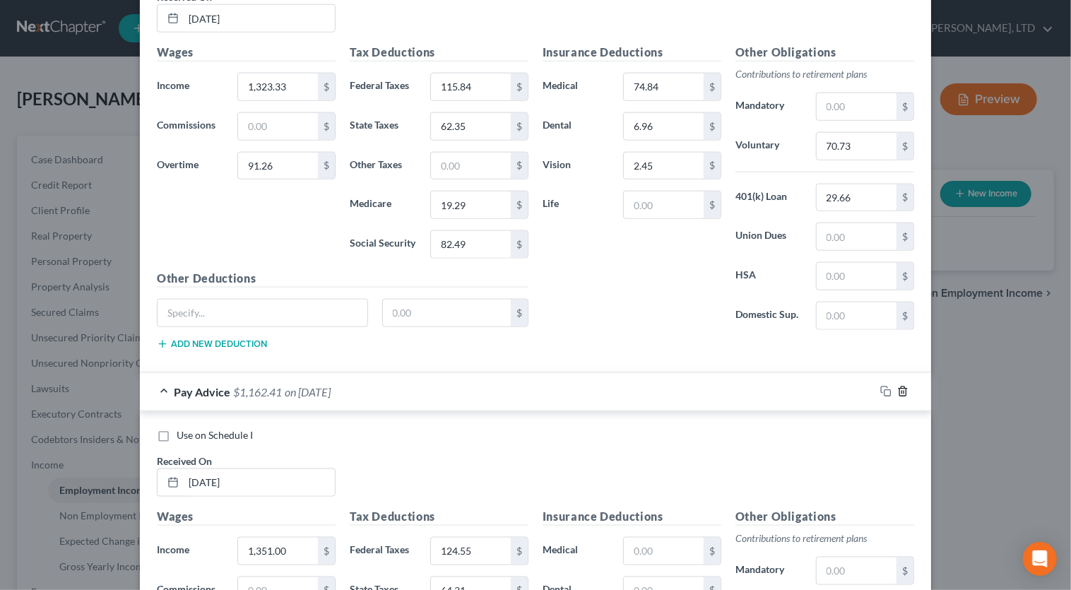
click at [900, 389] on icon "button" at bounding box center [902, 391] width 11 height 11
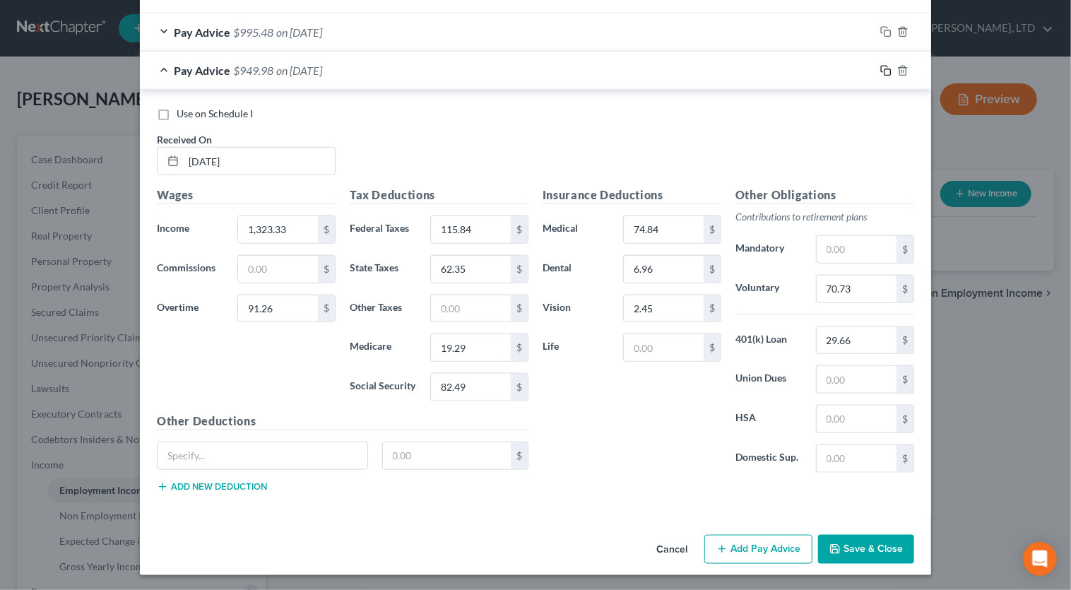
click at [885, 71] on rect "button" at bounding box center [888, 72] width 6 height 6
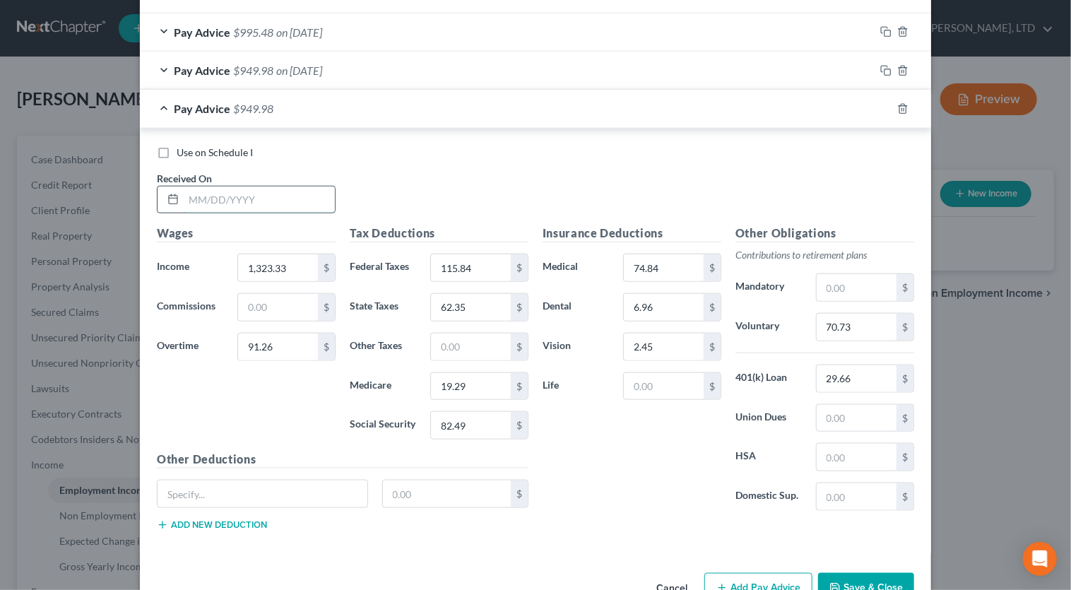
click at [261, 192] on input "text" at bounding box center [259, 200] width 151 height 27
type input "05/09/2025"
click at [300, 276] on input "1,323.33" at bounding box center [278, 267] width 80 height 27
type input "1,351.00"
type input "105.24"
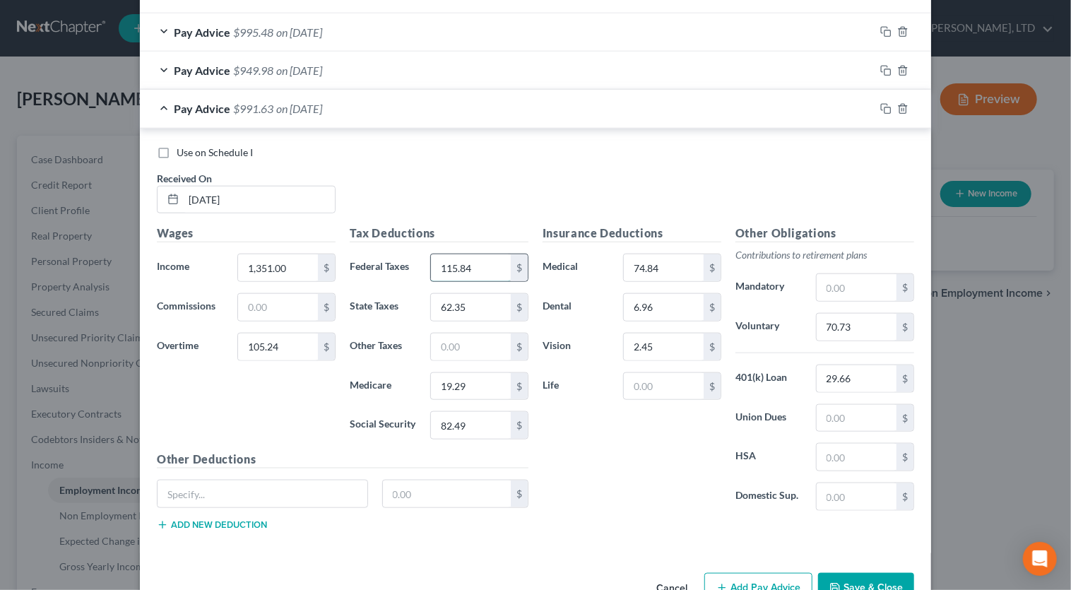
click at [490, 273] on input "115.84" at bounding box center [471, 267] width 80 height 27
type input "124.55"
type input "64.31"
type input "19.90"
type input "85.07"
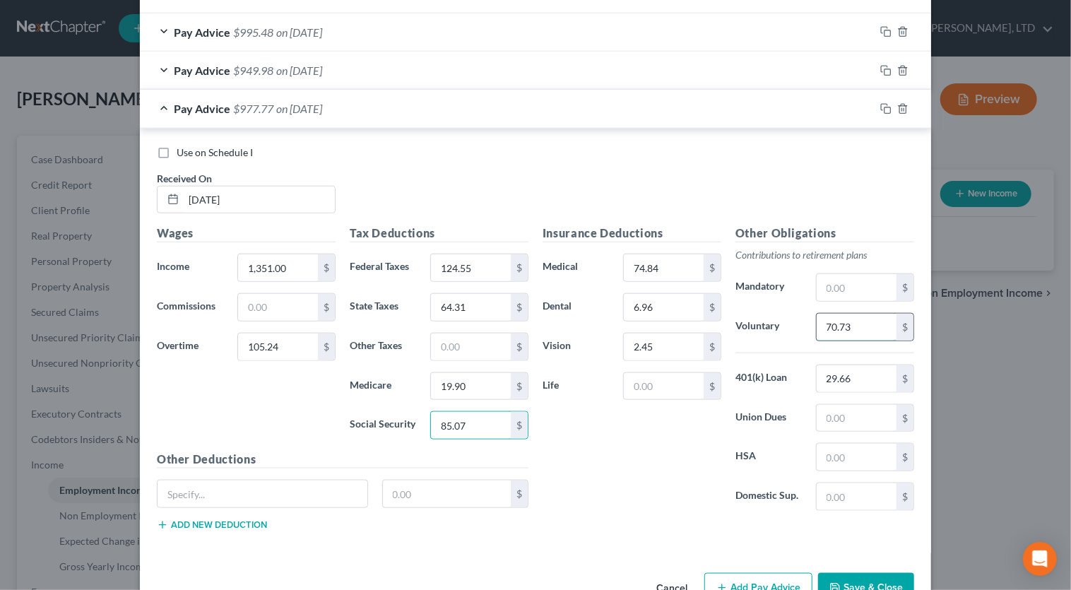
click at [864, 329] on input "70.73" at bounding box center [857, 327] width 80 height 27
type input "72.81"
click at [880, 111] on icon "button" at bounding box center [885, 108] width 11 height 11
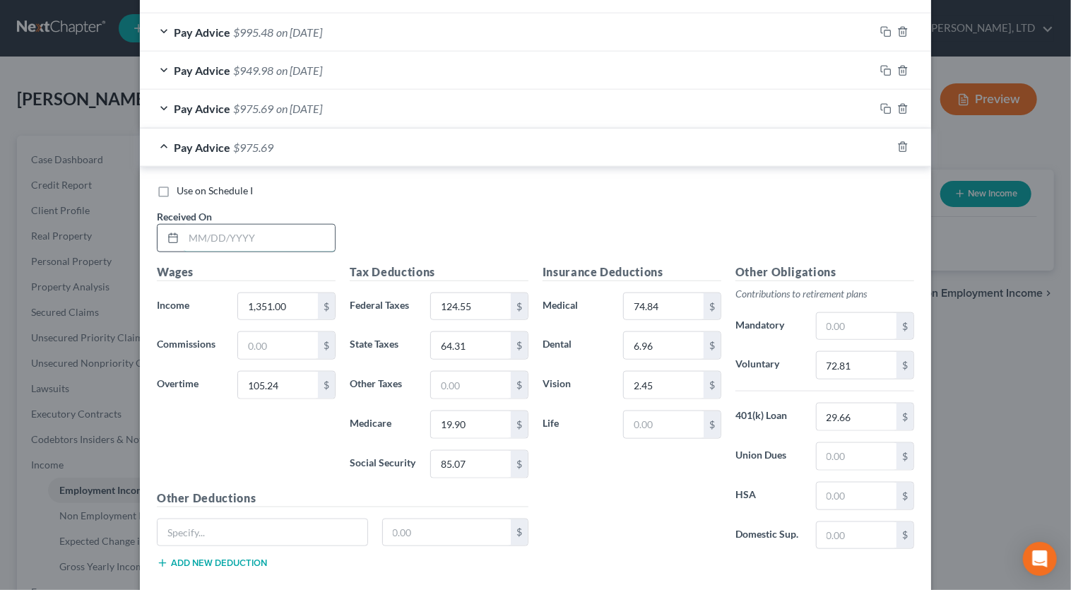
click at [281, 234] on input "text" at bounding box center [259, 238] width 151 height 27
type input "05/16/2025"
click at [295, 309] on input "1,351.00" at bounding box center [278, 306] width 80 height 27
type input "1,333.88"
type input "0"
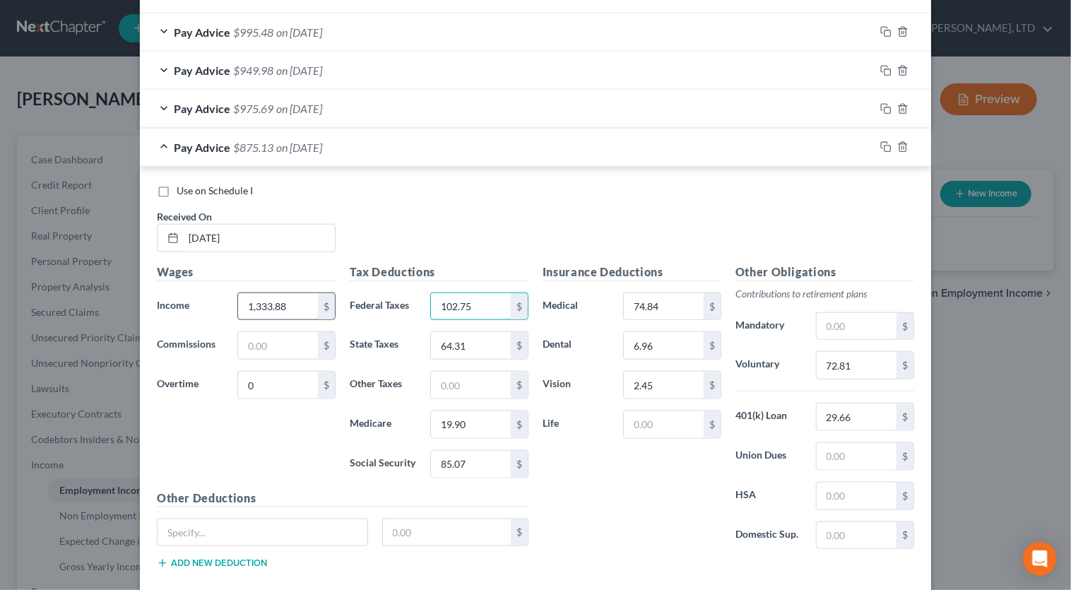
type input "102.75"
type input "58.56"
type input "18.12"
type input "77.49"
click at [858, 365] on input "72.81" at bounding box center [857, 365] width 80 height 27
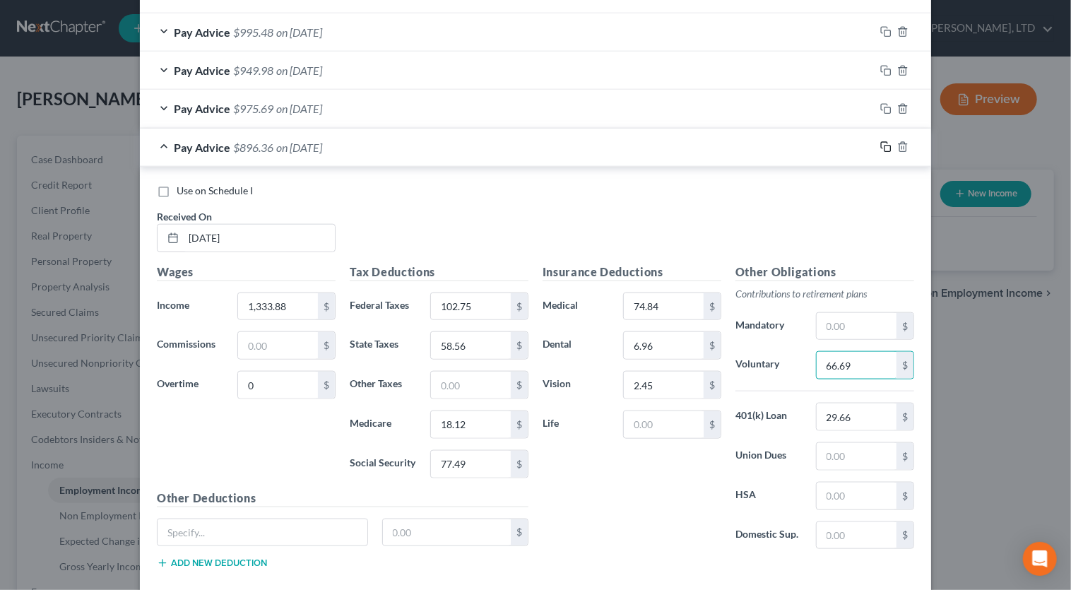
type input "66.69"
click at [883, 148] on icon "button" at bounding box center [885, 146] width 11 height 11
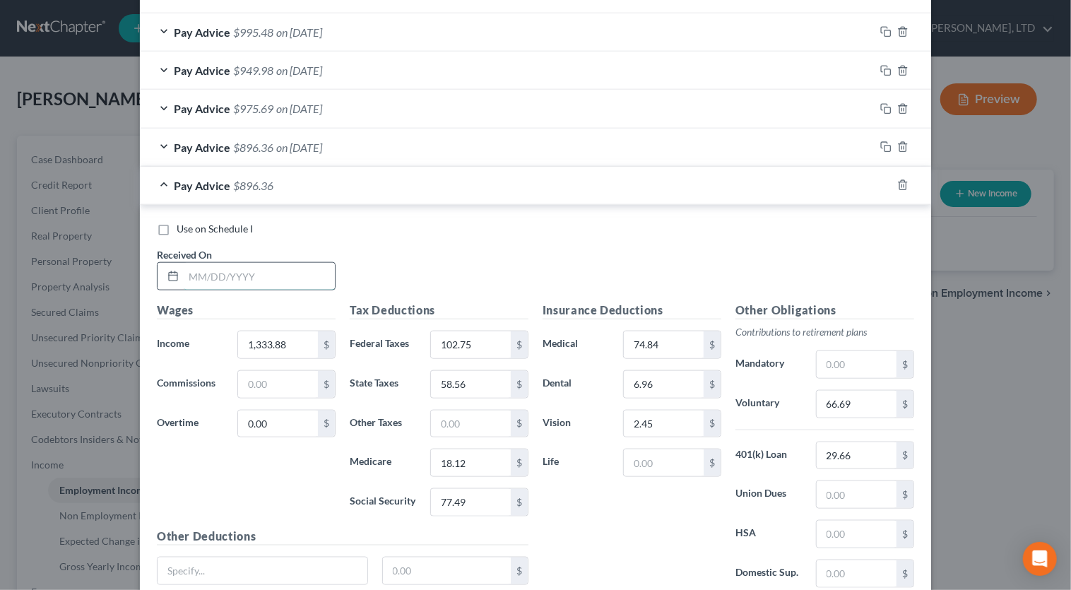
click at [246, 263] on input "text" at bounding box center [259, 276] width 151 height 27
type input "05/23/2025"
click at [276, 343] on input "1,333.88" at bounding box center [278, 344] width 80 height 27
type input "1,326.75"
type input "7.42"
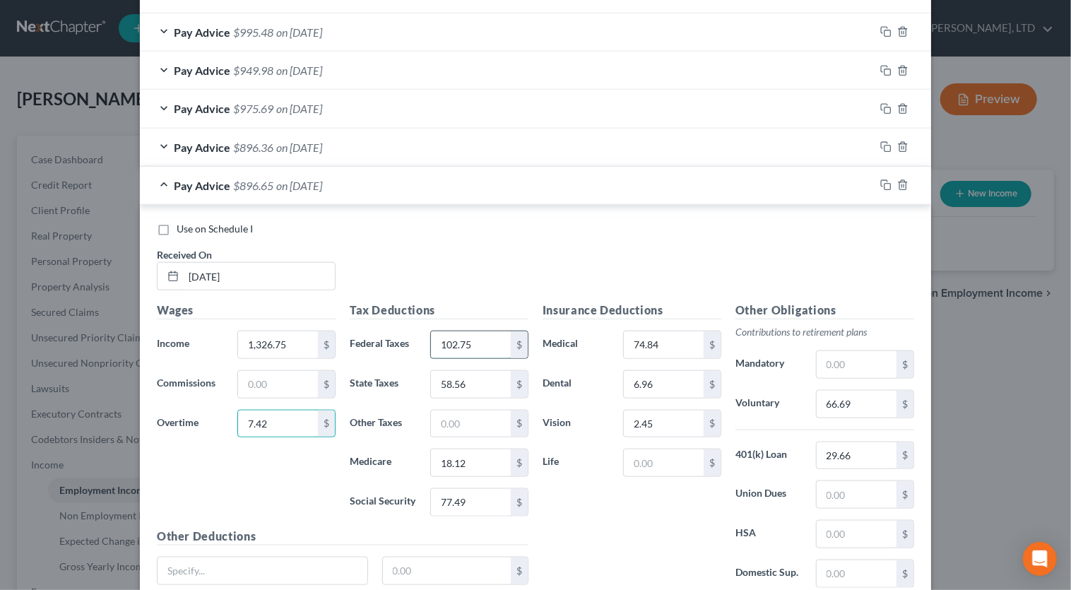
click at [464, 340] on input "102.75" at bounding box center [471, 344] width 80 height 27
type input "102.78"
type input "58.57"
type input "18.13"
type input "77.50"
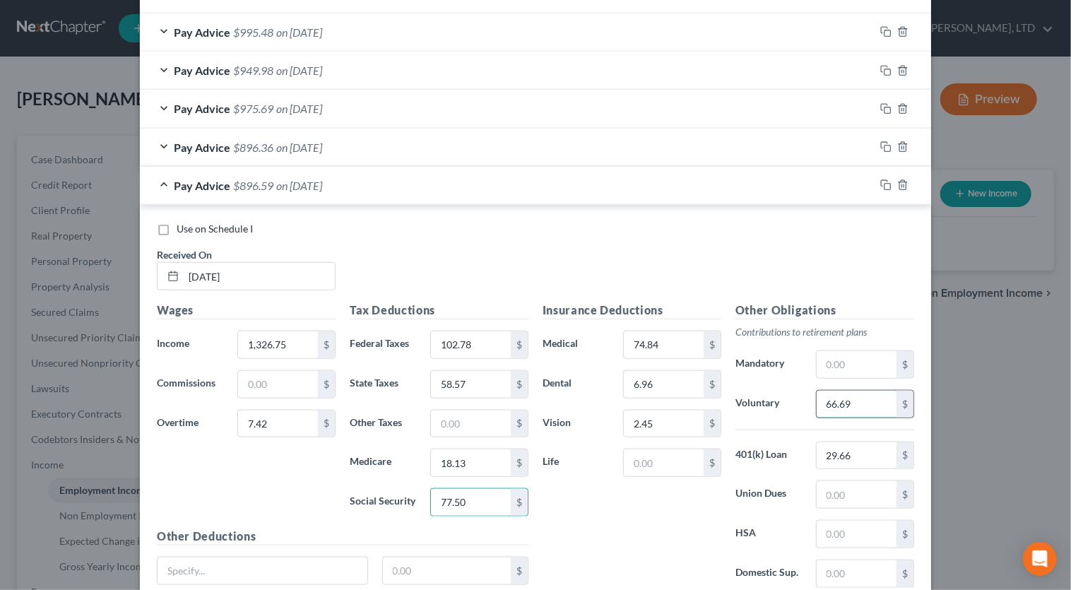
click at [870, 402] on input "66.69" at bounding box center [857, 404] width 80 height 27
type input "66.71"
drag, startPoint x: 883, startPoint y: 186, endPoint x: 876, endPoint y: 185, distance: 7.8
click at [883, 186] on icon "button" at bounding box center [885, 184] width 11 height 11
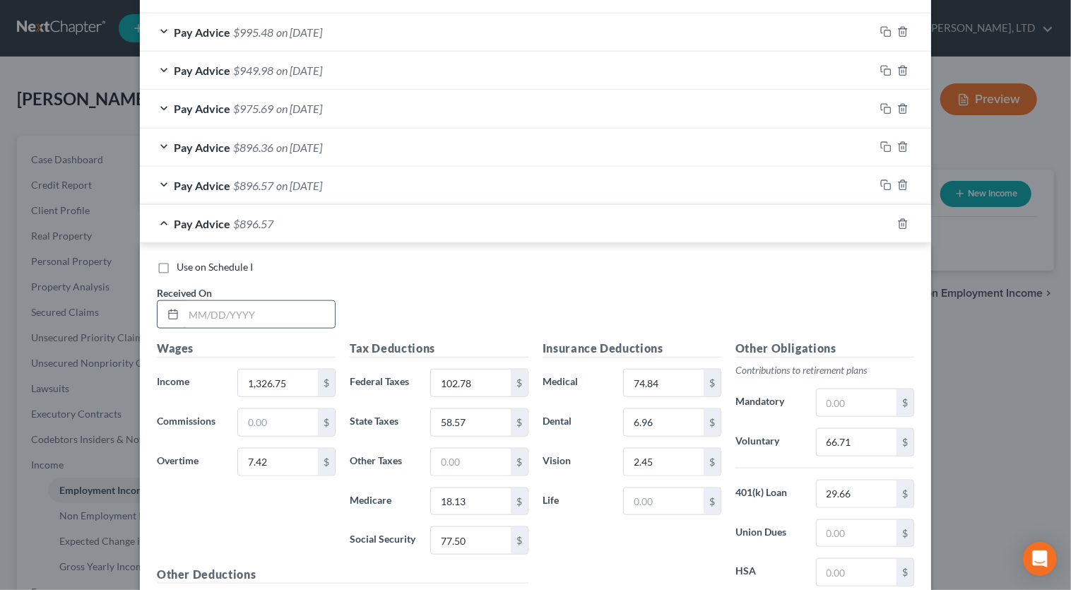
click at [268, 314] on input "text" at bounding box center [259, 314] width 151 height 27
type input "05/30/2025"
click at [288, 378] on input "1,326.75" at bounding box center [278, 383] width 80 height 27
type input "1,368.11"
type input "113.66"
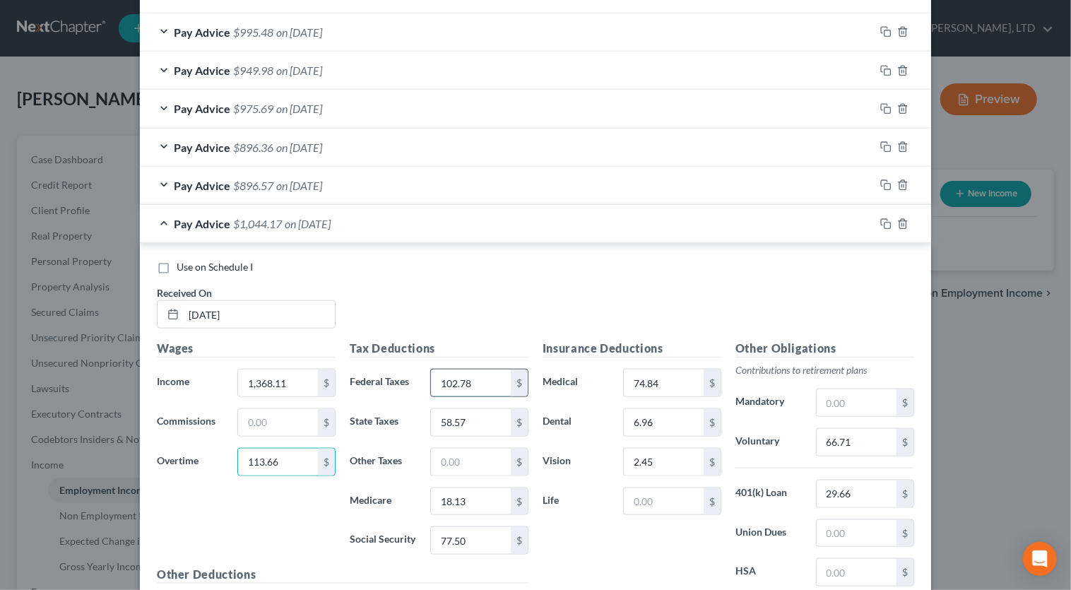
click at [483, 382] on input "102.78" at bounding box center [471, 383] width 80 height 27
type input "129.89"
type input "65.51"
type input "20.26"
type input "86.66"
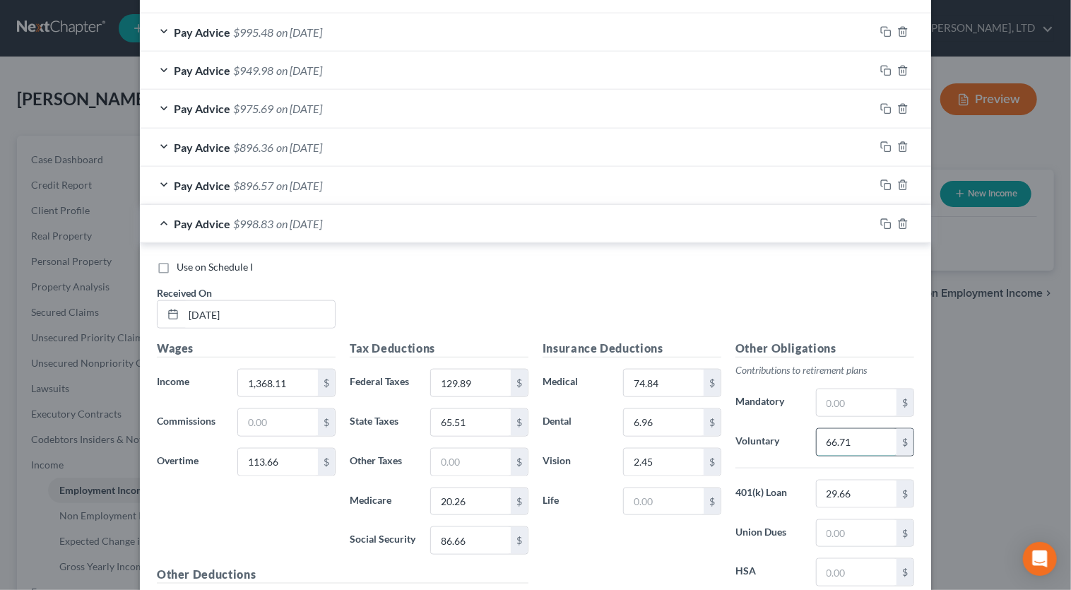
click at [850, 429] on input "66.71" at bounding box center [857, 442] width 80 height 27
type input "74.09"
click at [880, 223] on icon "button" at bounding box center [885, 223] width 11 height 11
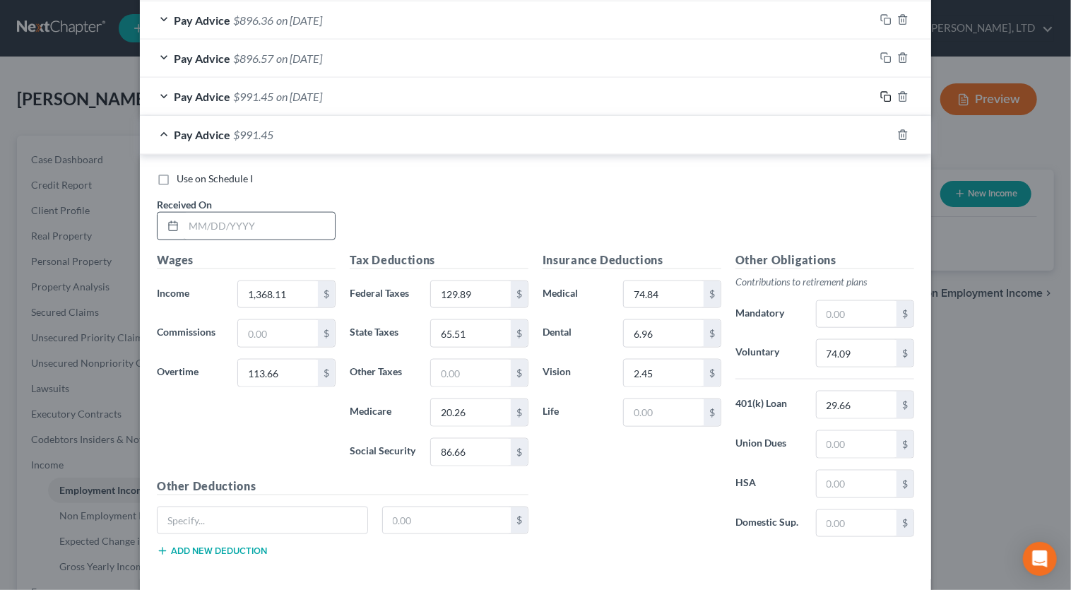
scroll to position [862, 0]
click at [254, 225] on input "text" at bounding box center [259, 224] width 151 height 27
type input "06/06/2025"
click at [300, 295] on input "1,368.11" at bounding box center [278, 293] width 80 height 27
type input "1,225.50"
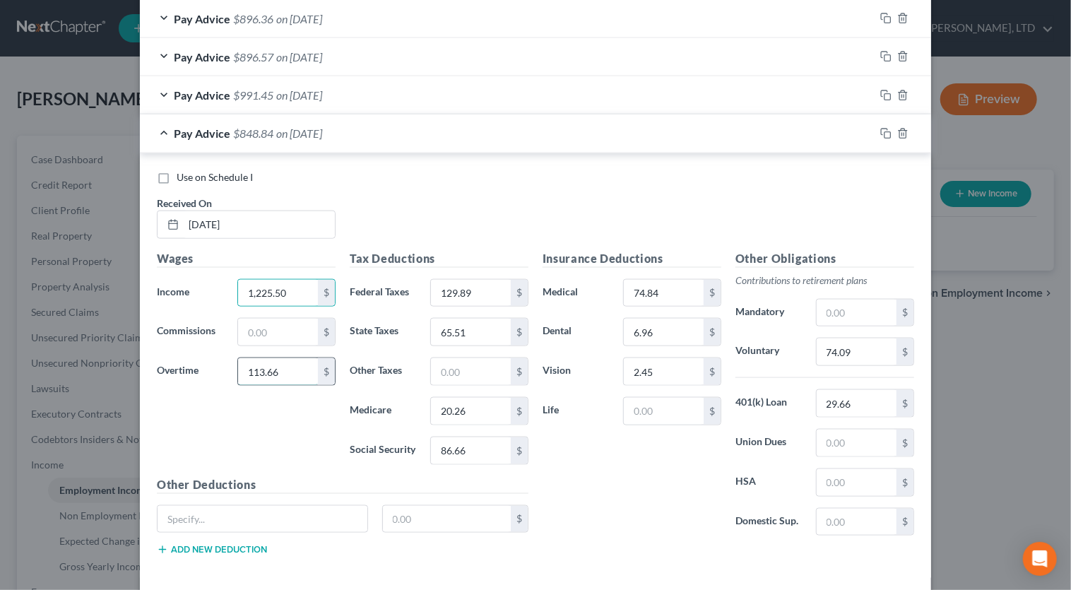
click at [298, 365] on input "113.66" at bounding box center [278, 371] width 80 height 27
type input "42.35"
click at [494, 291] on input "129.89" at bounding box center [471, 293] width 80 height 27
click at [285, 291] on input "1,225.50" at bounding box center [278, 293] width 80 height 27
type input "2,754.56"
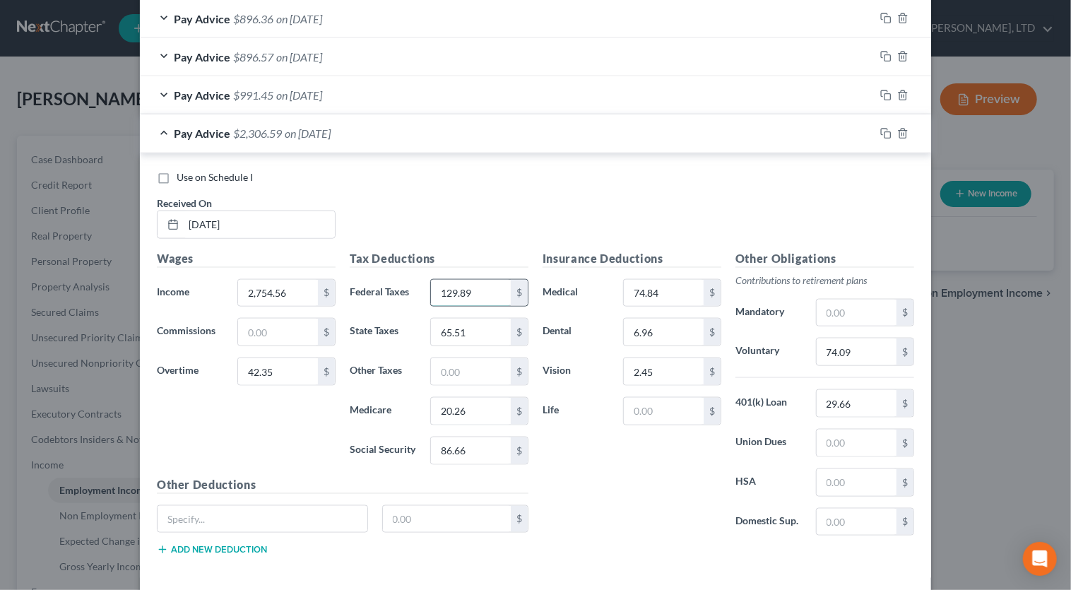
click at [485, 293] on input "129.89" at bounding box center [471, 293] width 80 height 27
type input "431.61"
type input "131.14"
type input "39.34"
type input "168.19"
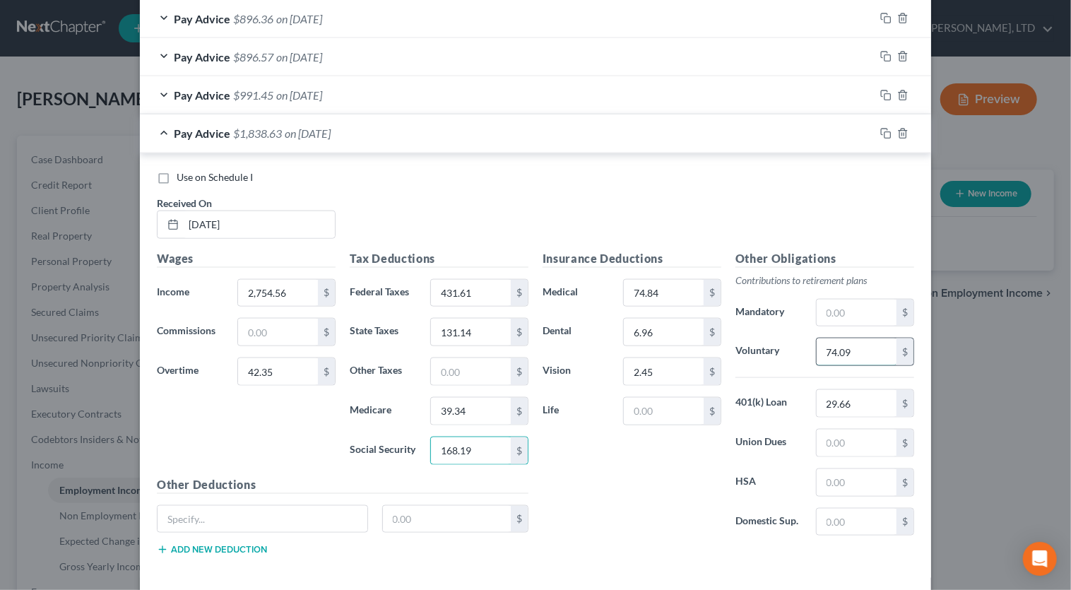
click at [870, 350] on input "74.09" at bounding box center [857, 351] width 80 height 27
type input "63.39"
click at [881, 94] on icon "button" at bounding box center [885, 95] width 11 height 11
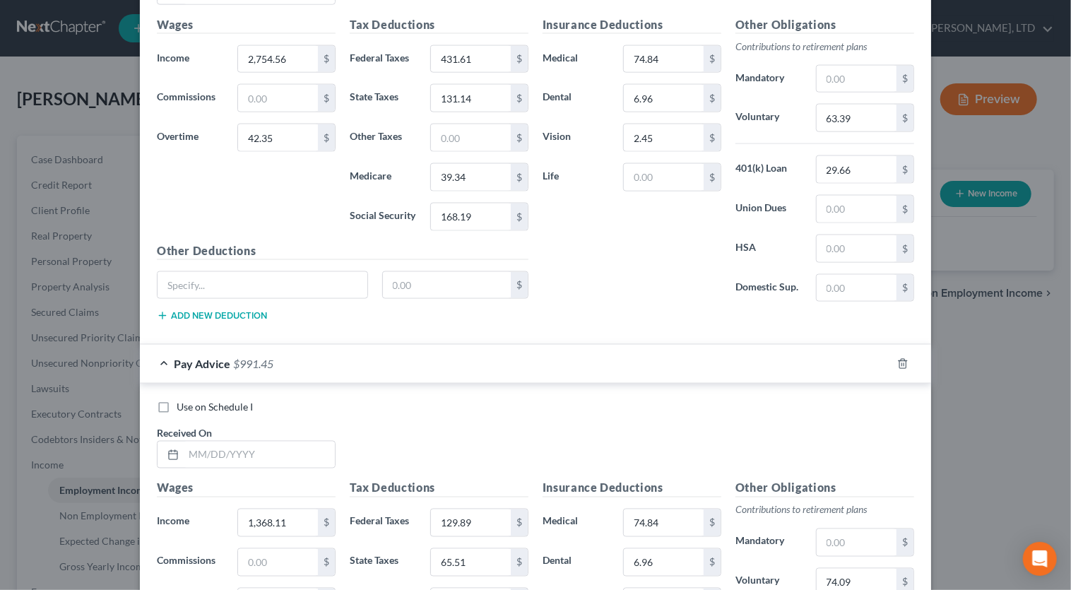
scroll to position [1119, 0]
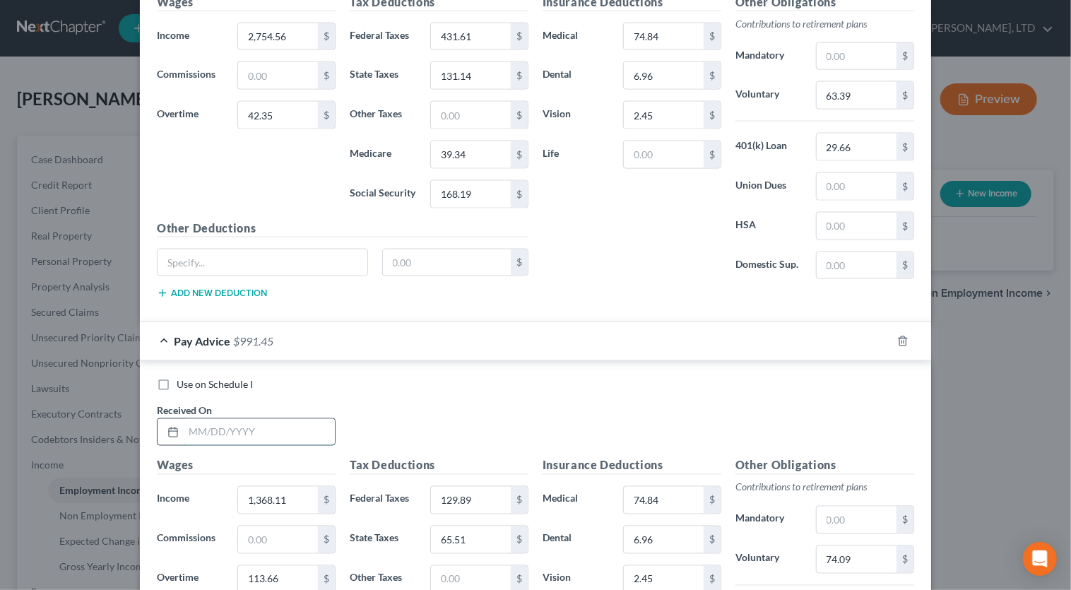
click at [266, 429] on input "text" at bounding box center [259, 432] width 151 height 27
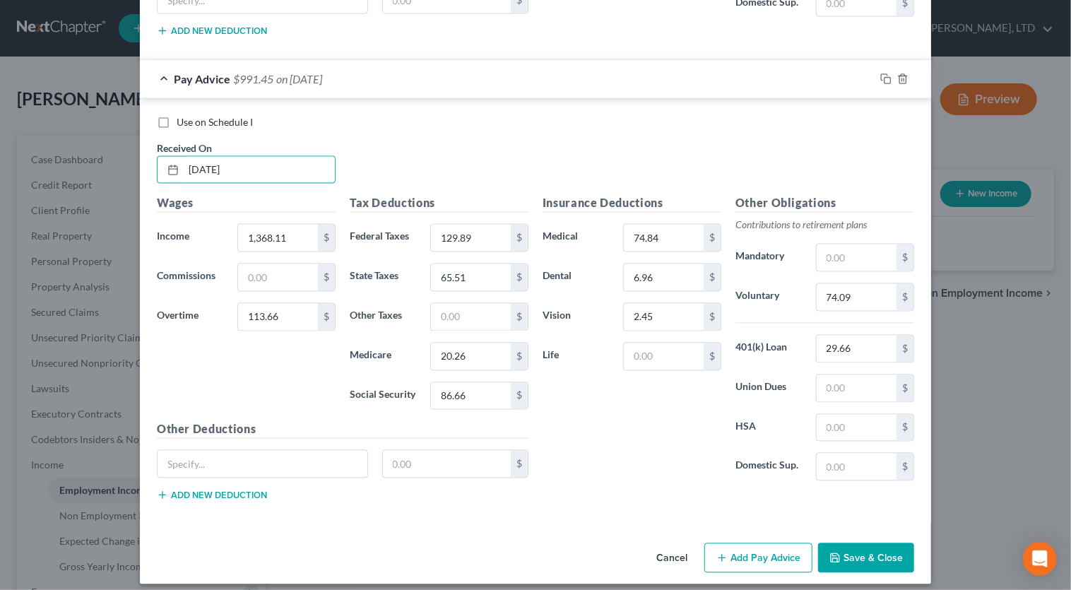
scroll to position [1388, 0]
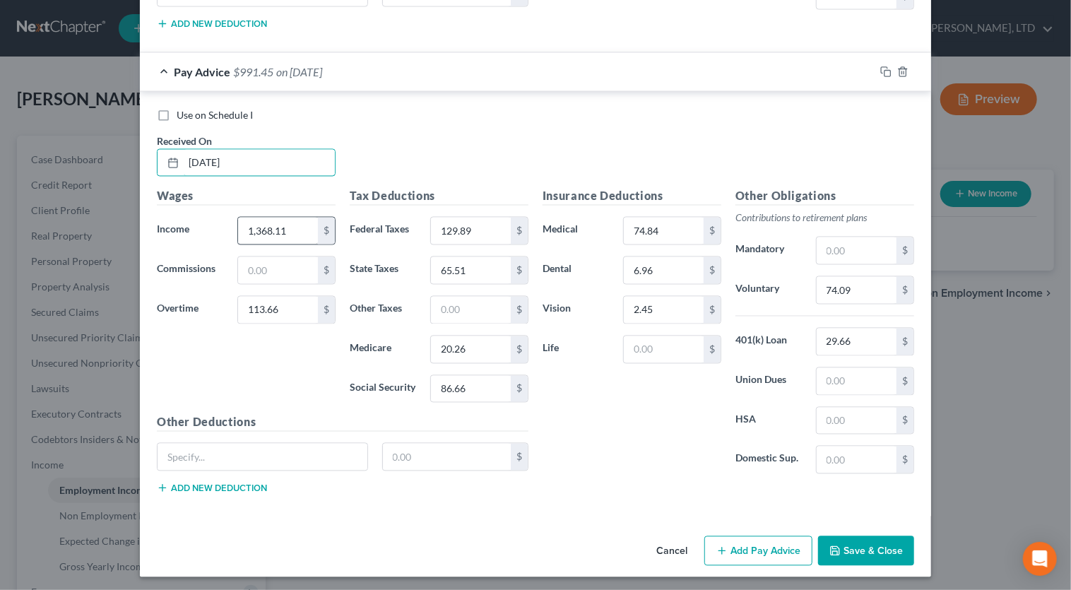
type input "06/13/2025"
click at [298, 220] on input "1,368.11" at bounding box center [278, 231] width 80 height 27
type input "1,538.66"
click at [288, 303] on input "113.66" at bounding box center [278, 310] width 80 height 27
type input "113.37"
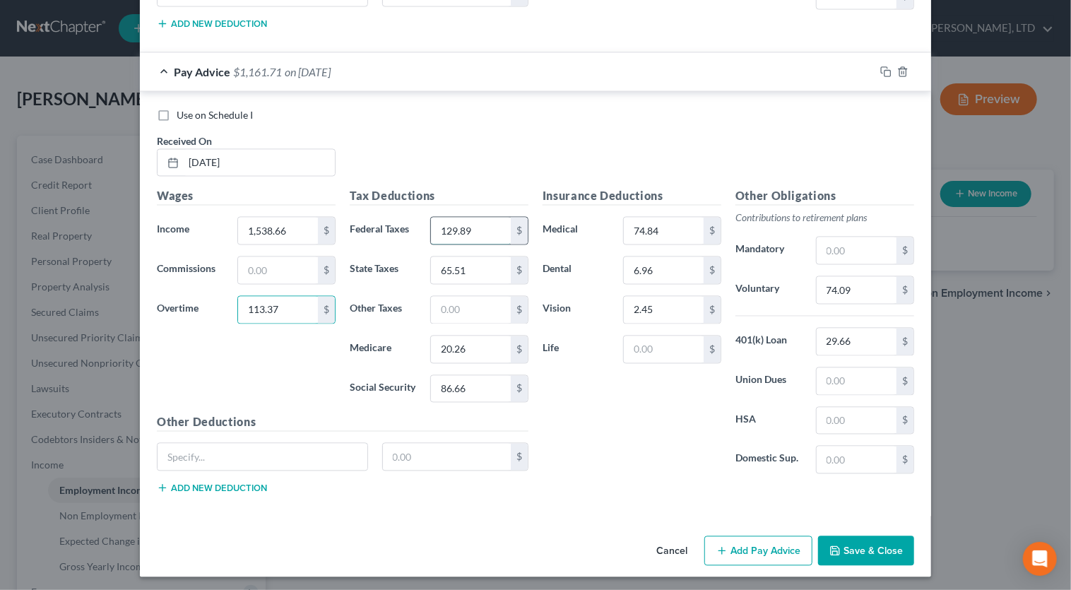
click at [474, 226] on input "129.89" at bounding box center [471, 231] width 80 height 27
type input "165.47"
type input "73.52"
type input "22.74"
type input "97.21"
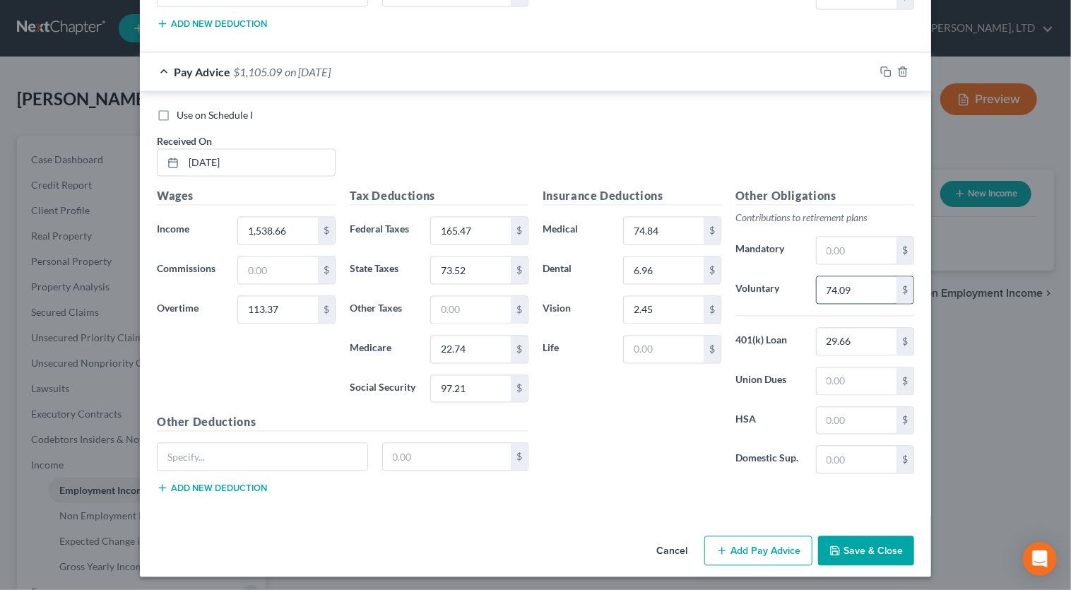
click at [857, 288] on input "74.09" at bounding box center [857, 290] width 80 height 27
type input "82.60"
click at [880, 68] on icon "button" at bounding box center [885, 71] width 11 height 11
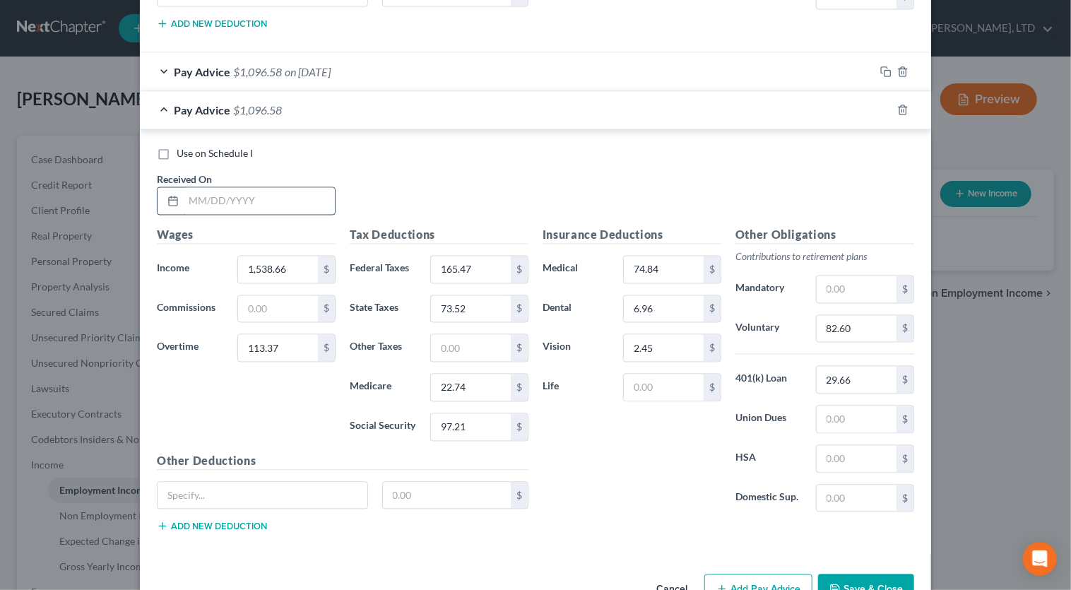
click at [221, 192] on input "text" at bounding box center [259, 201] width 151 height 27
type input "1"
type input "06/20/2025"
type input "1,307.93"
type input "0"
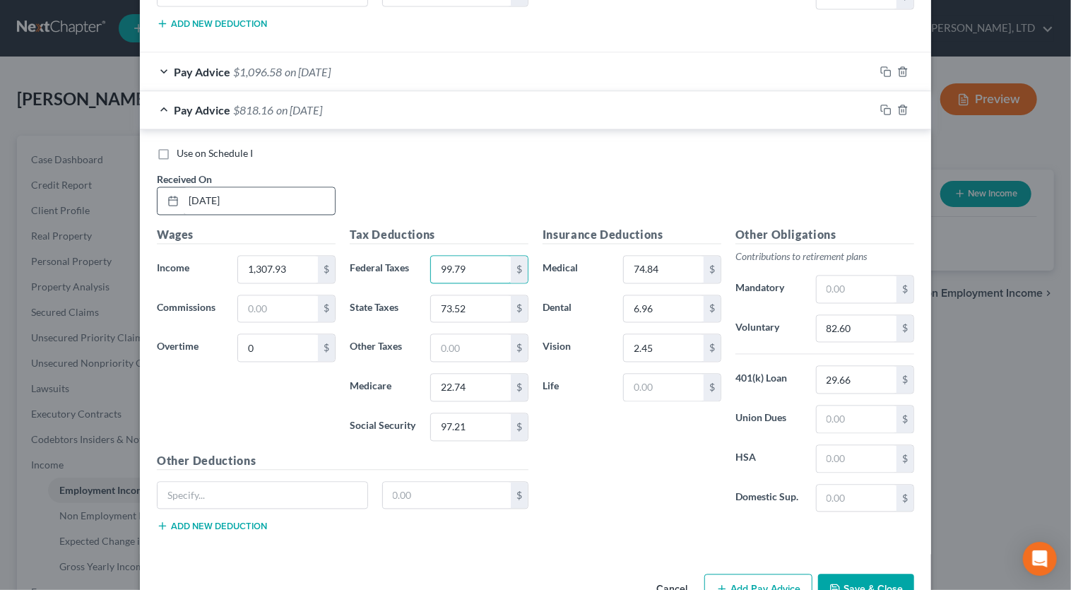
type input "99.79"
type input "57.33"
type input "17.74"
type input "75.88"
click at [862, 327] on input "82.60" at bounding box center [857, 329] width 80 height 27
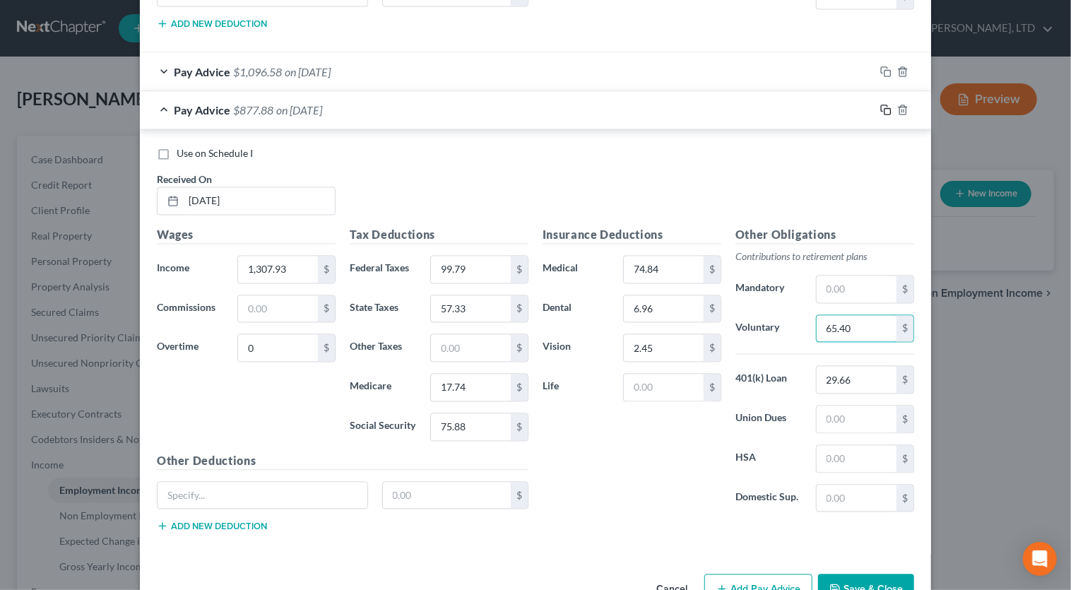
type input "65.40"
click at [885, 109] on rect "button" at bounding box center [888, 112] width 6 height 6
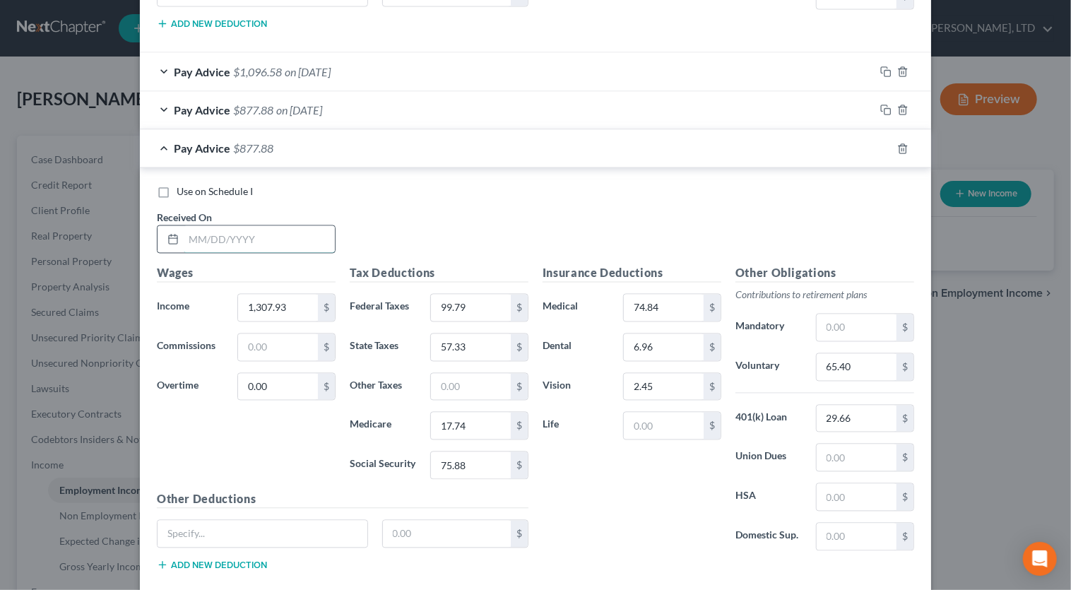
click at [264, 233] on input "text" at bounding box center [259, 239] width 151 height 27
type input "06/27/2025"
click at [295, 307] on input "1,307.93" at bounding box center [278, 308] width 80 height 27
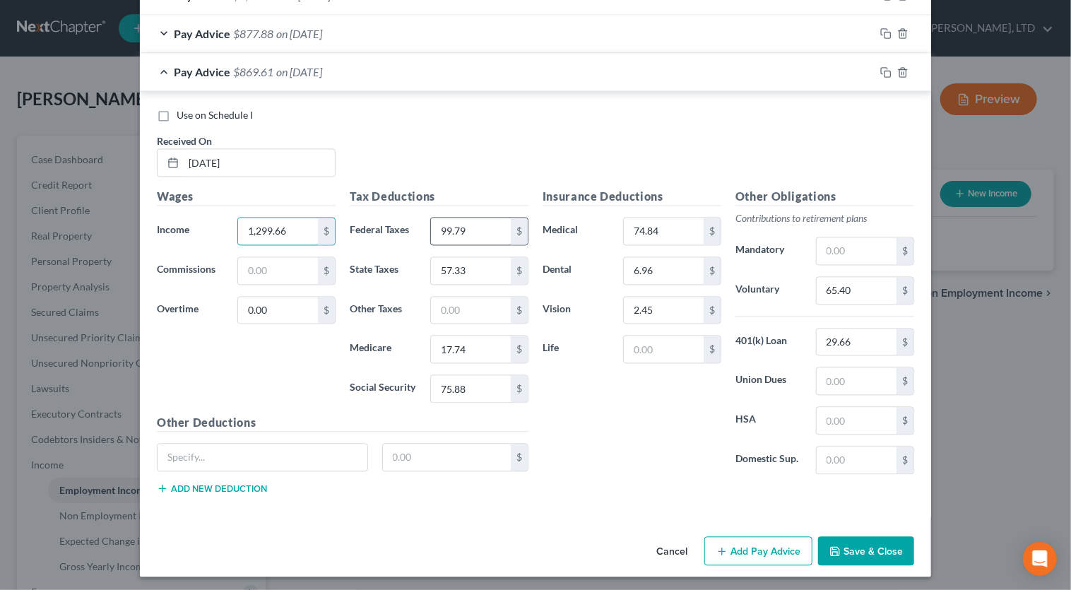
type input "1,299.66"
click at [484, 223] on input "99.79" at bounding box center [471, 231] width 80 height 27
type input "98.85"
type input "56.95"
type input "17.63"
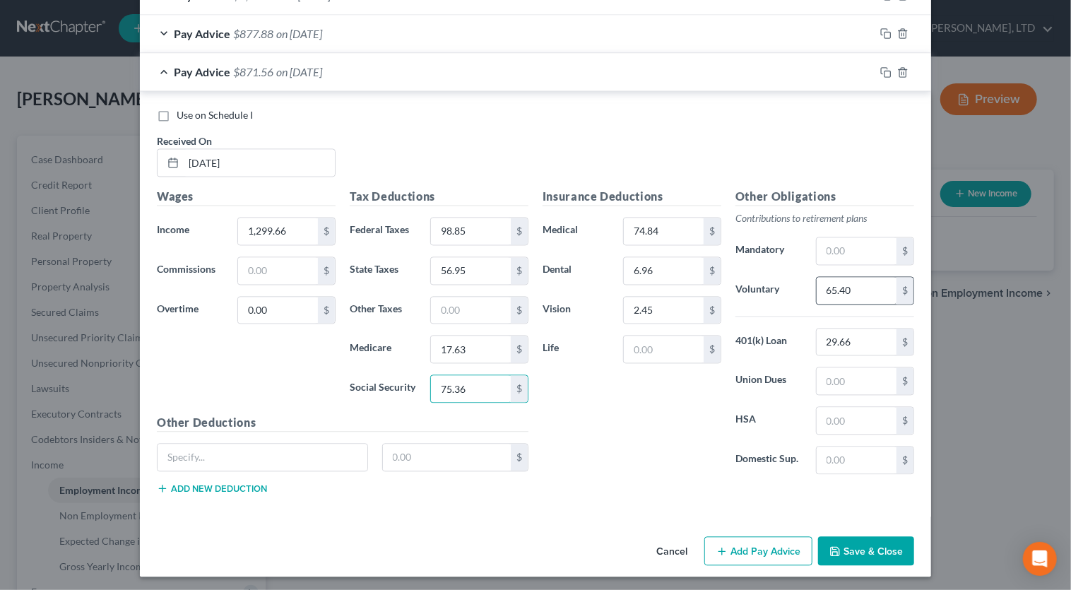
type input "75.36"
click at [879, 288] on input "65.40" at bounding box center [857, 291] width 80 height 27
type input "64.98"
click at [882, 71] on icon "button" at bounding box center [885, 72] width 11 height 11
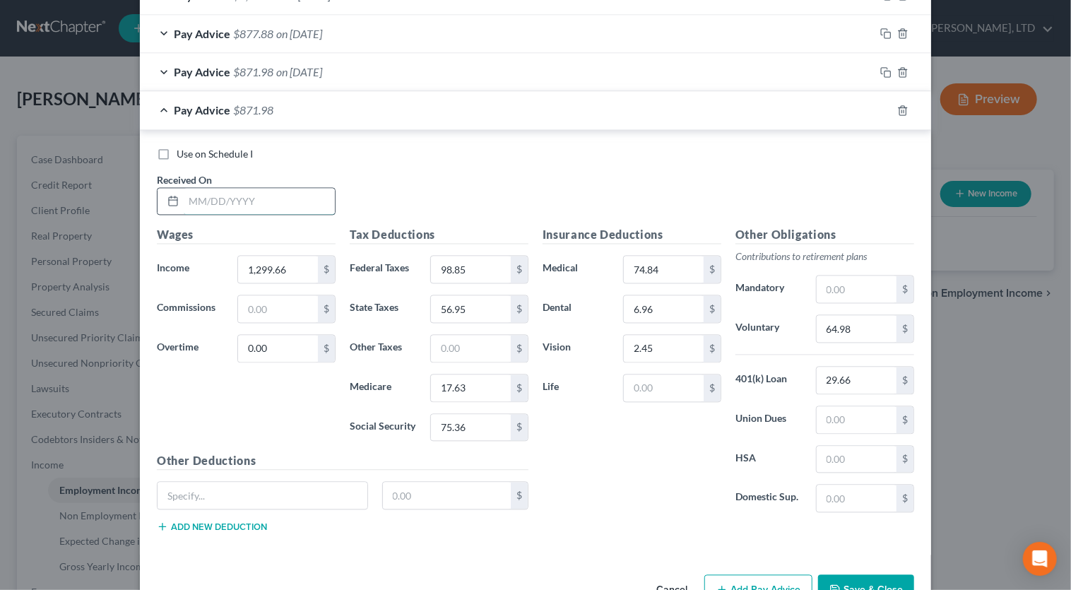
click at [274, 199] on input "text" at bounding box center [259, 202] width 151 height 27
type input "07/03/2025"
click at [289, 269] on input "1,299.66" at bounding box center [278, 270] width 80 height 27
type input "1,548.07"
type input "118.07"
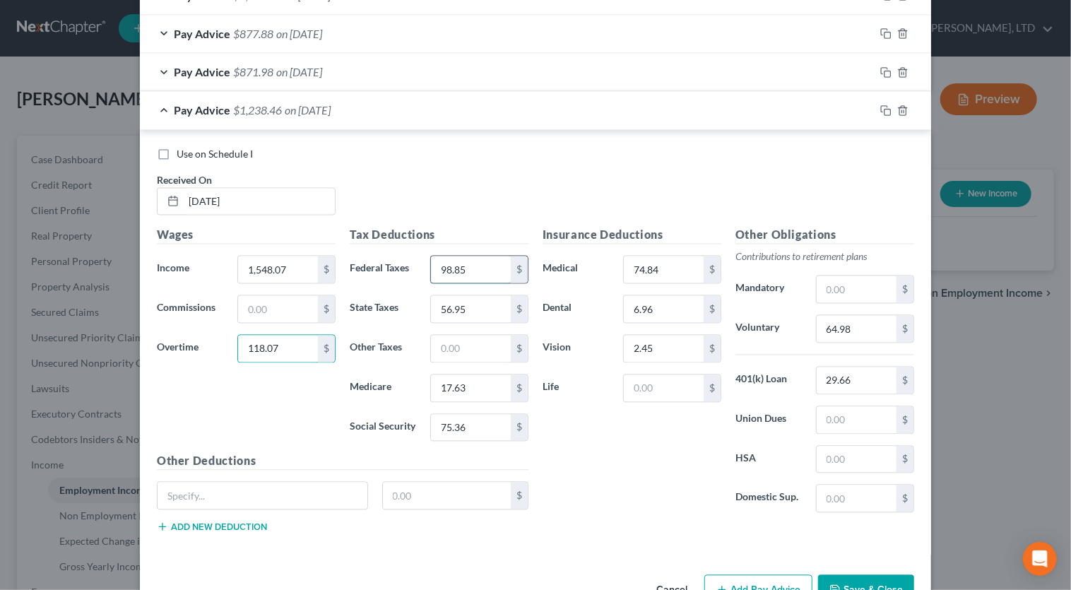
click at [473, 269] on input "98.85" at bounding box center [471, 270] width 80 height 27
type input "168.42"
type input "9"
type input "74.18"
type input "22.94"
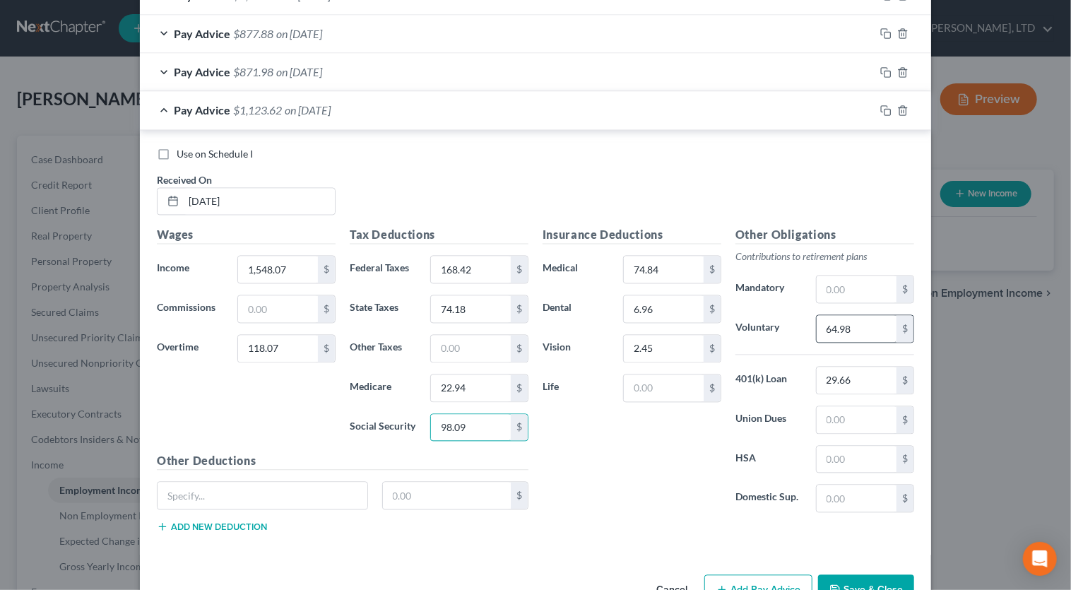
type input "98.09"
click at [863, 317] on input "64.98" at bounding box center [857, 329] width 80 height 27
type input "83.31"
click at [880, 105] on icon "button" at bounding box center [885, 110] width 11 height 11
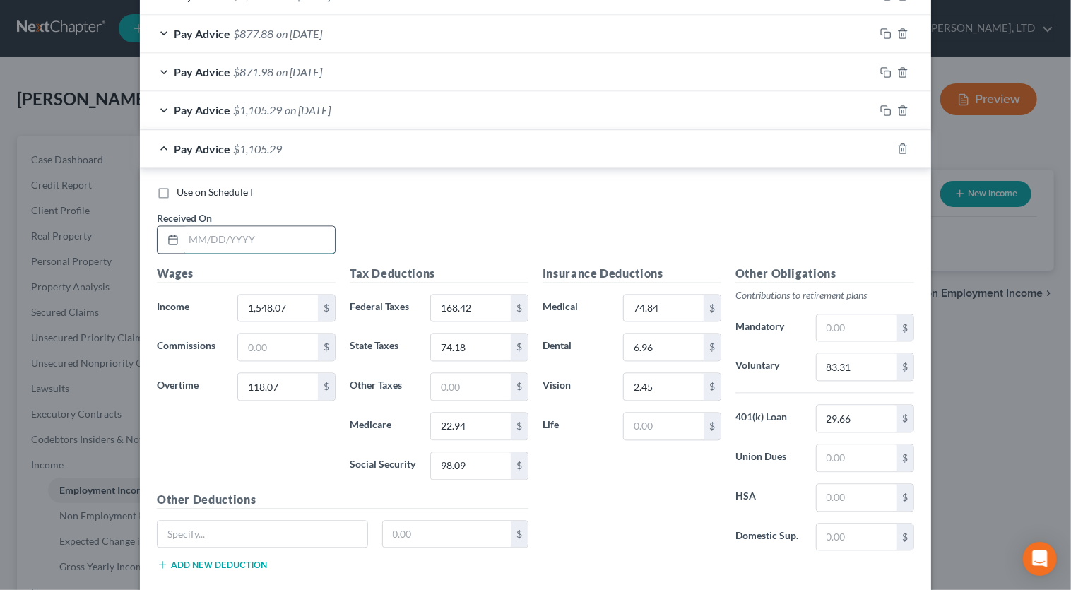
click at [265, 234] on input "text" at bounding box center [259, 240] width 151 height 27
type input "07/11/2025"
click at [290, 304] on input "1,548.07" at bounding box center [278, 308] width 80 height 27
type input "1,214.1"
click at [285, 382] on input "118.07" at bounding box center [278, 387] width 80 height 27
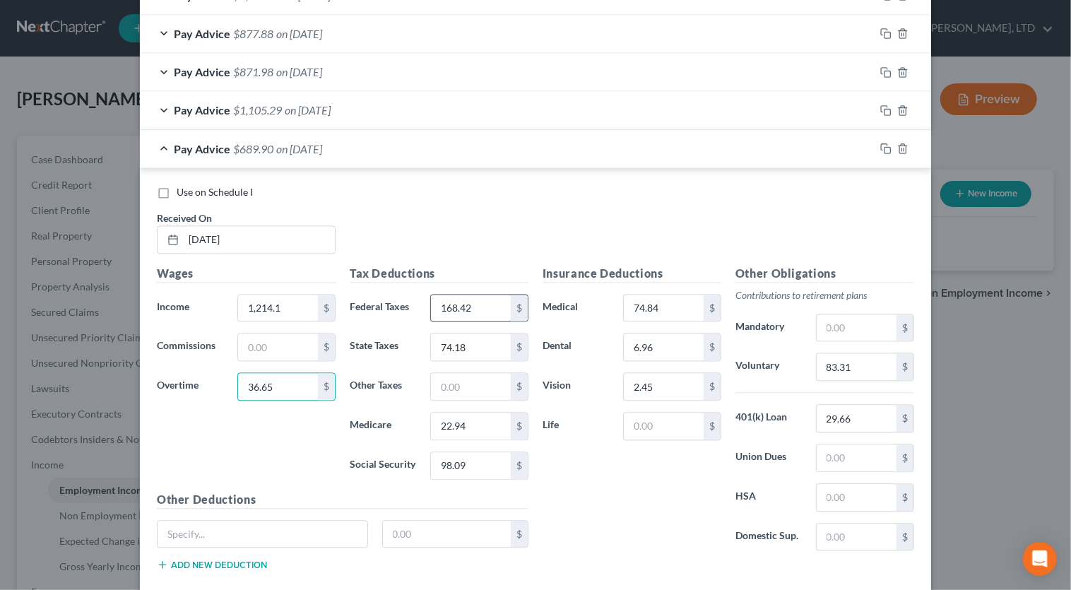
type input "36.65"
click at [482, 309] on input "168.42" at bounding box center [471, 308] width 80 height 27
type input "93.27"
type input "54.65"
type input "16.91"
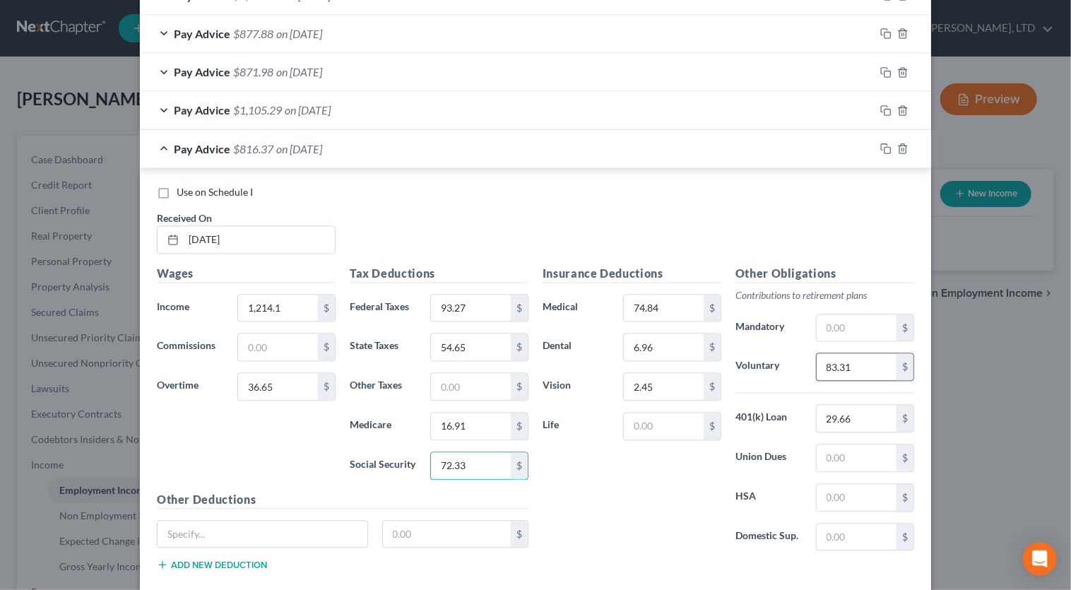
type input "72.33"
click at [865, 365] on input "83.31" at bounding box center [857, 367] width 80 height 27
type input "62.54"
click at [885, 148] on rect "button" at bounding box center [888, 151] width 6 height 6
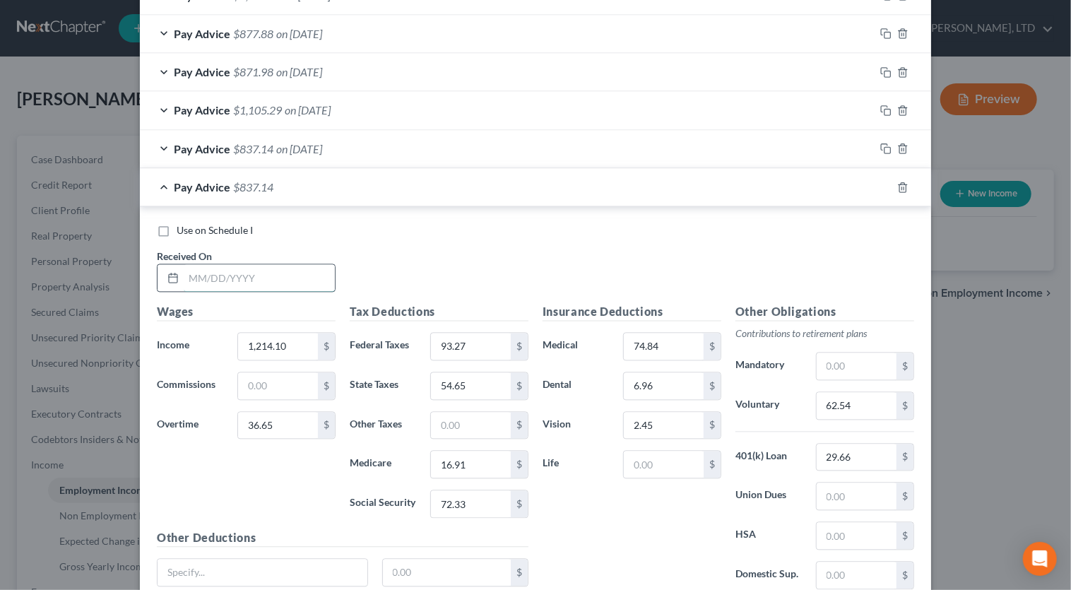
click at [248, 275] on input "text" at bounding box center [259, 278] width 151 height 27
click at [246, 276] on input "text" at bounding box center [259, 278] width 151 height 27
type input "07/18/2025"
type input "1,461.08"
click at [283, 415] on input "36.65" at bounding box center [278, 426] width 80 height 27
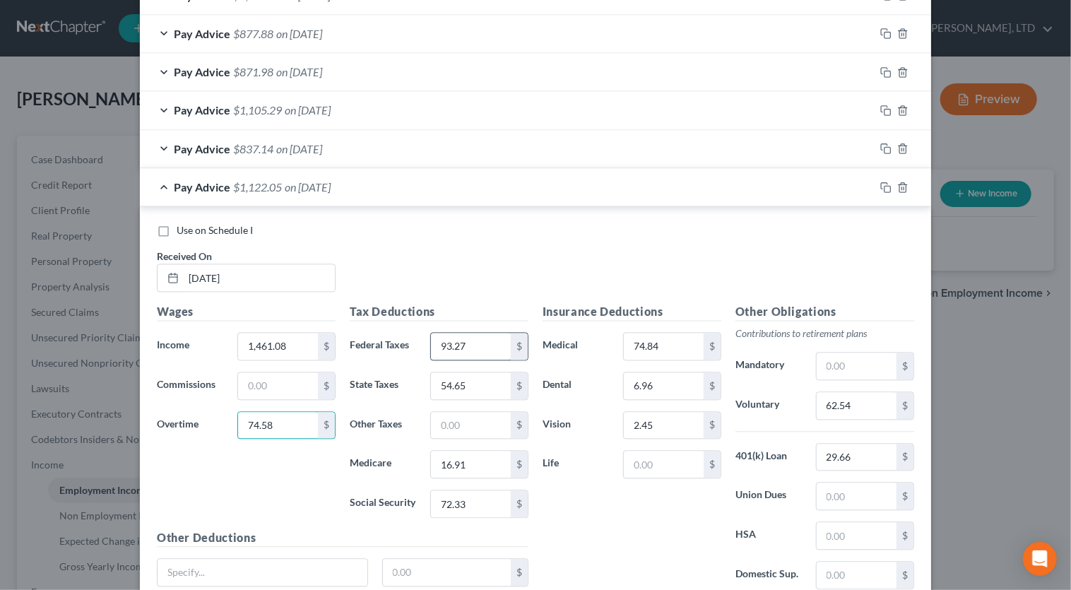
type input "74.58"
click at [469, 343] on input "93.27" at bounding box center [471, 347] width 80 height 27
type input "141.15"
type input "68.04"
type input "21.05"
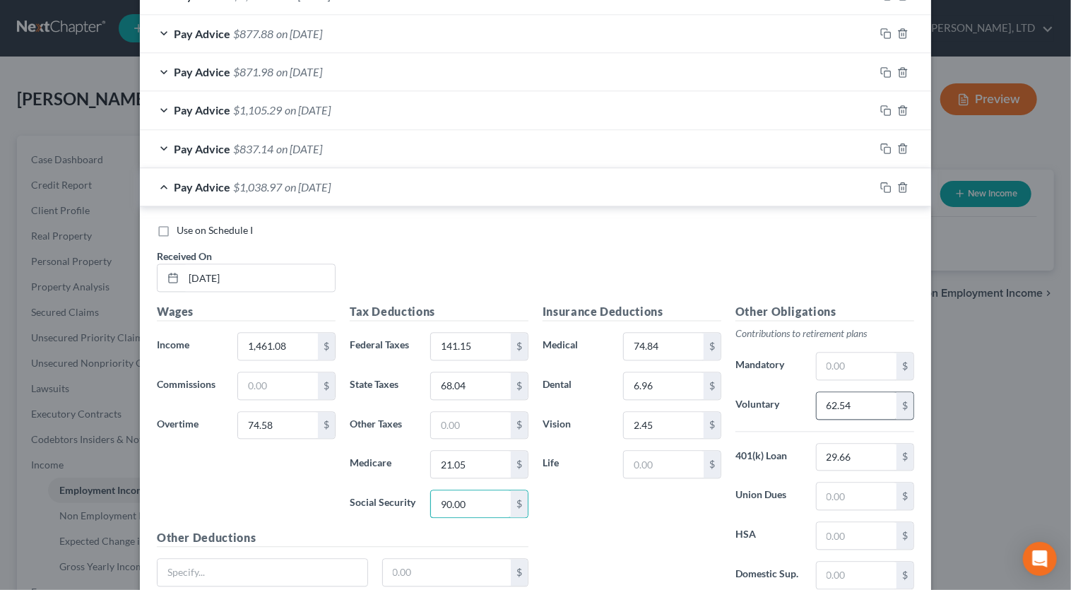
type input "90.00"
click at [866, 403] on input "62.54" at bounding box center [857, 406] width 80 height 27
type input "76.78"
click at [882, 188] on icon "button" at bounding box center [885, 187] width 11 height 11
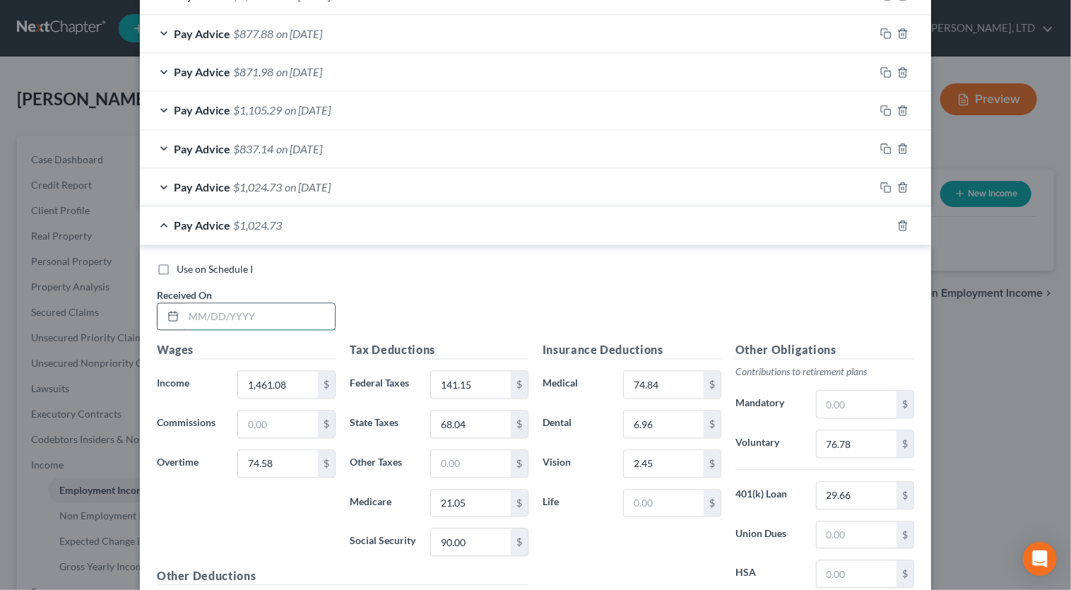
click at [263, 304] on input "text" at bounding box center [259, 317] width 151 height 27
type input "07/25/2025"
click at [302, 390] on input "1,461.08" at bounding box center [278, 385] width 80 height 27
type input "1,288.53"
type input "73.87"
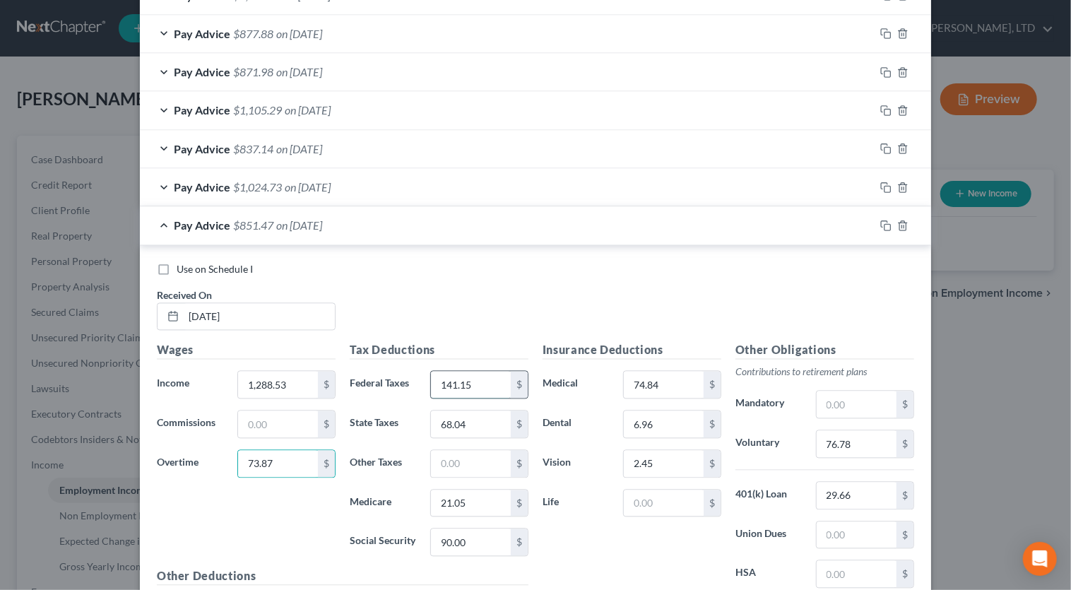
click at [466, 385] on input "141.15" at bounding box center [471, 385] width 80 height 27
type input "106.00"
type input "59.90"
type input "18.54"
type input "79.25"
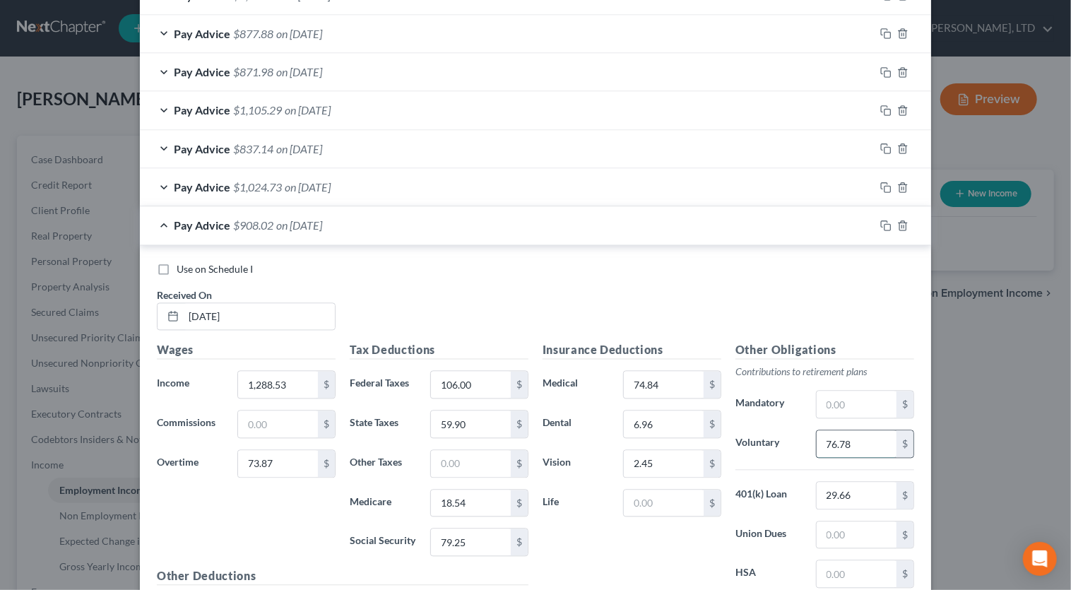
click at [851, 429] on input "76.78" at bounding box center [857, 444] width 80 height 27
type input "68.12"
click at [882, 225] on icon "button" at bounding box center [885, 225] width 11 height 11
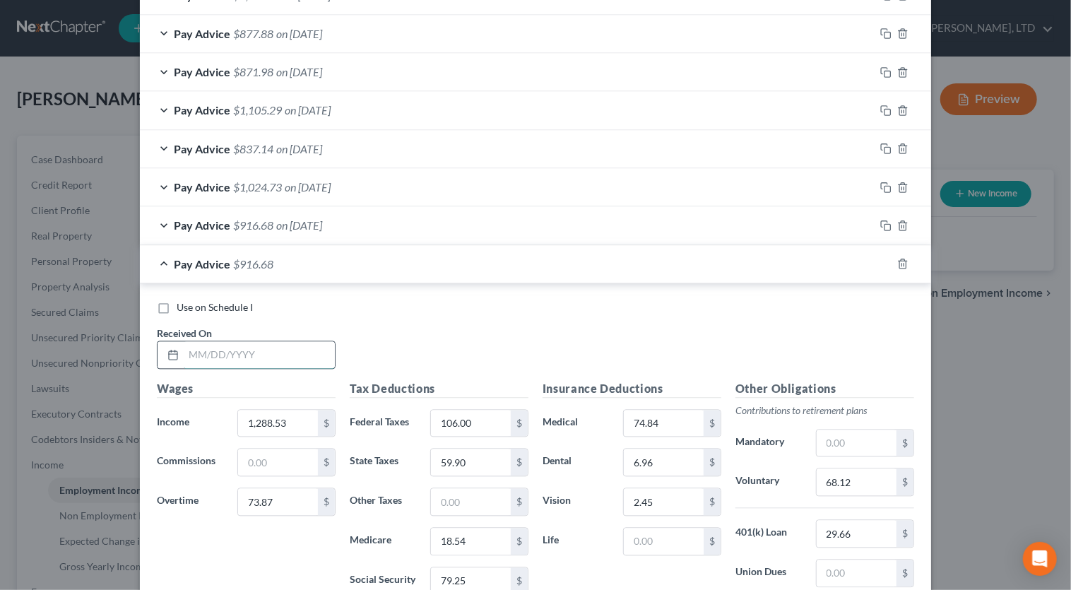
click at [267, 353] on input "text" at bounding box center [259, 355] width 151 height 27
type input "08/01/2025"
click at [295, 422] on input "1,288.53" at bounding box center [278, 424] width 80 height 27
type input "1,413.74"
type input "50.91"
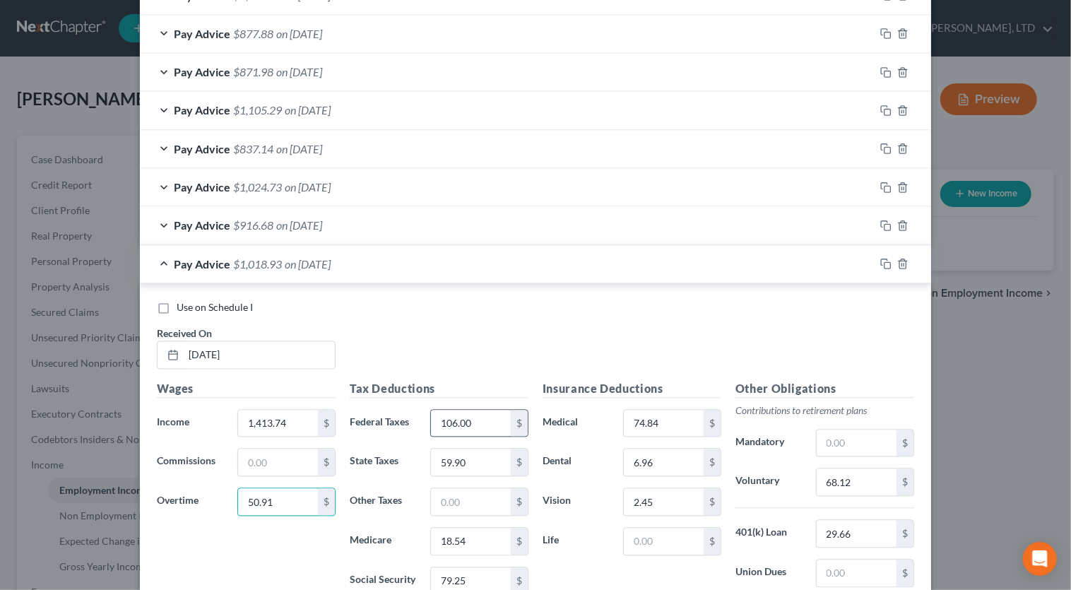
click at [469, 415] on input "106.00" at bounding box center [471, 424] width 80 height 27
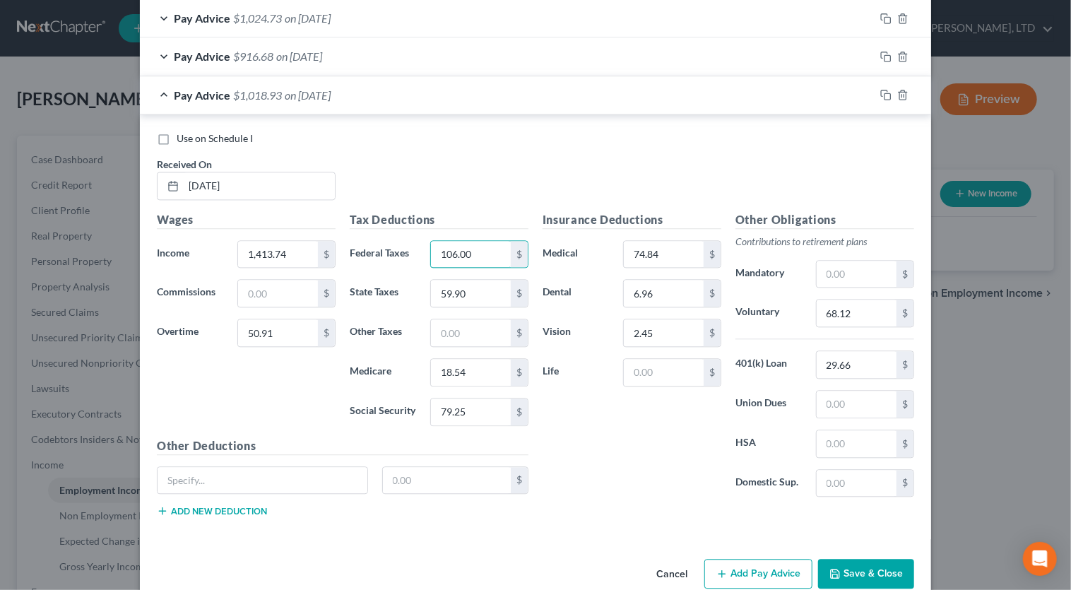
scroll to position [1656, 0]
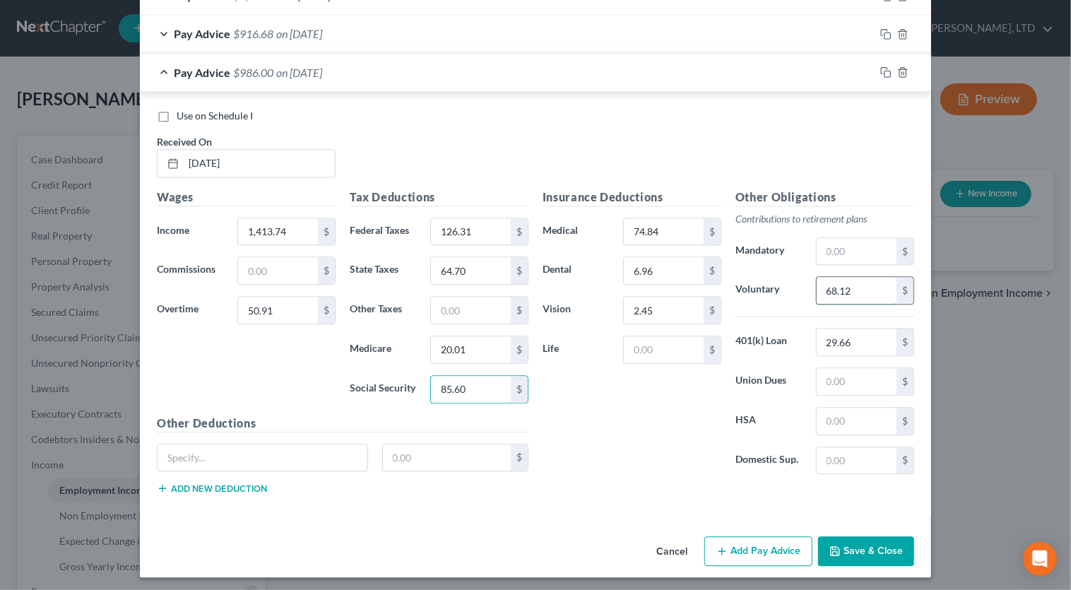
click at [844, 289] on input "68.12" at bounding box center [857, 290] width 80 height 27
click at [881, 68] on icon "button" at bounding box center [885, 71] width 11 height 11
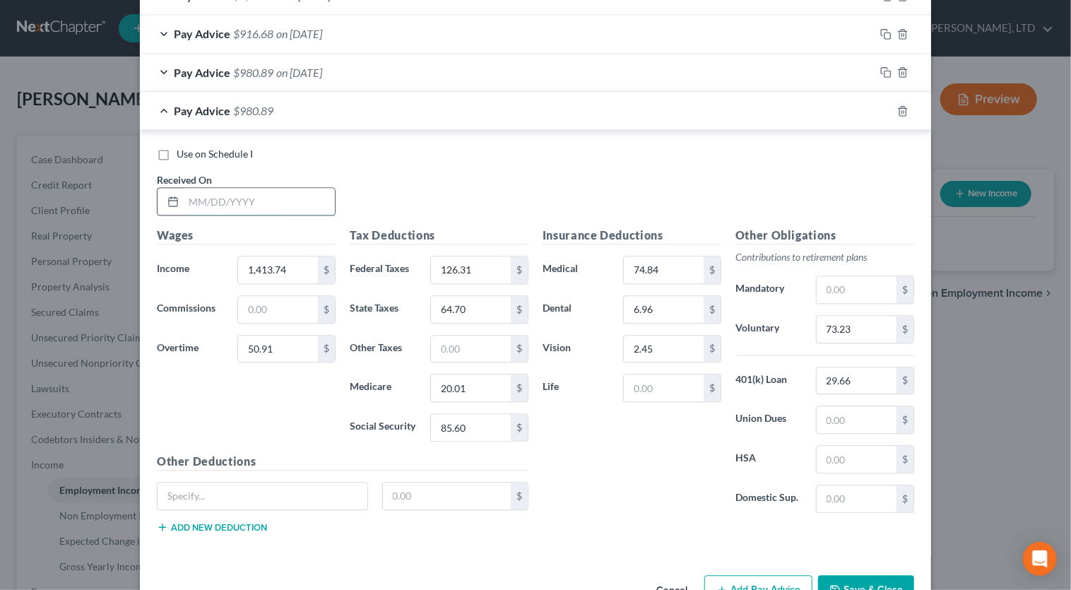
click at [288, 205] on input "text" at bounding box center [259, 201] width 151 height 27
click at [299, 261] on input "1,413.74" at bounding box center [278, 270] width 80 height 27
click at [488, 266] on input "126.31" at bounding box center [471, 270] width 80 height 27
click at [844, 322] on input "73.23" at bounding box center [857, 329] width 80 height 27
click at [880, 106] on icon "button" at bounding box center [885, 110] width 11 height 11
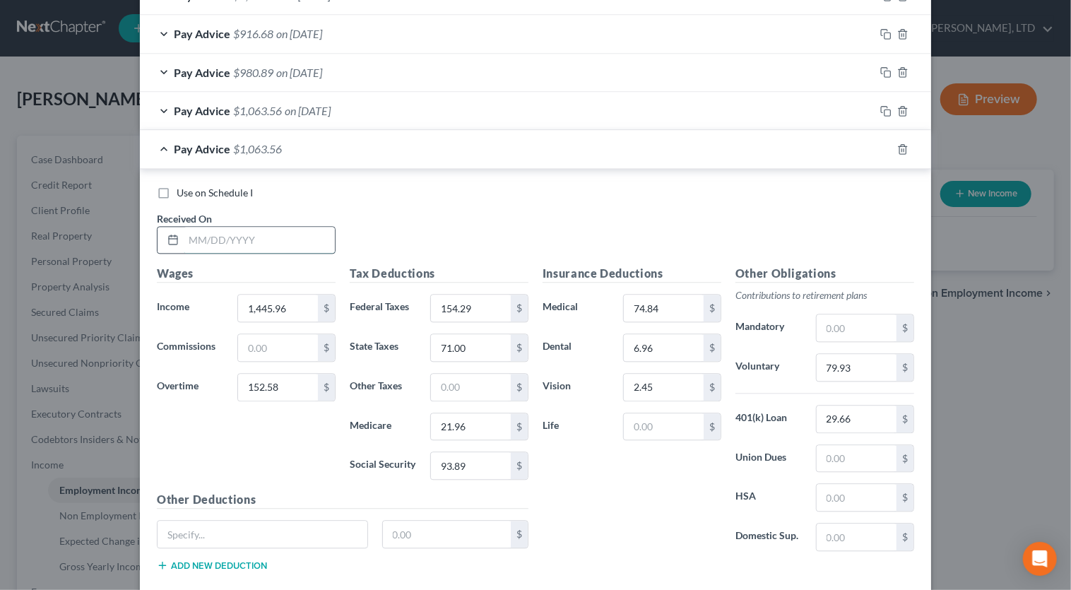
click at [276, 240] on input "text" at bounding box center [259, 240] width 151 height 27
click at [296, 305] on input "1,445.96" at bounding box center [278, 308] width 80 height 27
click at [482, 303] on input "154.29" at bounding box center [471, 308] width 80 height 27
click at [865, 357] on input "79.93" at bounding box center [857, 367] width 80 height 27
click at [885, 149] on rect "button" at bounding box center [888, 151] width 6 height 6
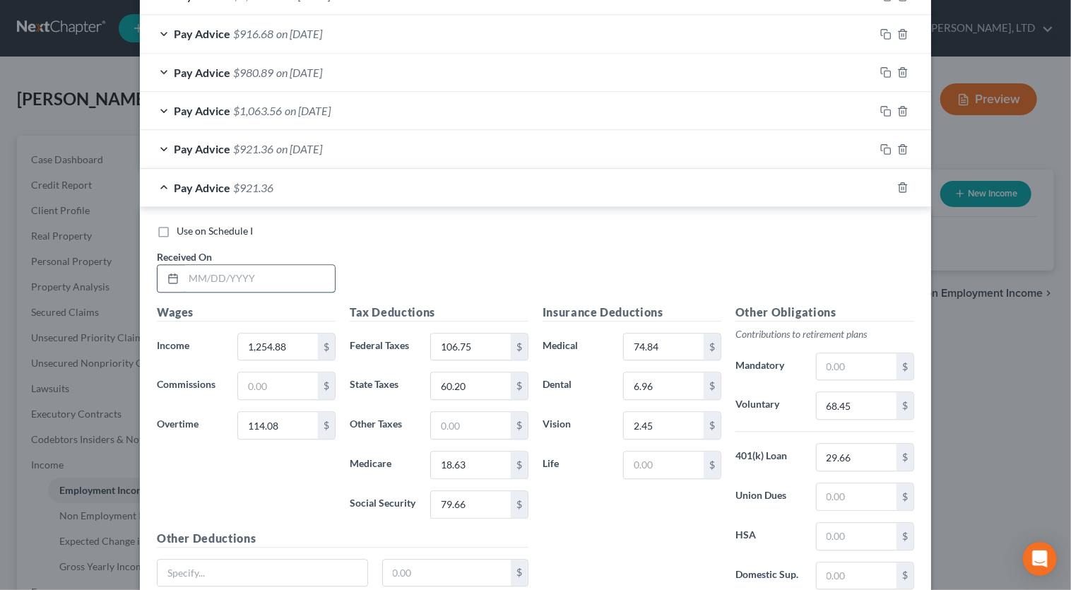
click at [248, 273] on input "text" at bounding box center [259, 278] width 151 height 27
click at [293, 345] on input "1,254.88" at bounding box center [278, 347] width 80 height 27
click at [866, 400] on input "68.45" at bounding box center [857, 405] width 80 height 27
click at [881, 183] on icon "button" at bounding box center [884, 186] width 6 height 6
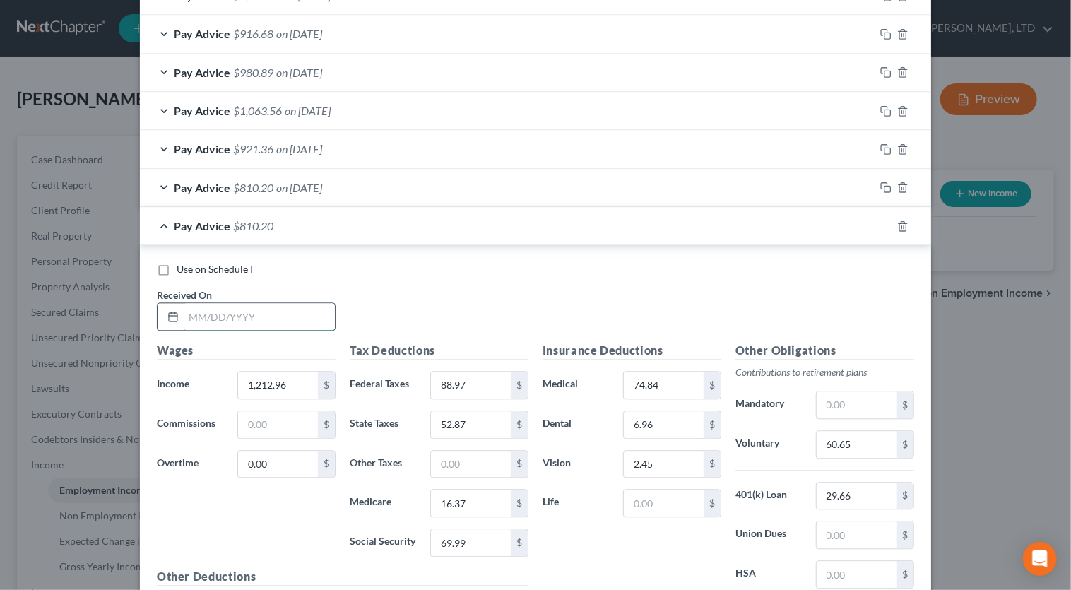
click at [264, 311] on input "text" at bounding box center [259, 316] width 151 height 27
click at [288, 377] on input "1,212.96" at bounding box center [278, 385] width 80 height 27
click at [274, 429] on input "0.00" at bounding box center [278, 464] width 80 height 27
click at [481, 380] on input "88.97" at bounding box center [471, 385] width 80 height 27
click at [297, 377] on input "1,360.40" at bounding box center [278, 385] width 80 height 27
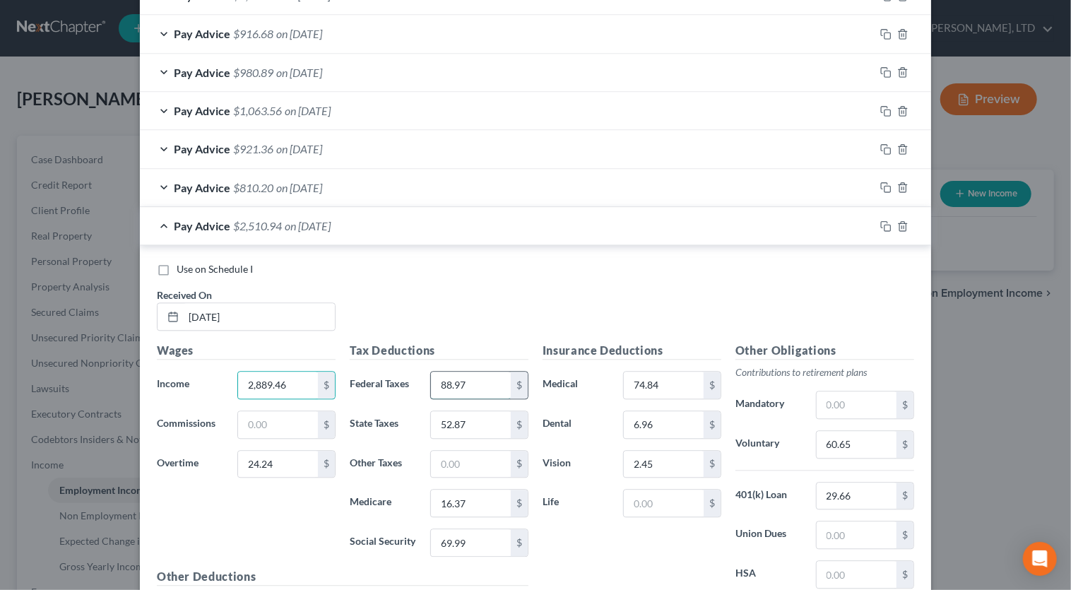
click at [478, 382] on input "88.97" at bounding box center [471, 385] width 80 height 27
click at [871, 429] on input "60.65" at bounding box center [857, 444] width 80 height 27
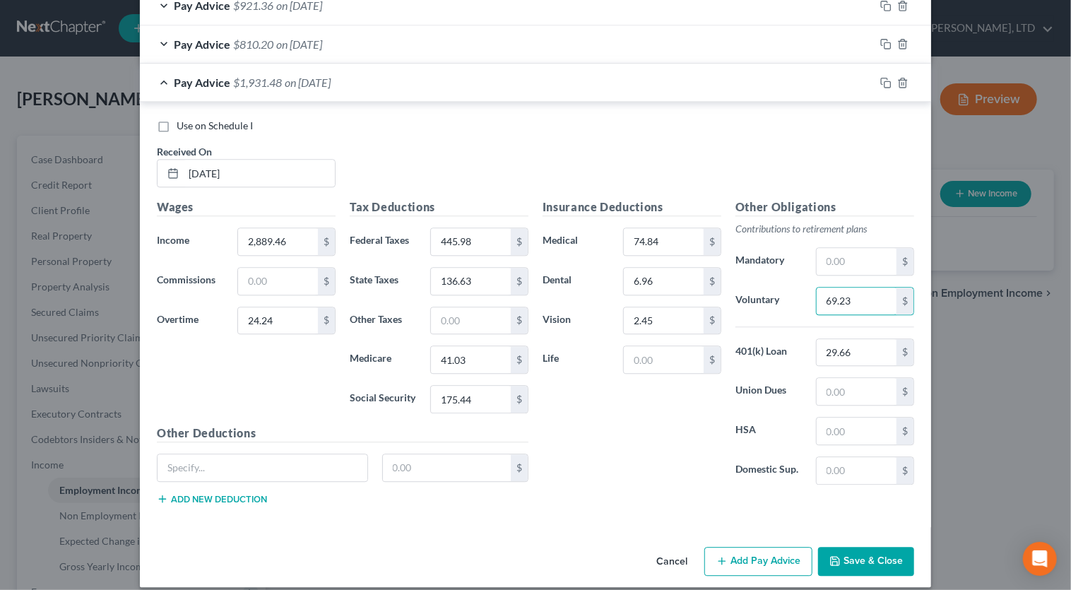
scroll to position [1809, 0]
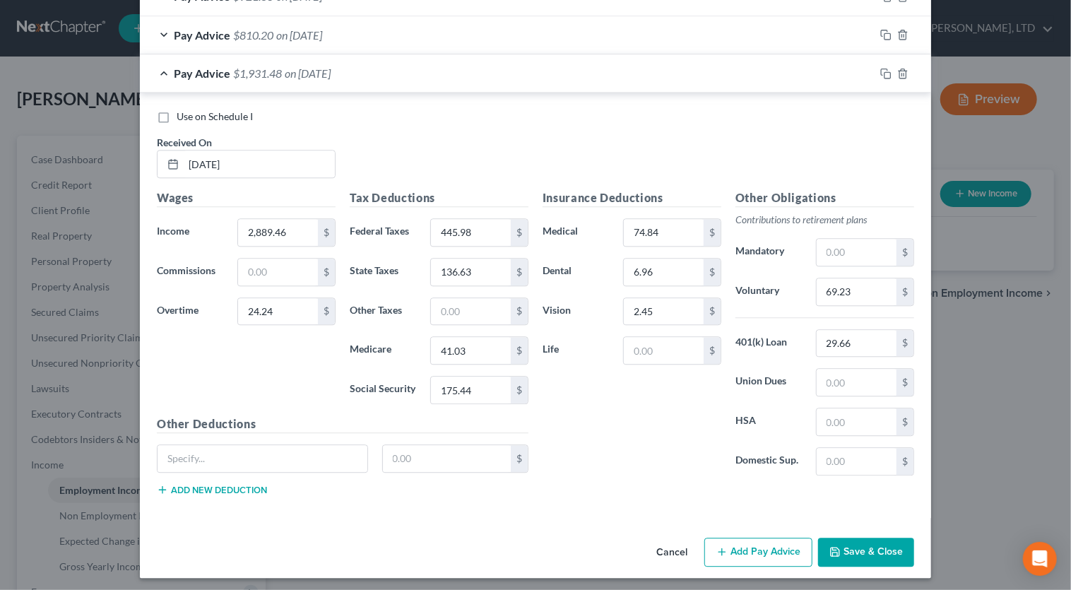
click at [862, 429] on button "Save & Close" at bounding box center [866, 553] width 96 height 30
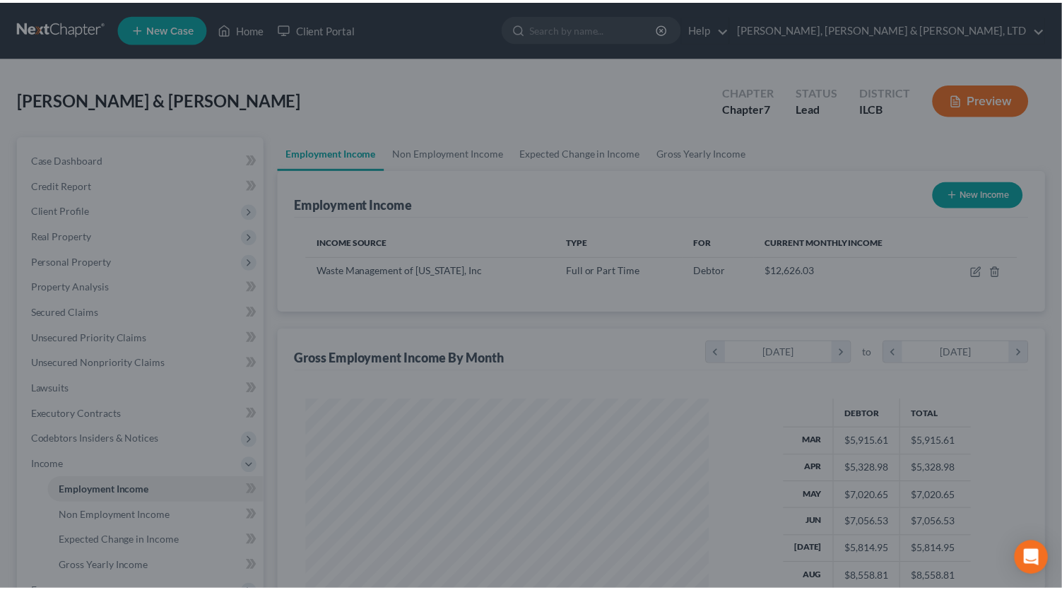
scroll to position [253, 431]
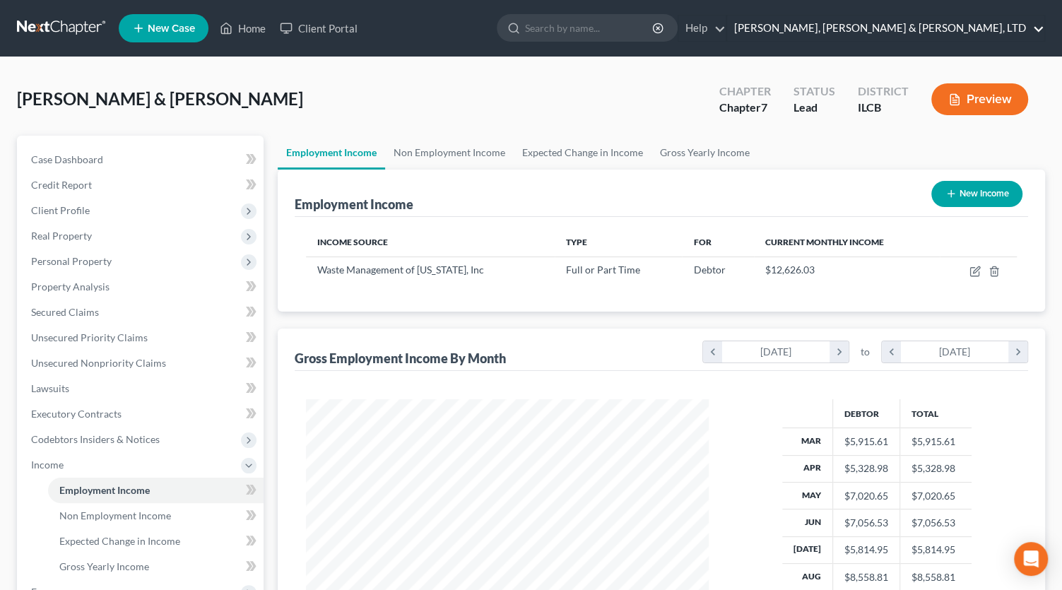
click at [982, 35] on link "Smith, Pappas & Jones, LTD" at bounding box center [885, 28] width 317 height 25
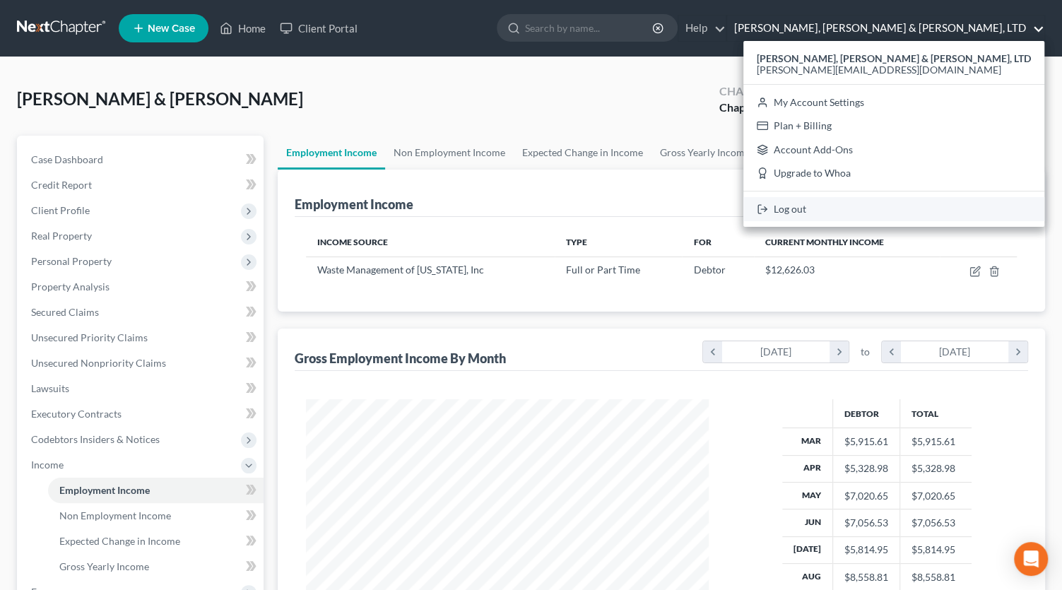
click at [952, 206] on link "Log out" at bounding box center [893, 209] width 301 height 24
